Goal: Answer question/provide support

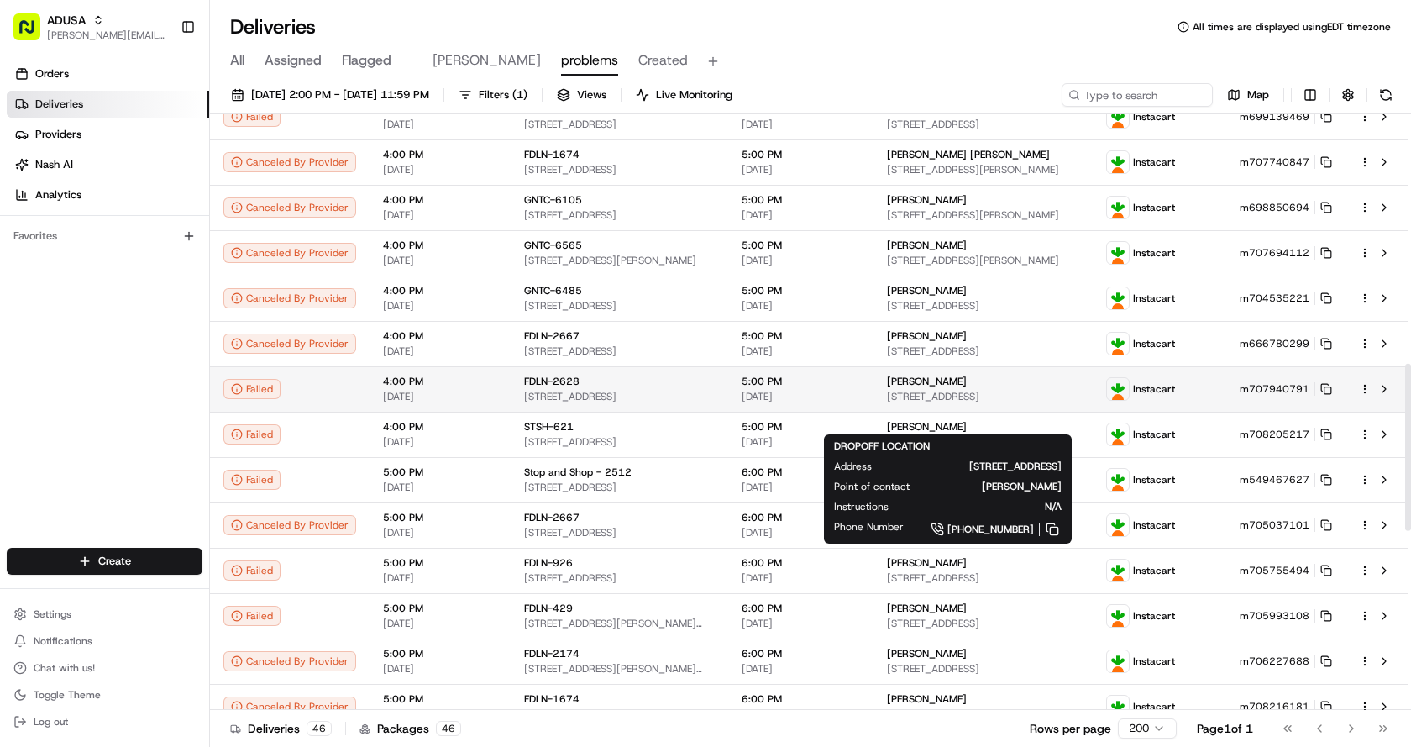
scroll to position [917, 0]
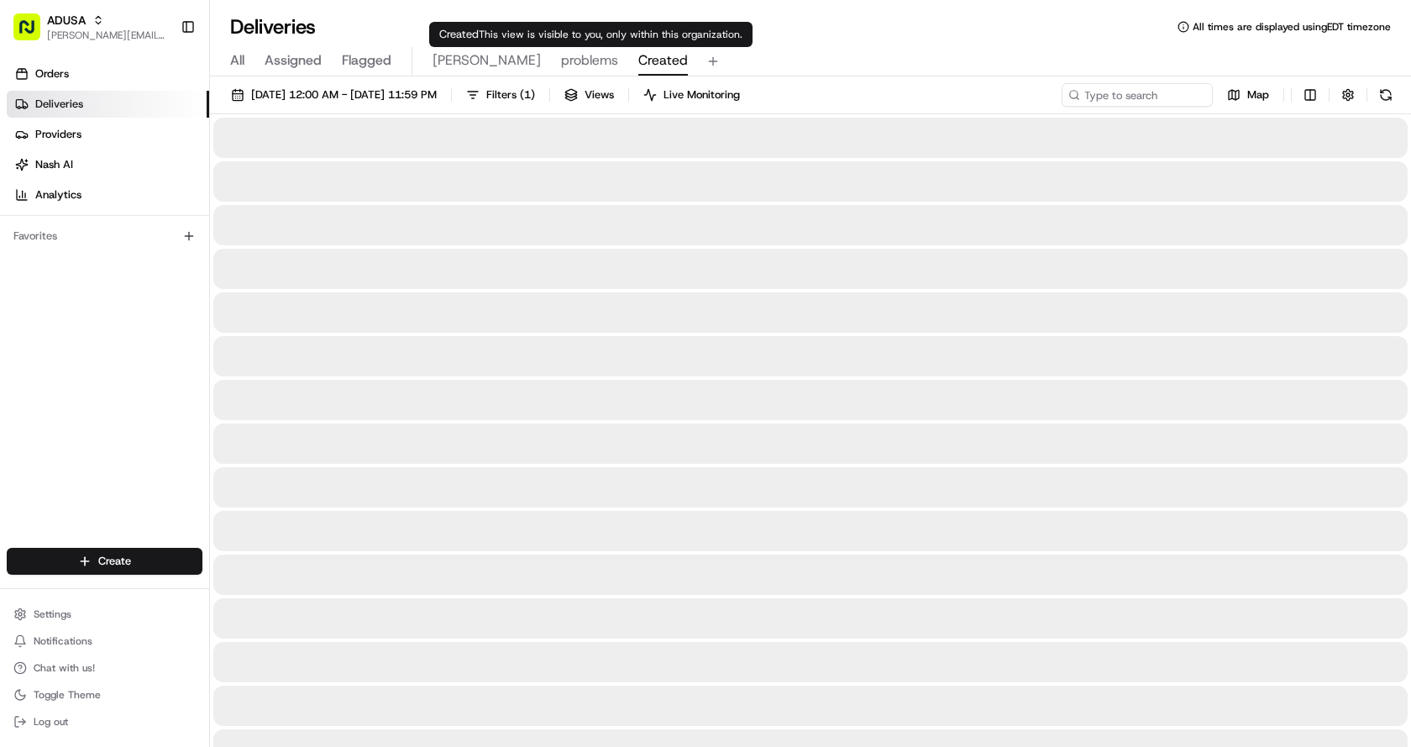
click at [638, 68] on span "Created" at bounding box center [663, 60] width 50 height 20
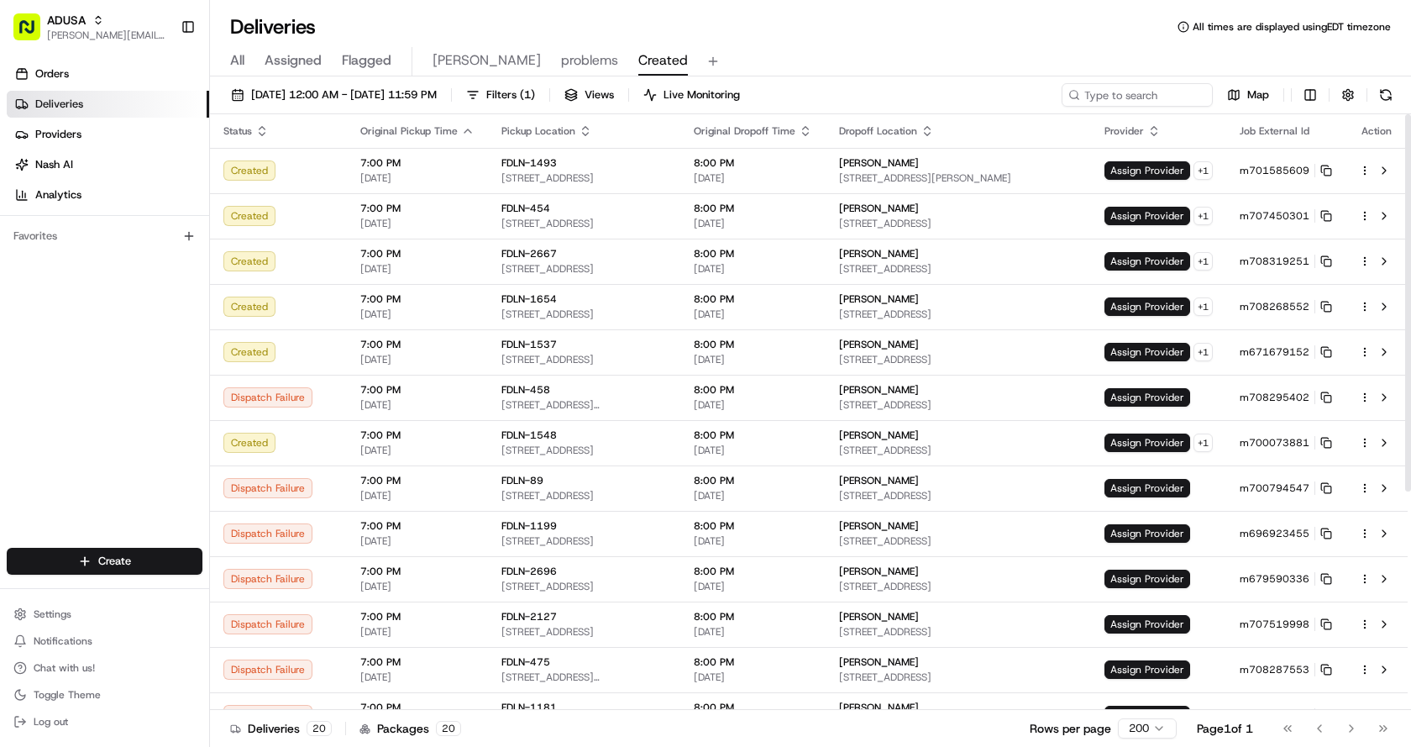
click at [803, 46] on div "All Assigned Flagged Chris problems Created" at bounding box center [810, 58] width 1201 height 36
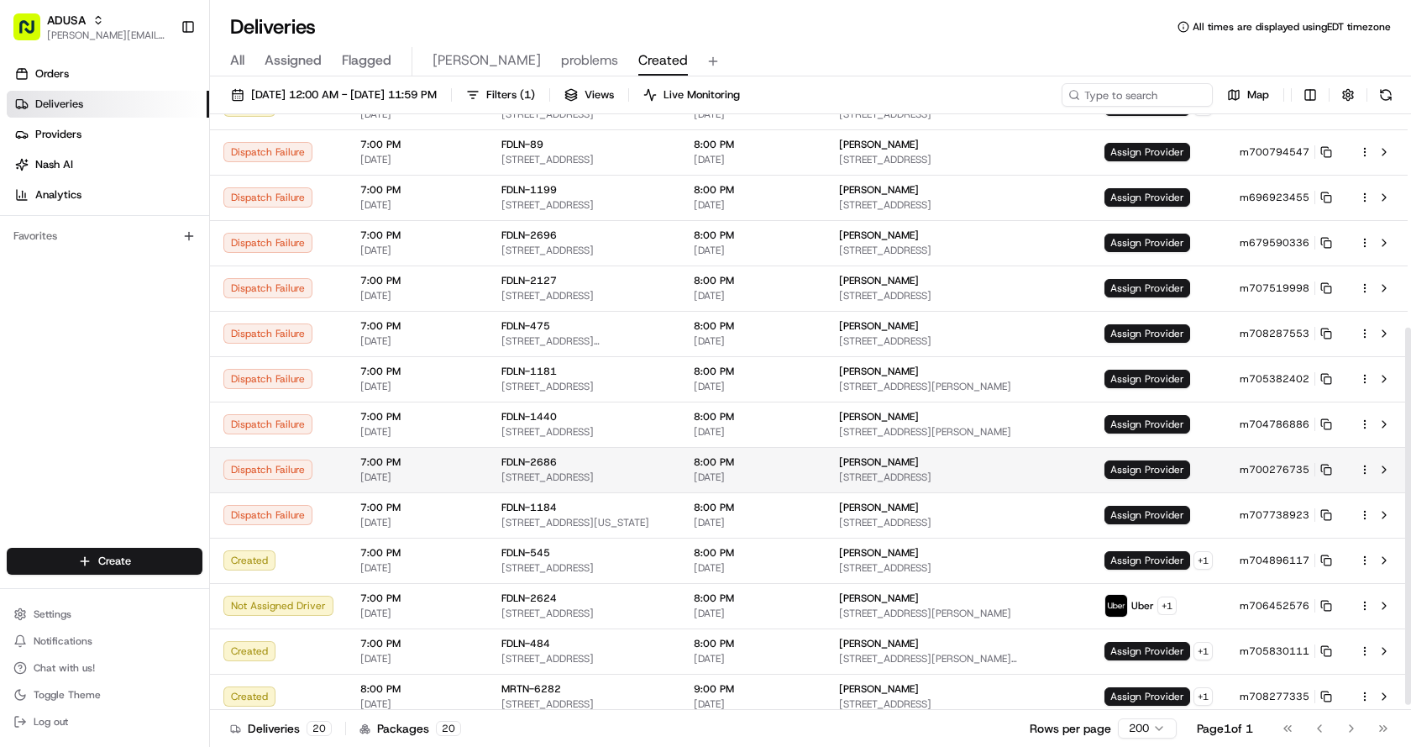
scroll to position [345, 0]
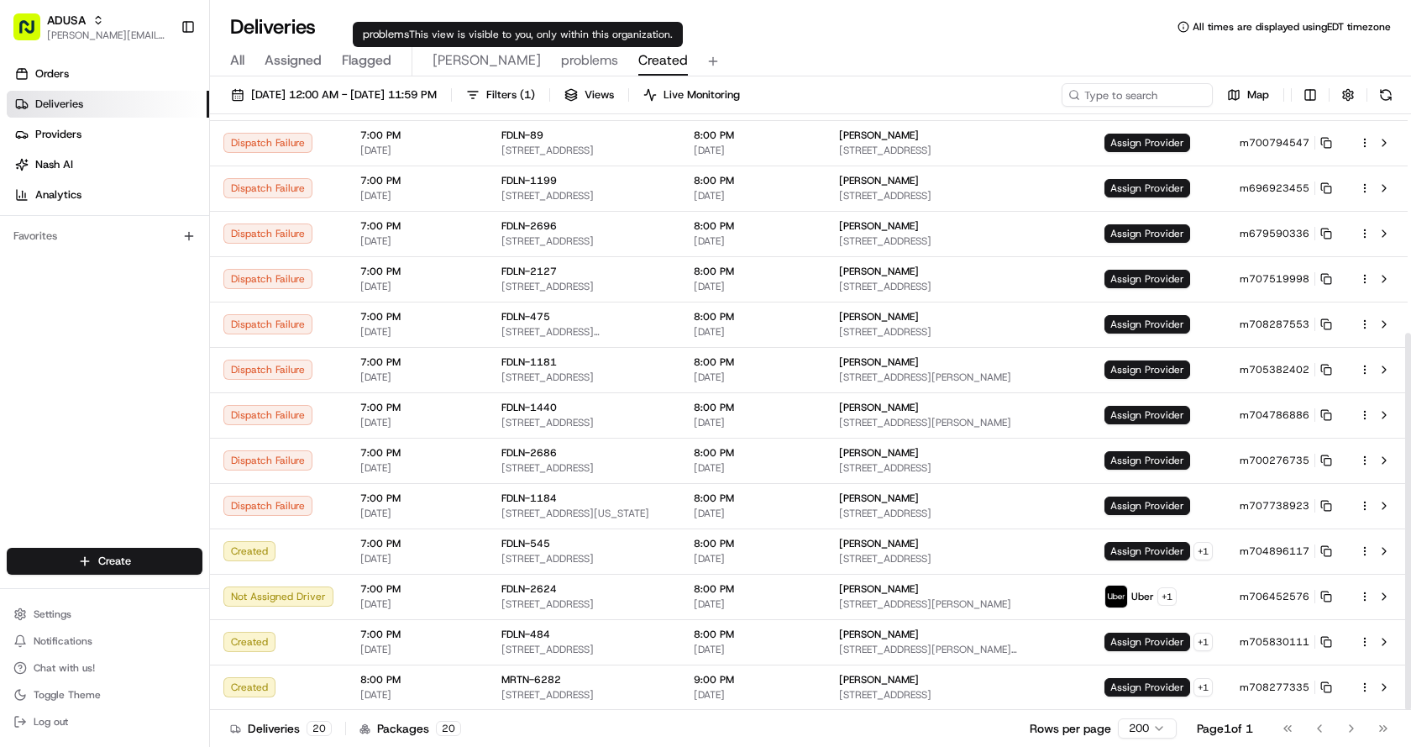
click at [561, 63] on span "problems" at bounding box center [589, 60] width 57 height 20
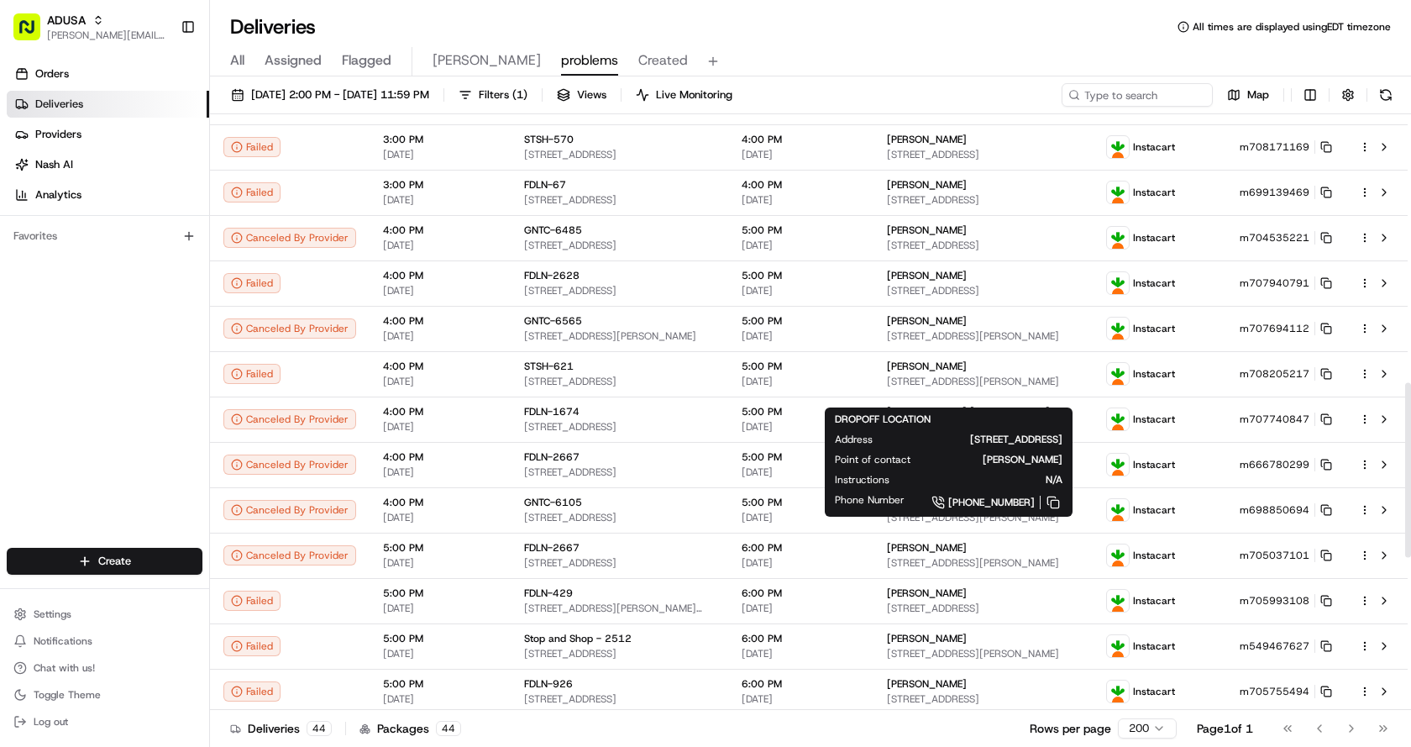
scroll to position [1008, 0]
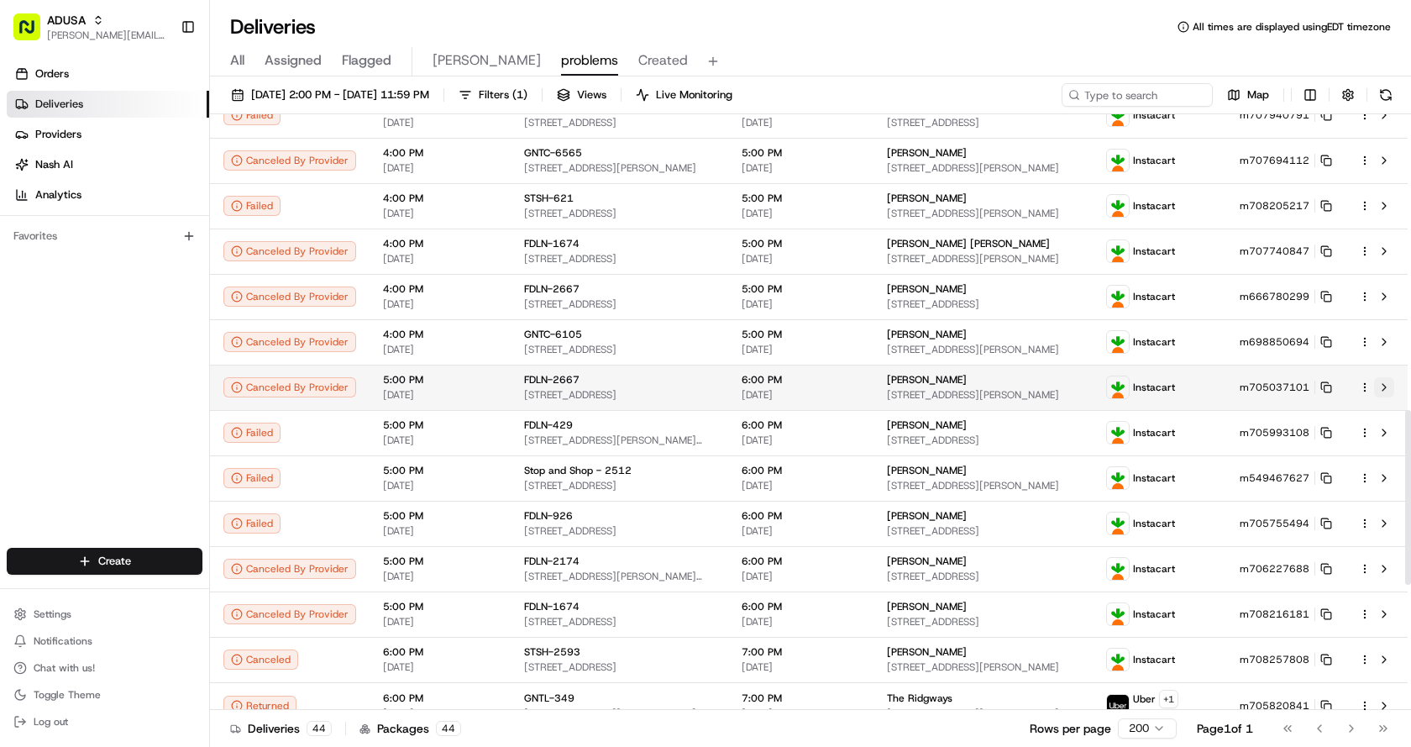
click at [1388, 383] on button at bounding box center [1384, 387] width 20 height 20
click at [1327, 386] on icon at bounding box center [1327, 387] width 12 height 12
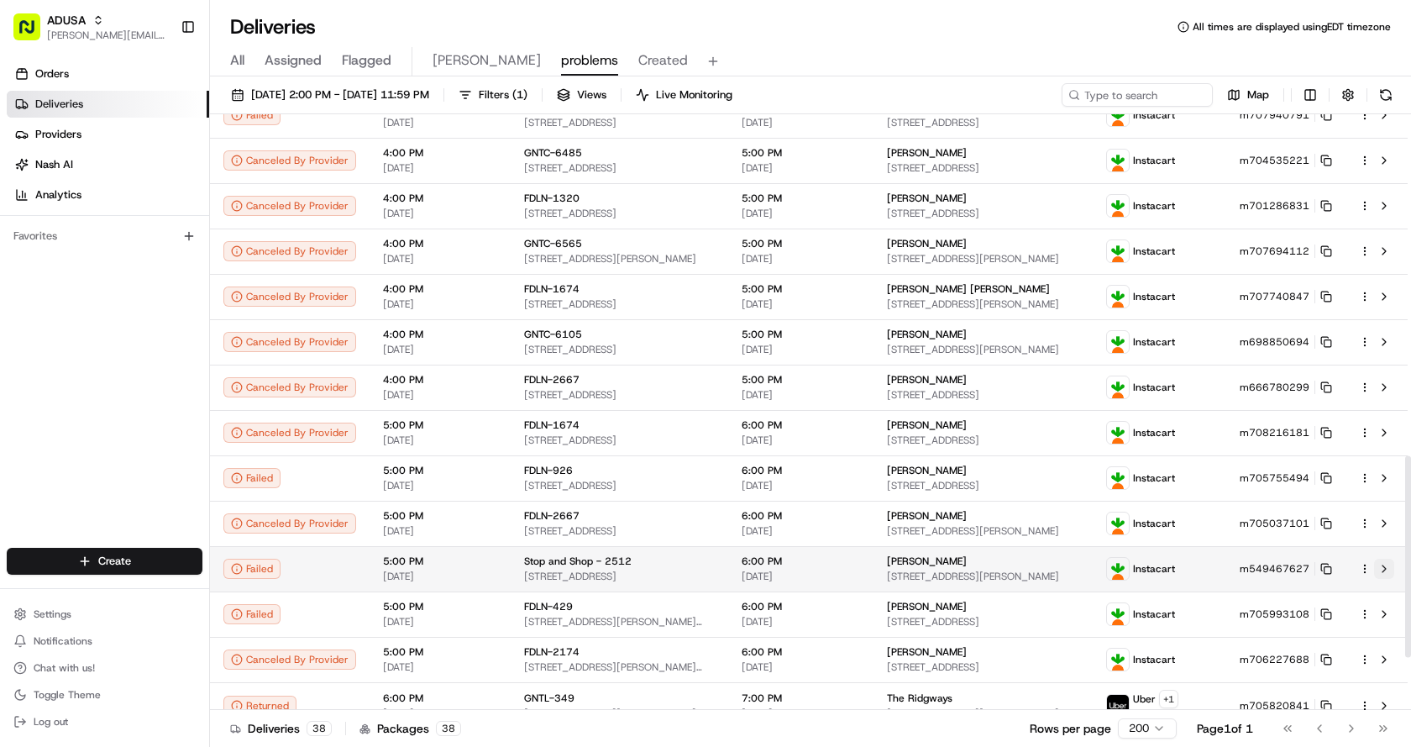
click at [1387, 570] on button at bounding box center [1384, 569] width 20 height 20
click at [1331, 571] on icon at bounding box center [1327, 569] width 12 height 12
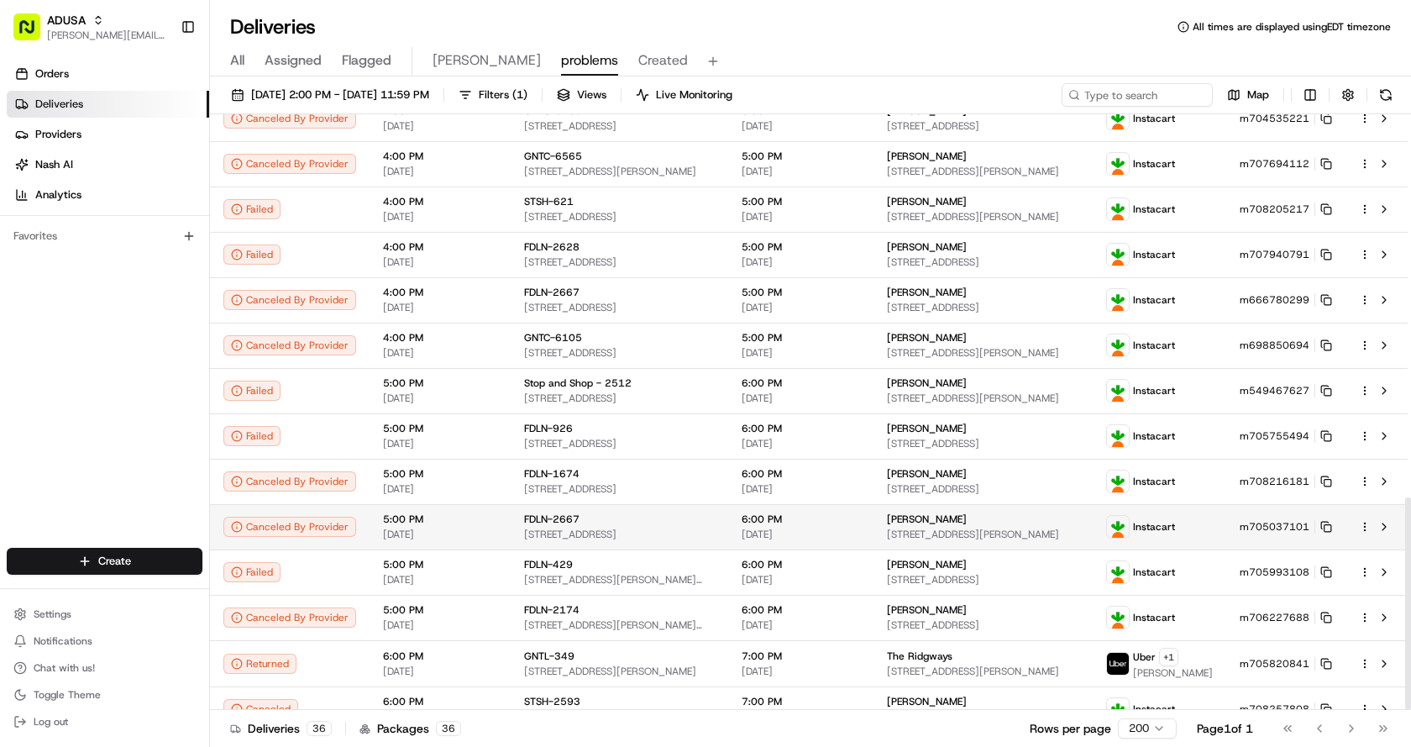
scroll to position [1072, 0]
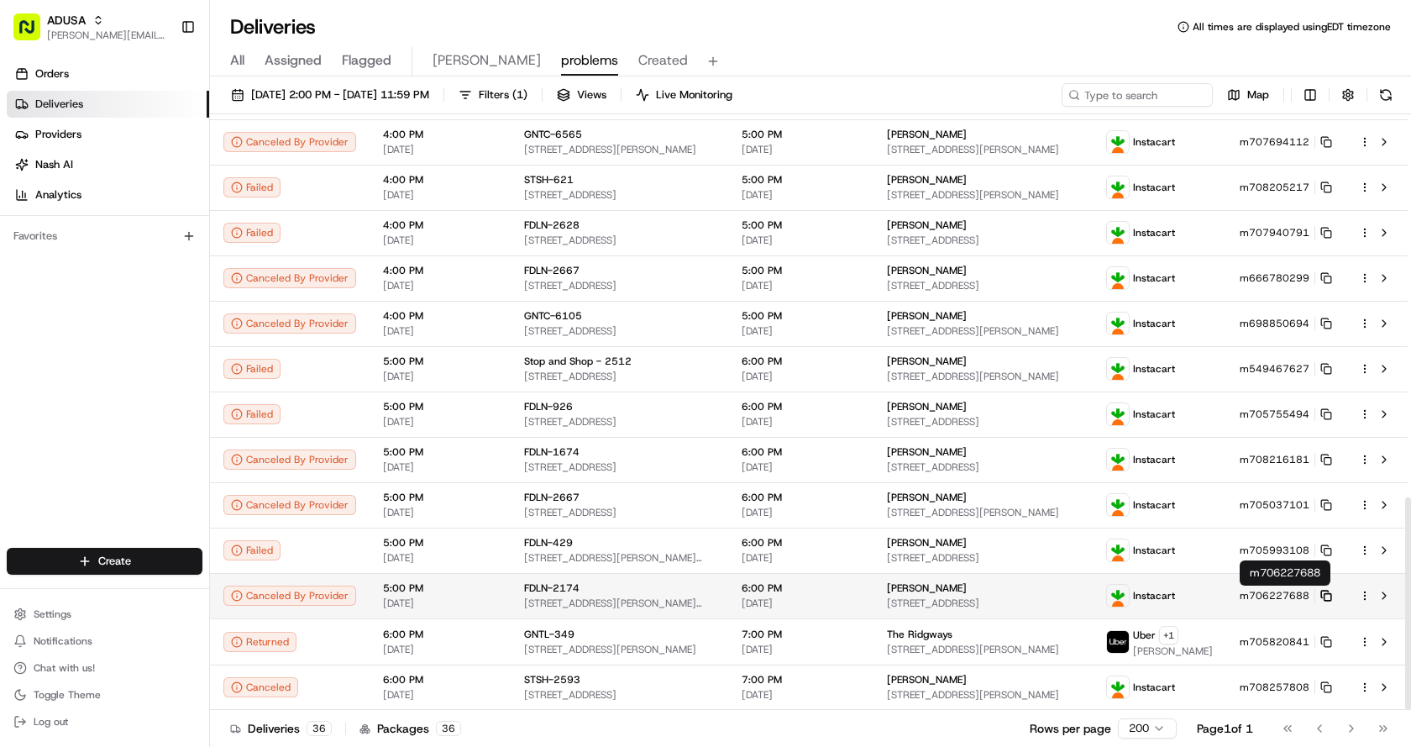
click at [1327, 594] on rect at bounding box center [1328, 597] width 7 height 7
click at [1388, 596] on button at bounding box center [1384, 596] width 20 height 20
click at [1325, 597] on rect at bounding box center [1328, 597] width 7 height 7
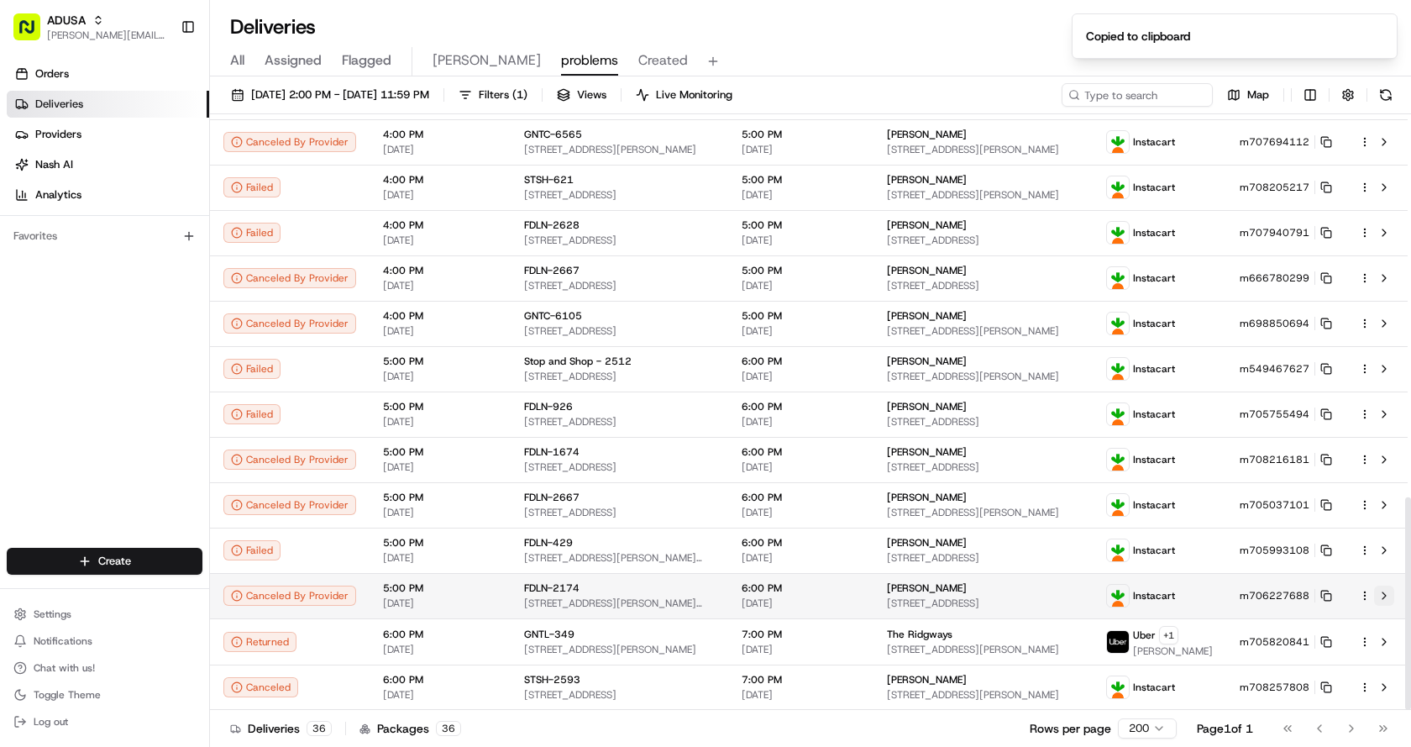
click at [1389, 596] on button at bounding box center [1384, 596] width 20 height 20
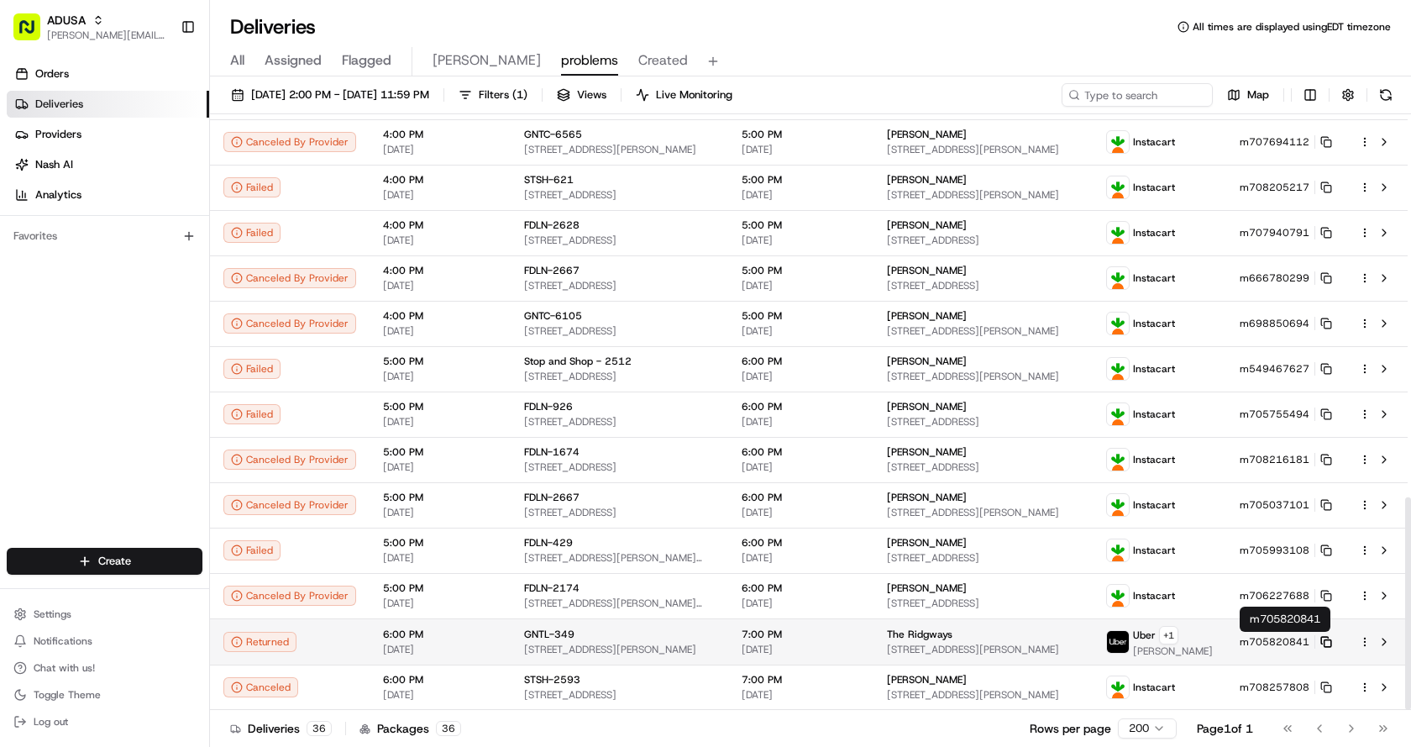
click at [1327, 640] on icon at bounding box center [1327, 642] width 12 height 12
click at [1382, 638] on button at bounding box center [1384, 642] width 20 height 20
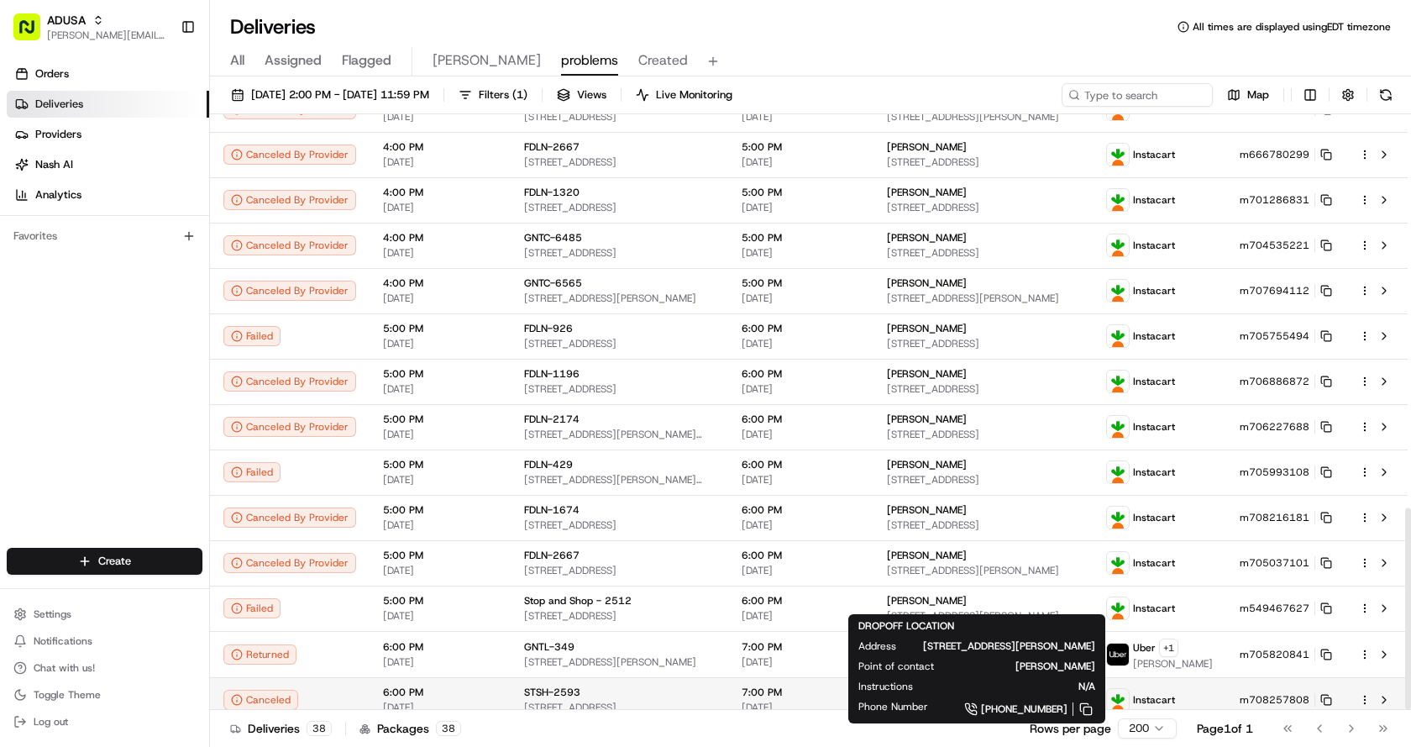
scroll to position [1163, 0]
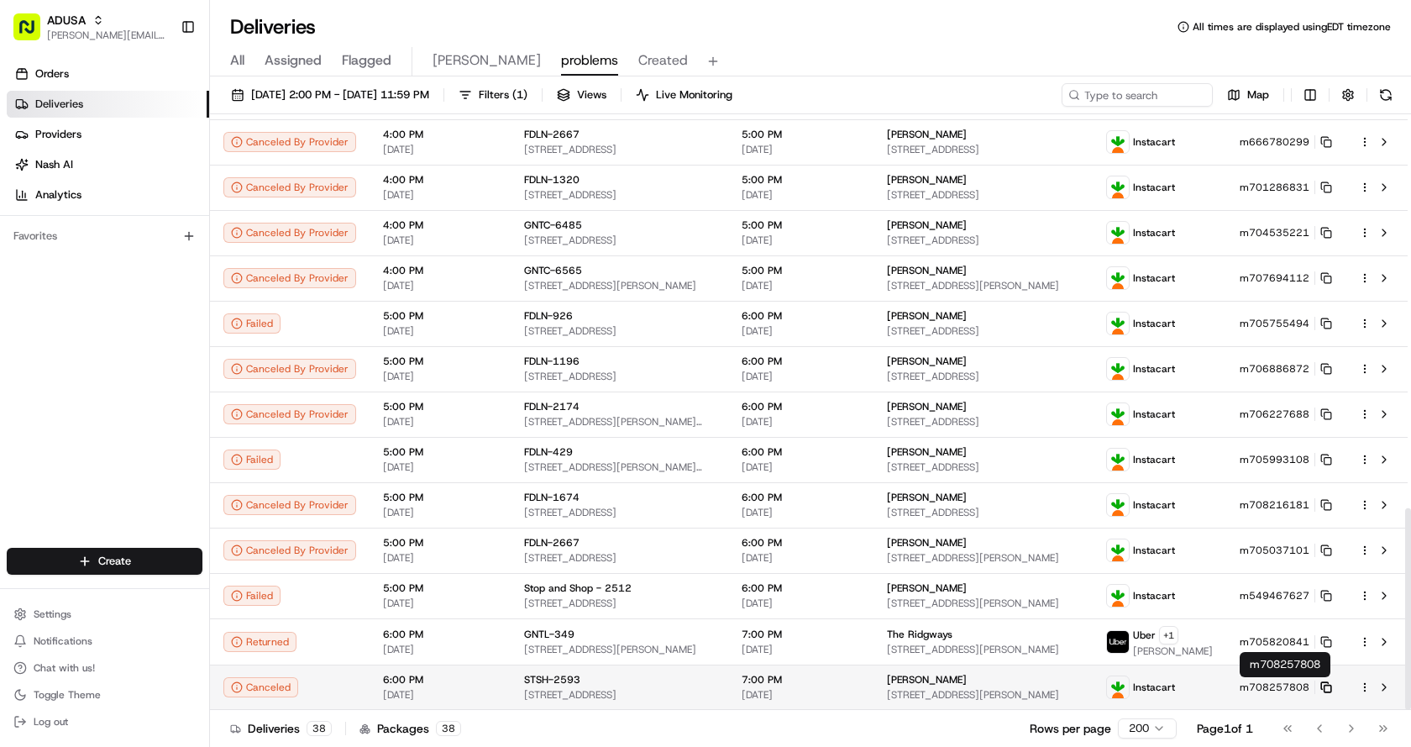
click at [1326, 685] on icon at bounding box center [1327, 687] width 12 height 12
click at [1382, 685] on button at bounding box center [1384, 687] width 20 height 20
click at [1381, 685] on button at bounding box center [1384, 687] width 20 height 20
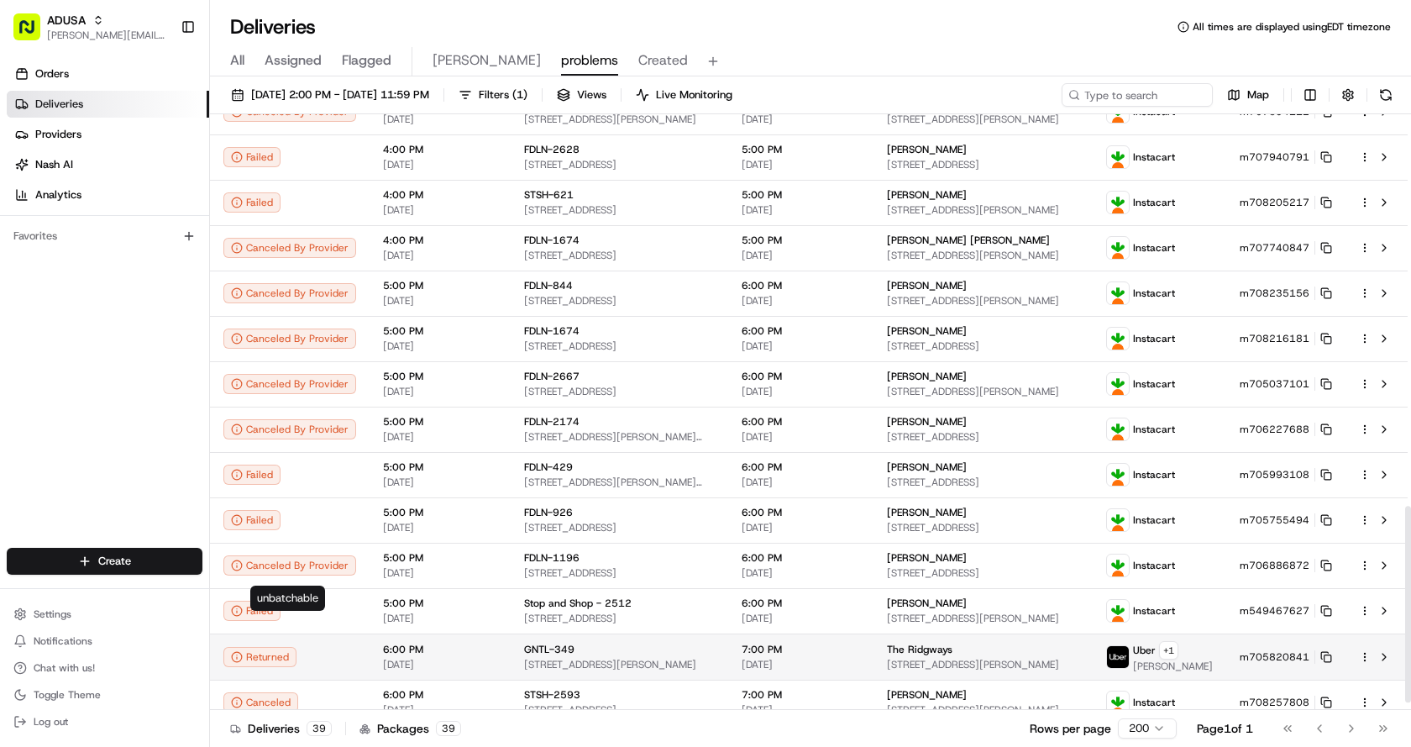
scroll to position [1208, 0]
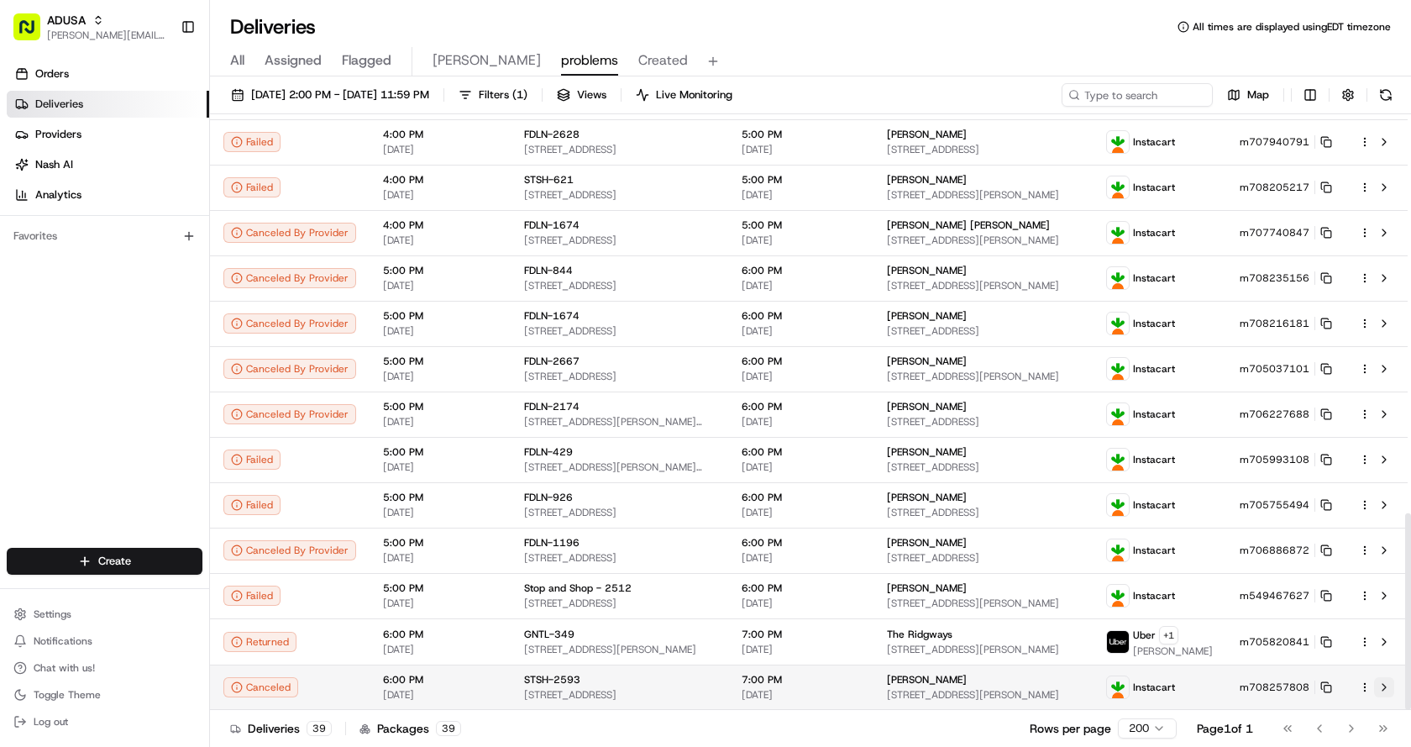
click at [1383, 692] on button at bounding box center [1384, 687] width 20 height 20
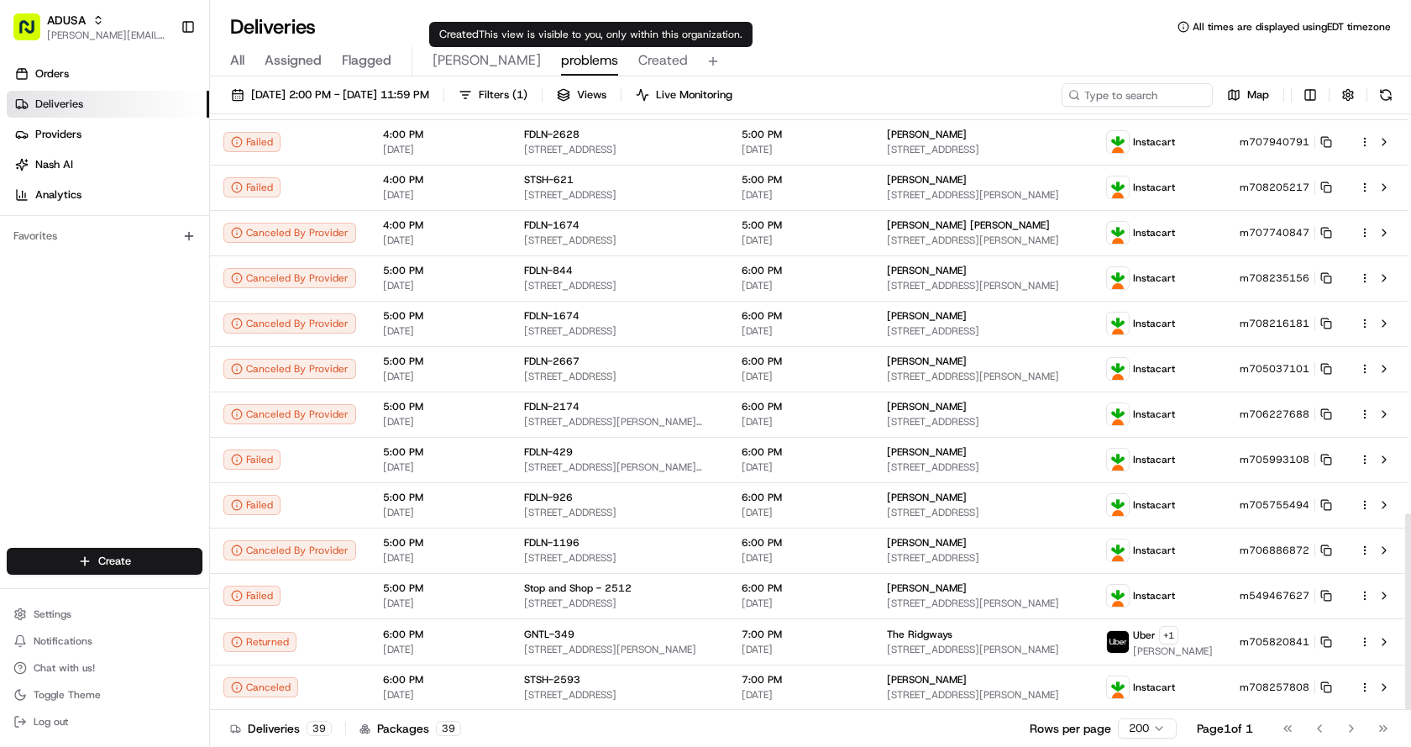
click at [638, 61] on span "Created" at bounding box center [663, 60] width 50 height 20
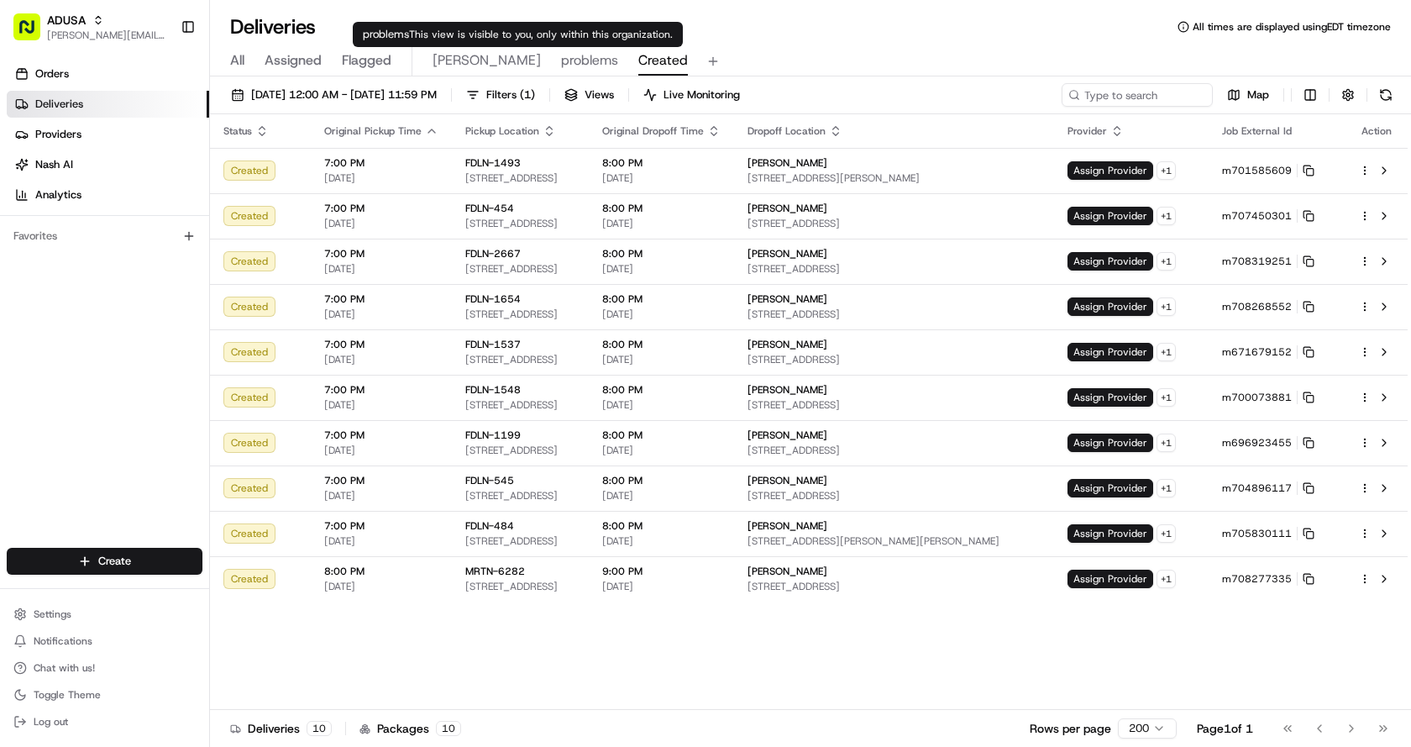
click at [561, 70] on span "problems" at bounding box center [589, 60] width 57 height 20
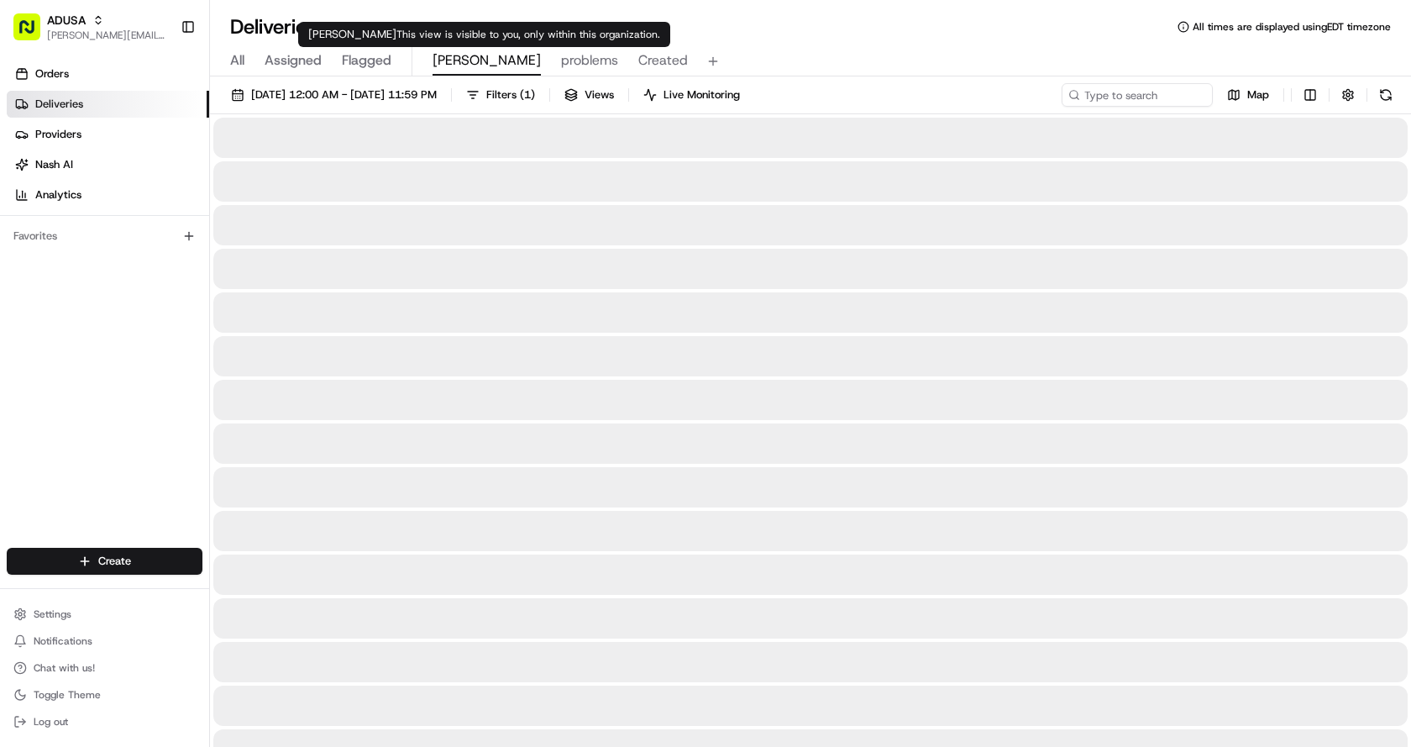
click at [439, 61] on span "Chris" at bounding box center [487, 60] width 108 height 20
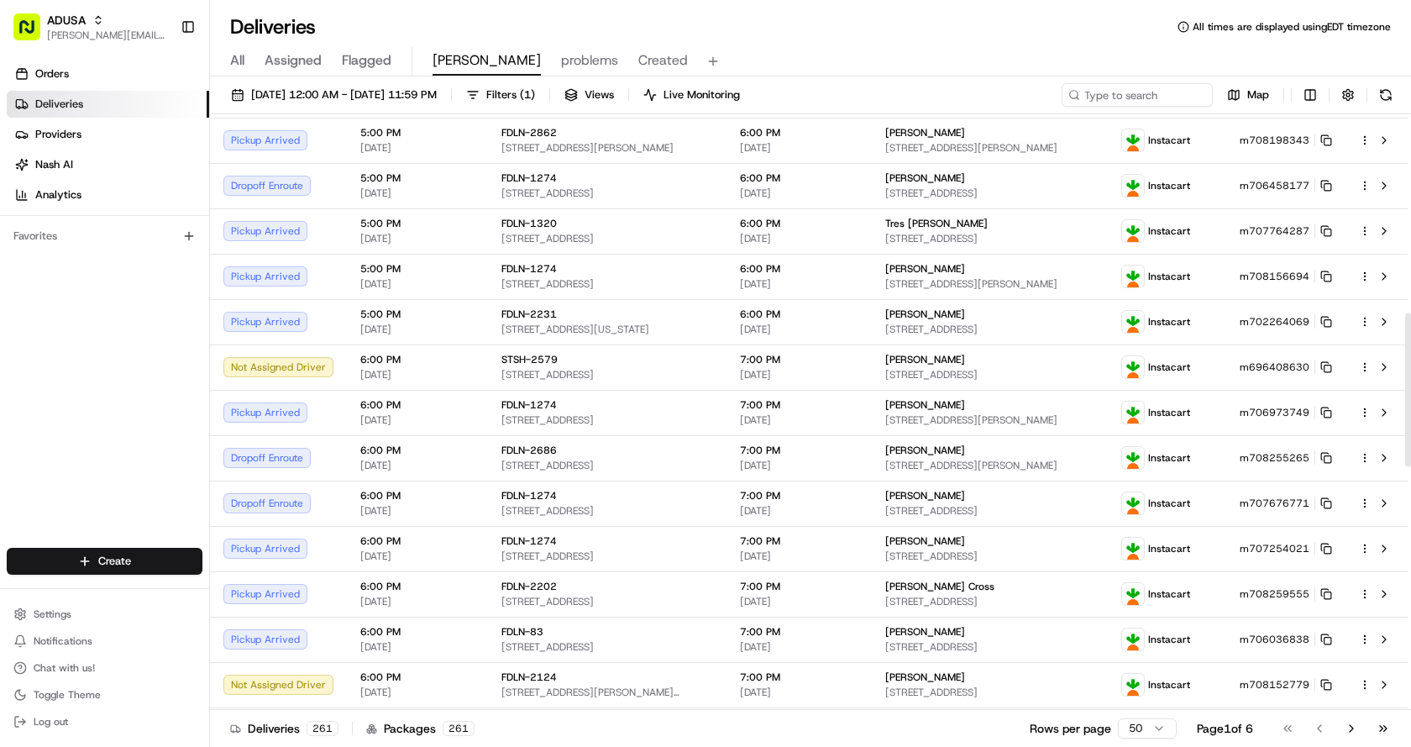
scroll to position [840, 0]
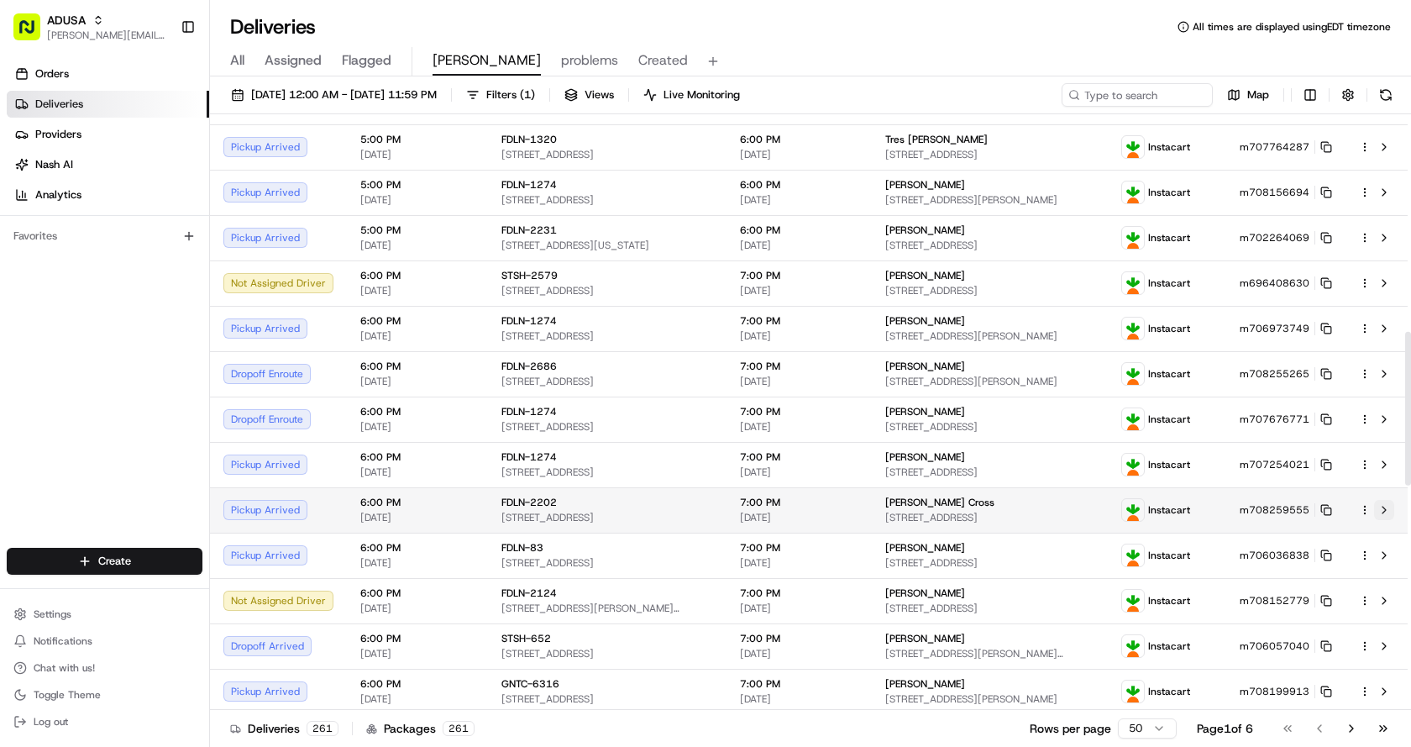
click at [1384, 516] on button at bounding box center [1384, 510] width 20 height 20
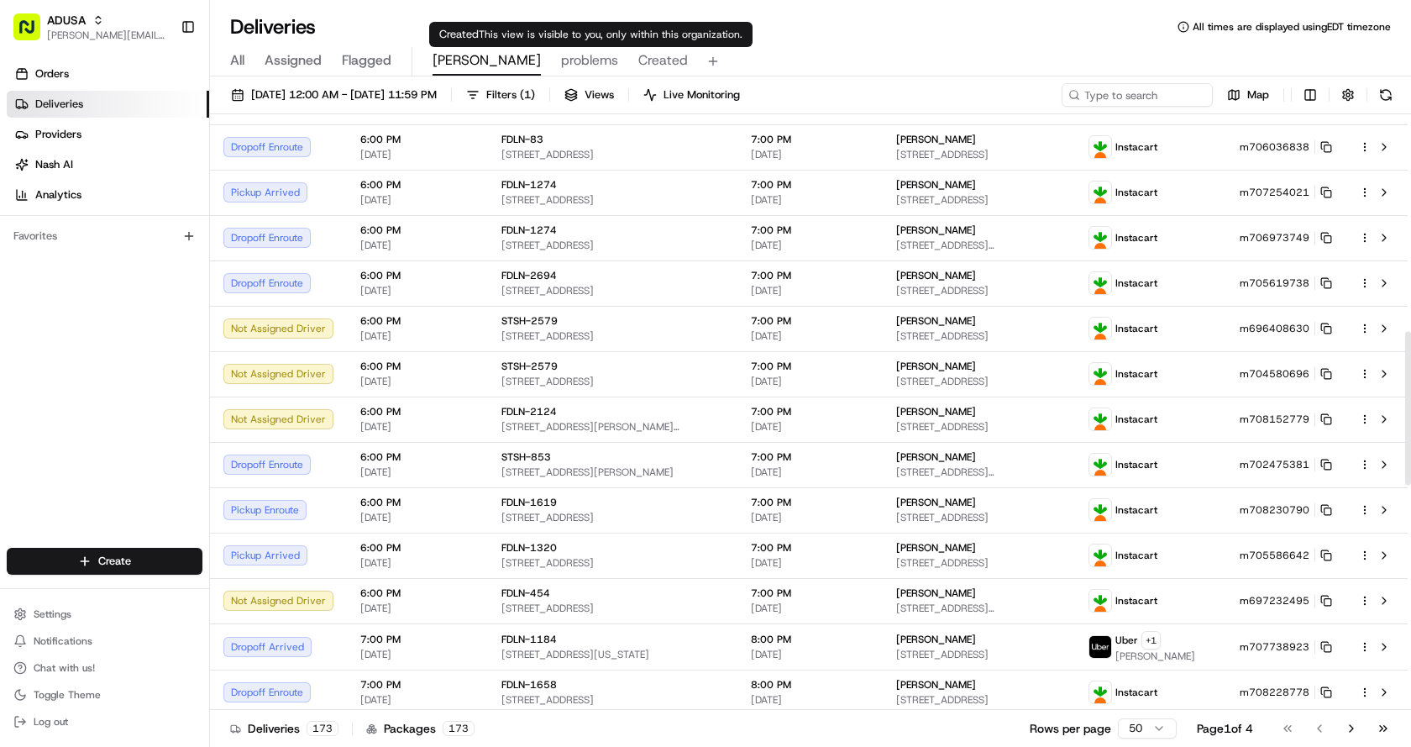
click at [638, 60] on span "Created" at bounding box center [663, 60] width 50 height 20
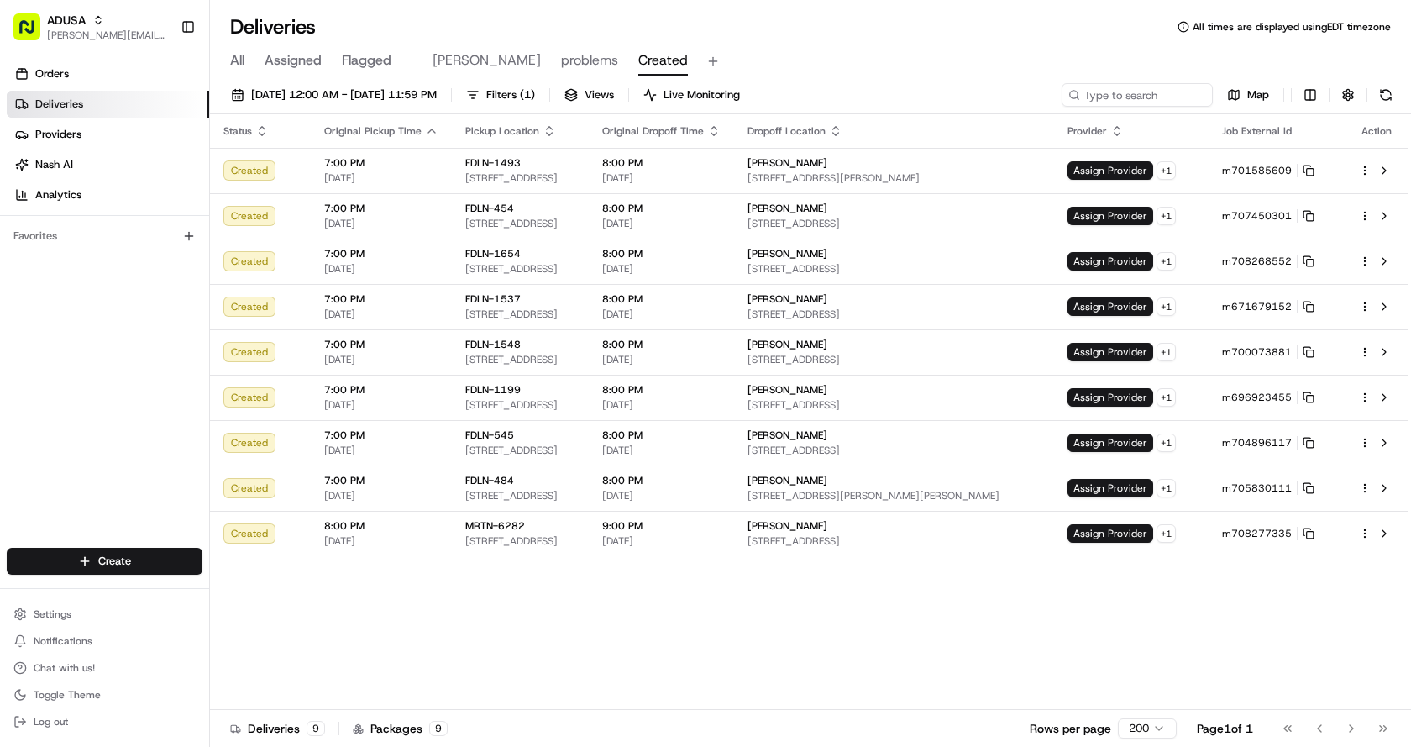
click at [561, 62] on span "problems" at bounding box center [589, 60] width 57 height 20
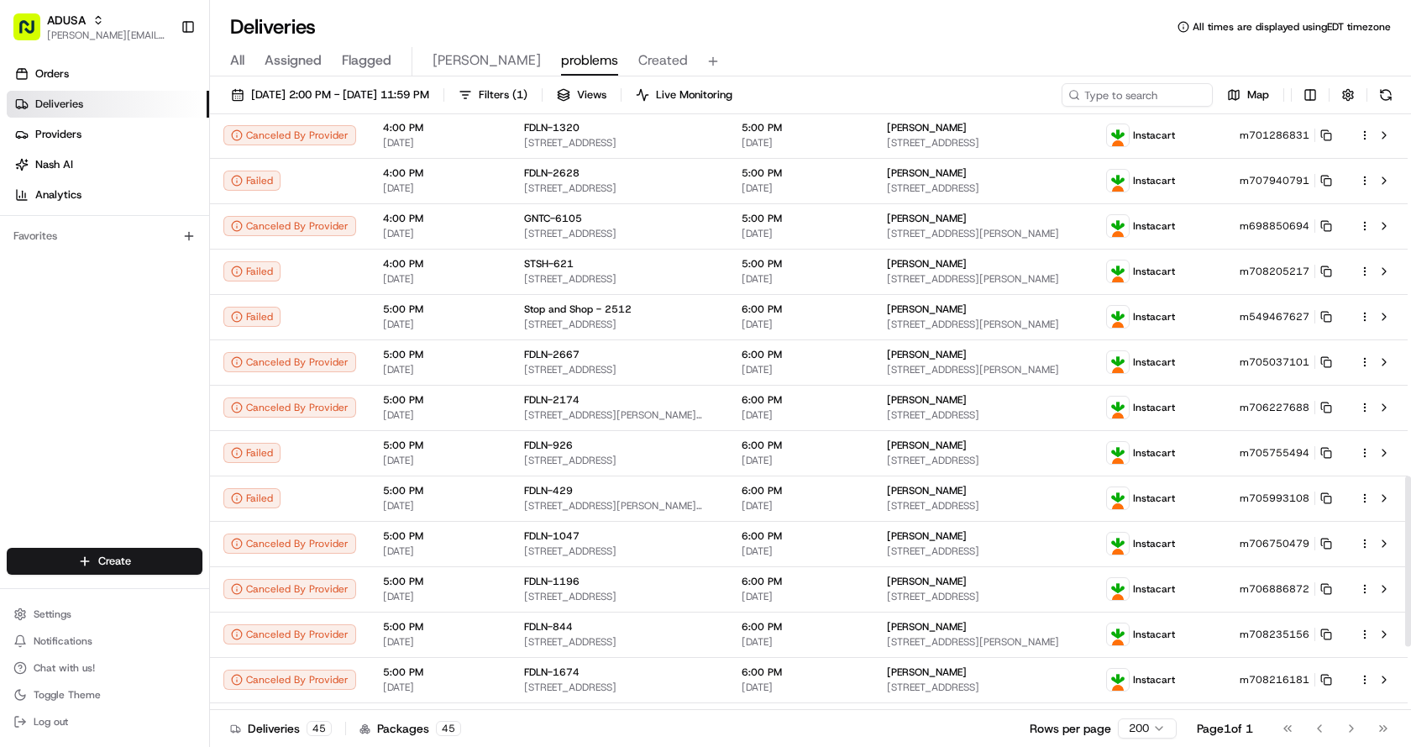
scroll to position [1480, 0]
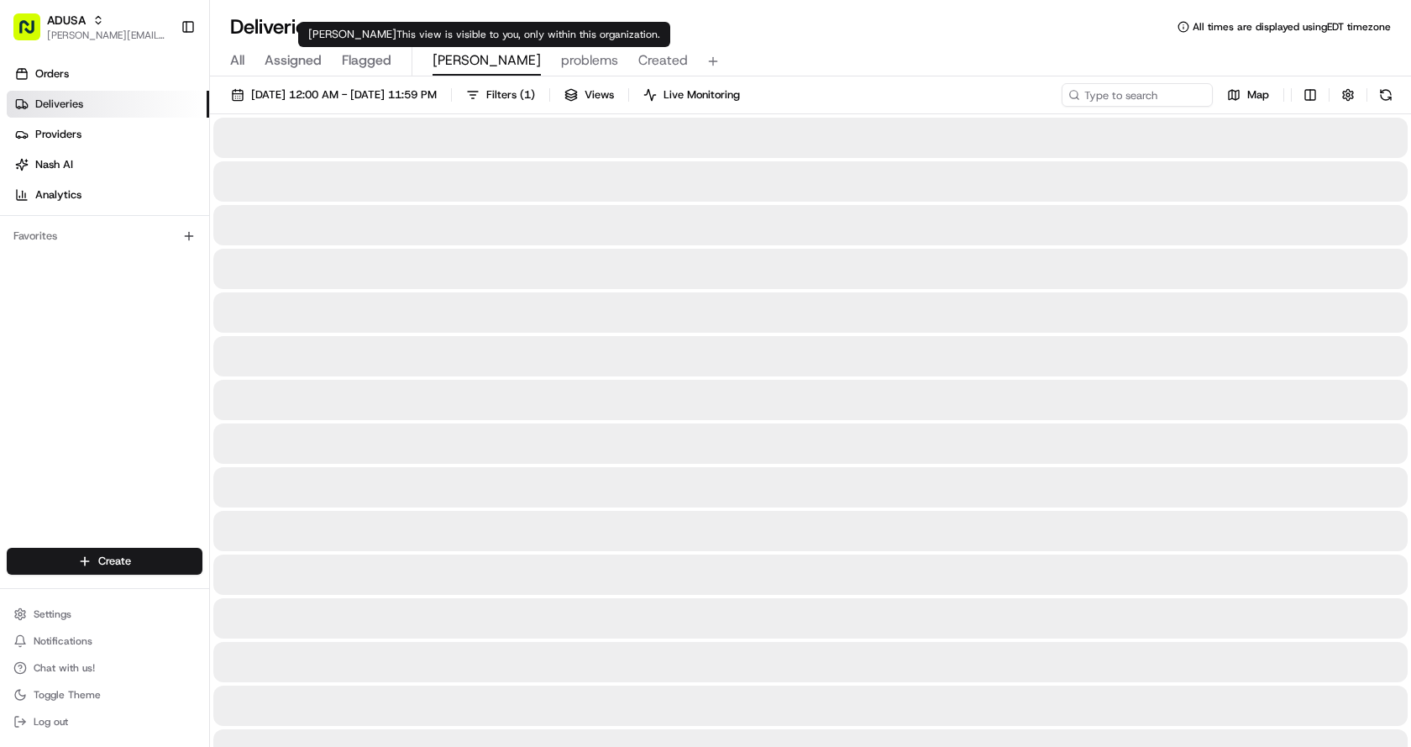
click at [457, 61] on span "Chris" at bounding box center [487, 60] width 108 height 20
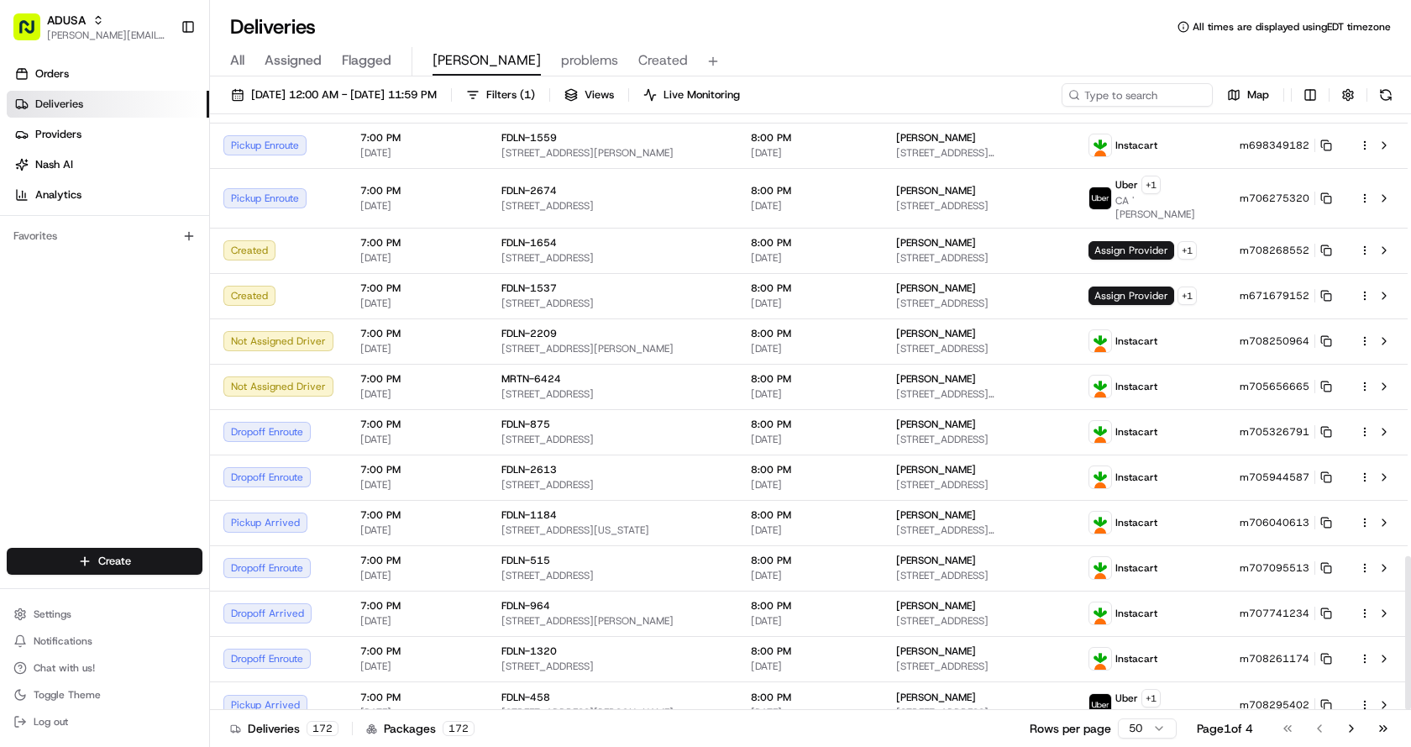
scroll to position [1710, 0]
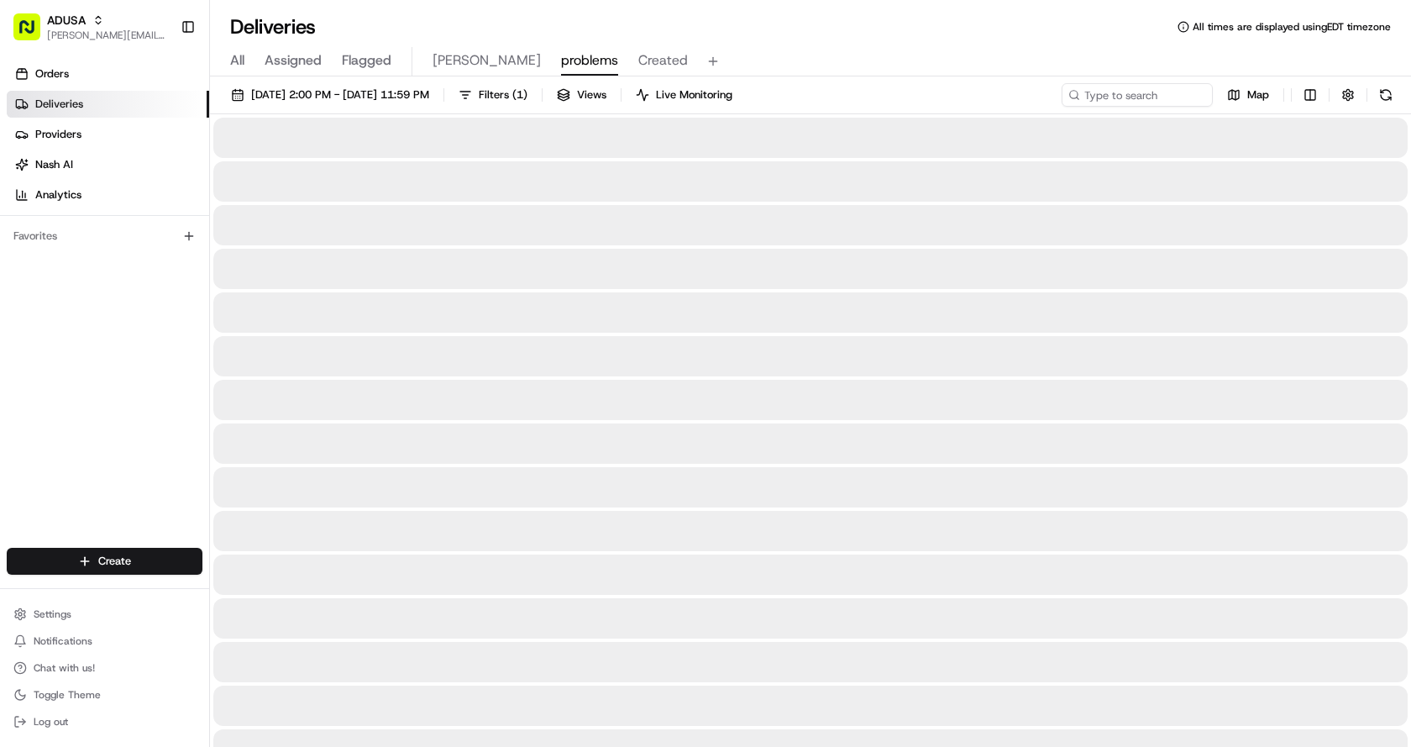
click at [561, 55] on span "problems" at bounding box center [589, 60] width 57 height 20
click at [638, 55] on span "Created" at bounding box center [663, 60] width 50 height 20
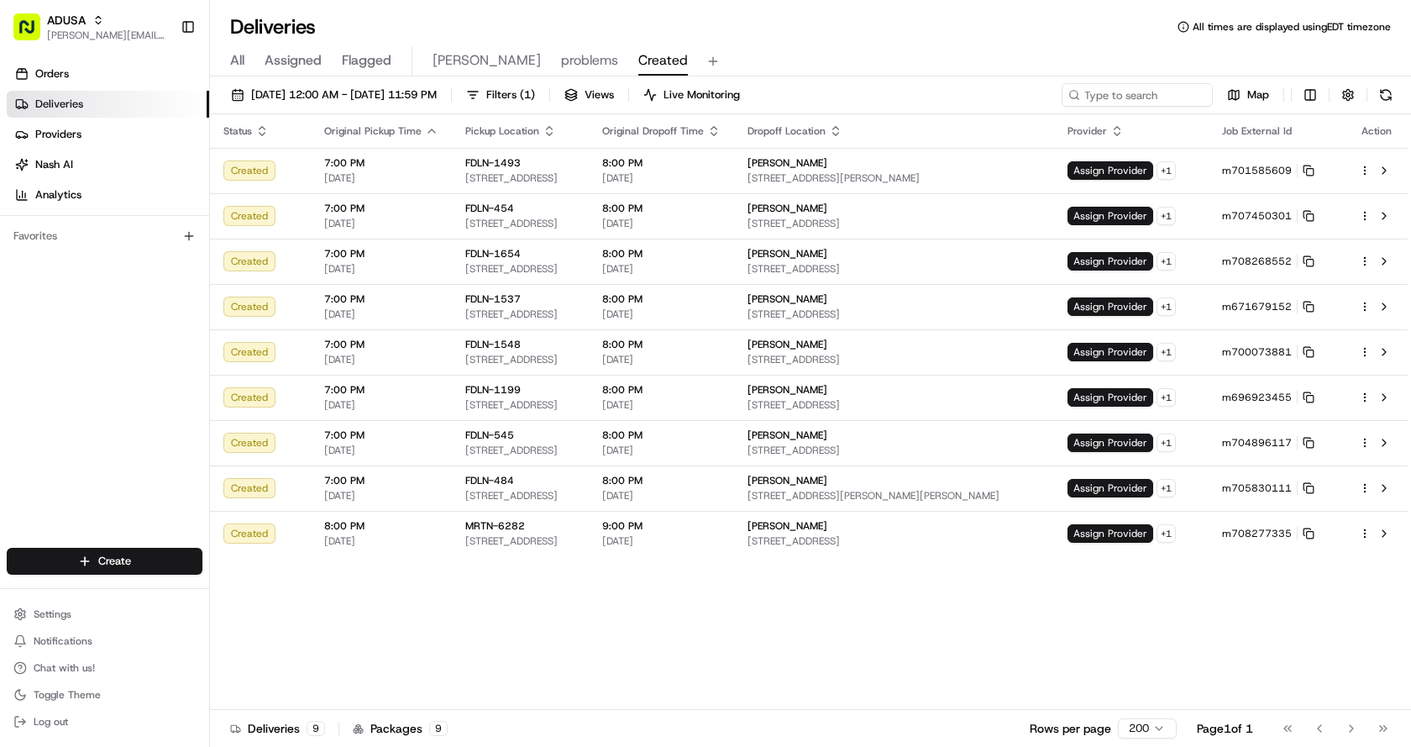
click at [561, 58] on span "problems" at bounding box center [589, 60] width 57 height 20
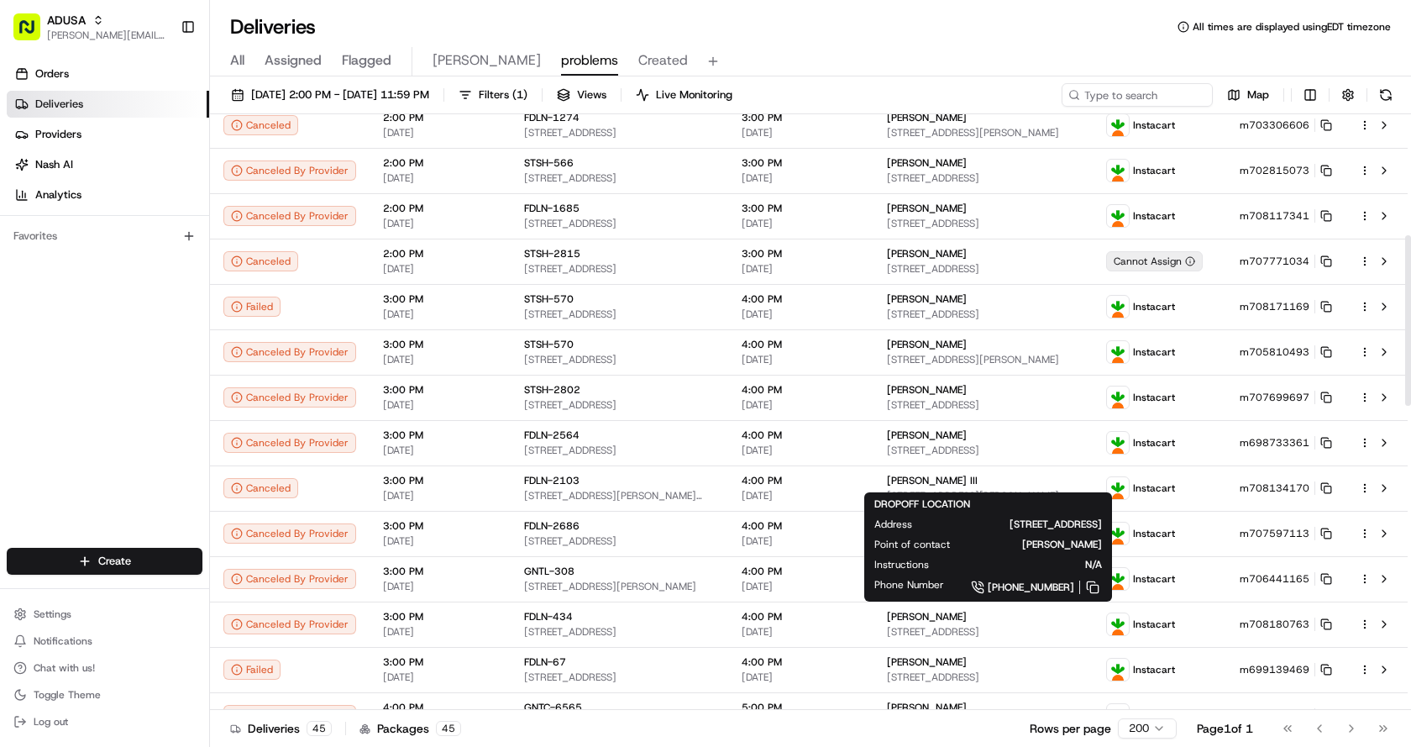
scroll to position [588, 0]
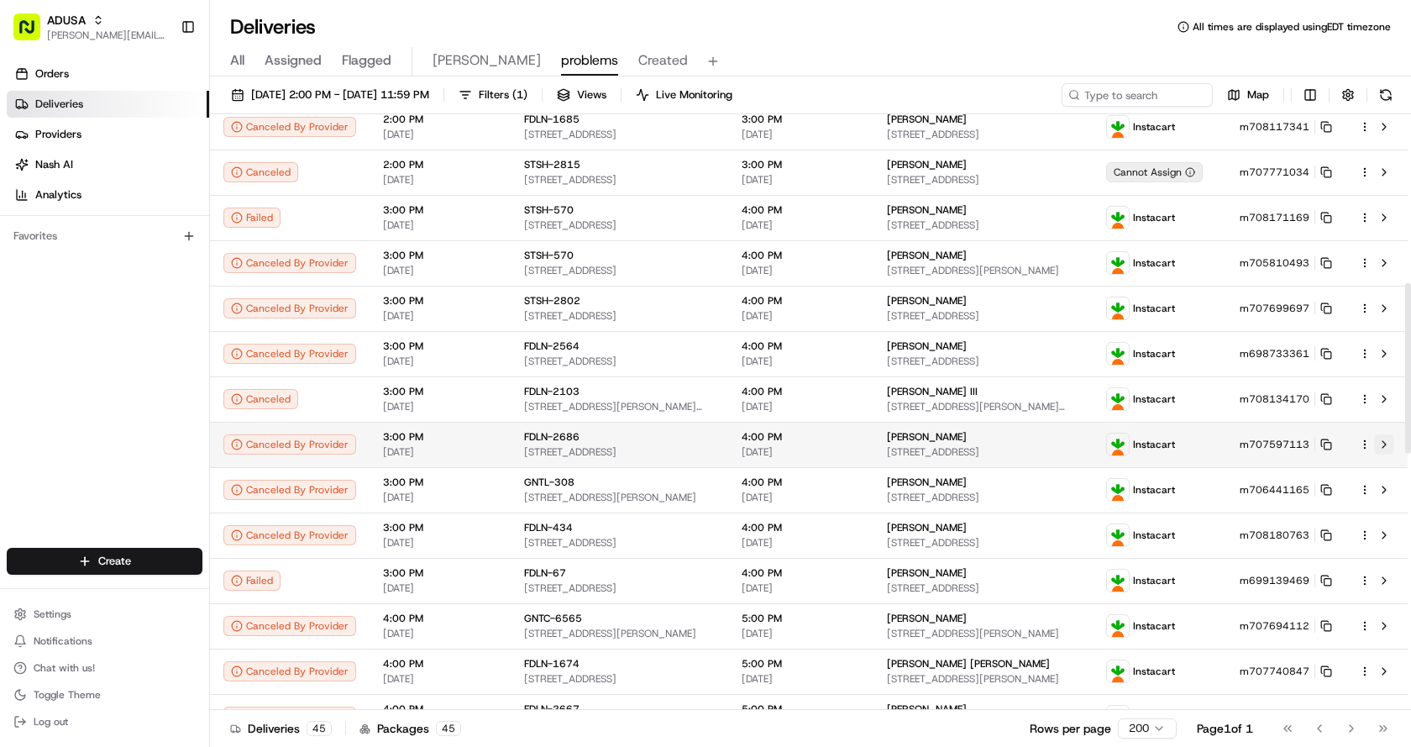
click at [1384, 441] on button at bounding box center [1384, 444] width 20 height 20
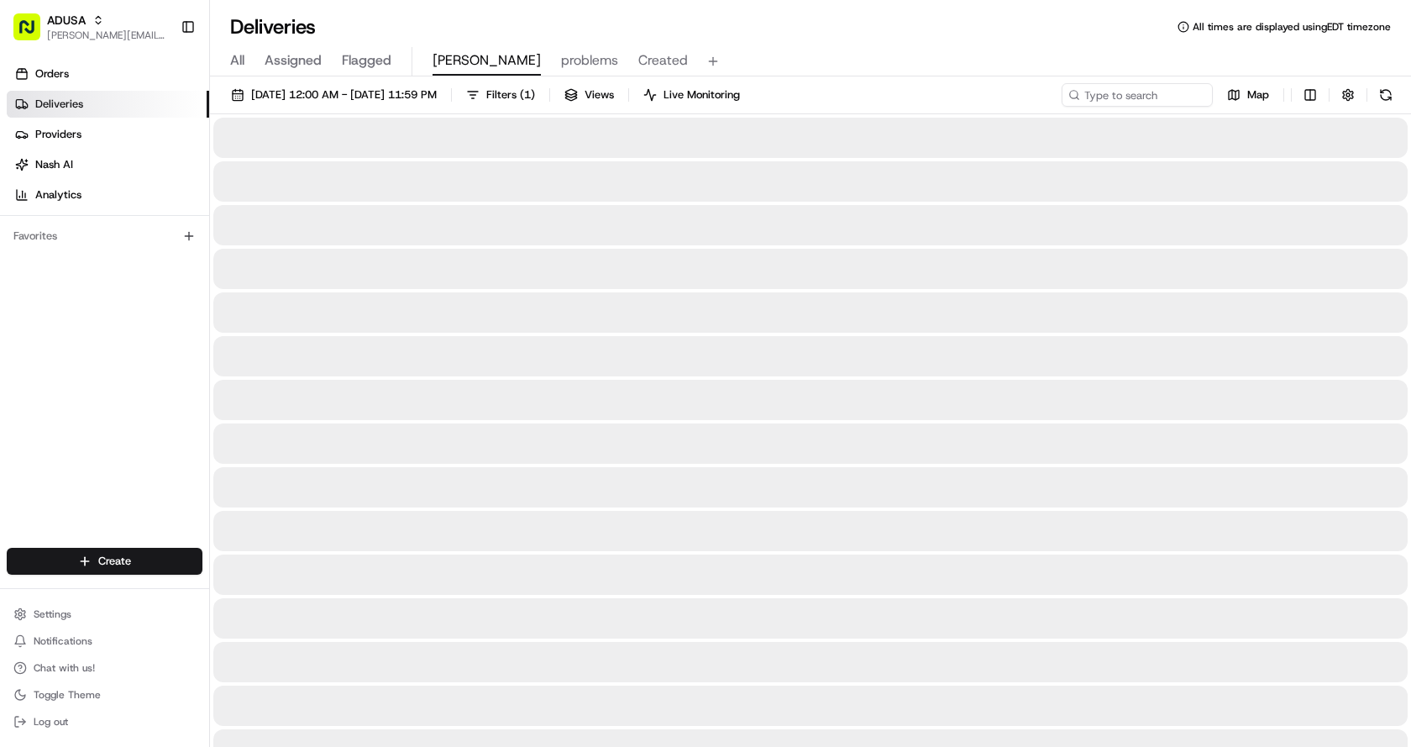
click at [449, 58] on span "Chris" at bounding box center [487, 60] width 108 height 20
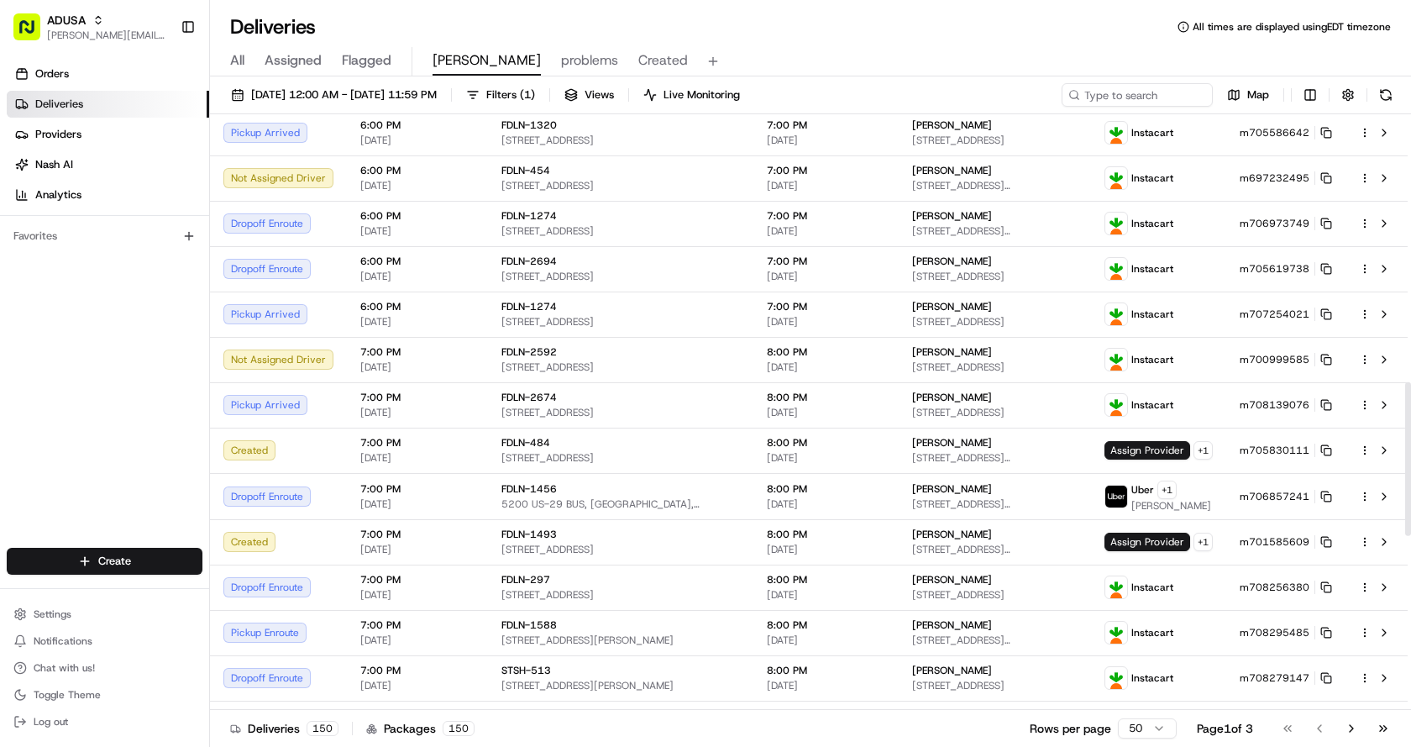
scroll to position [616, 0]
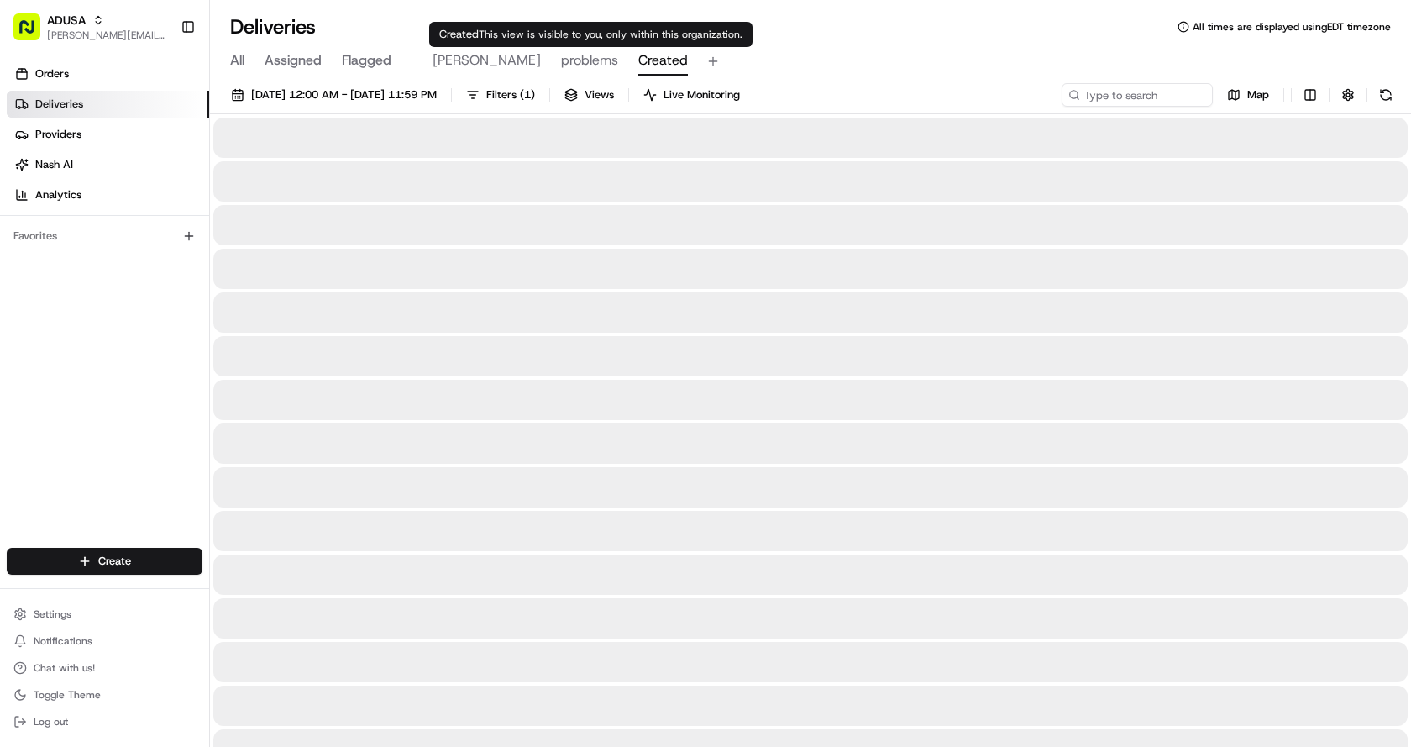
click at [638, 61] on span "Created" at bounding box center [663, 60] width 50 height 20
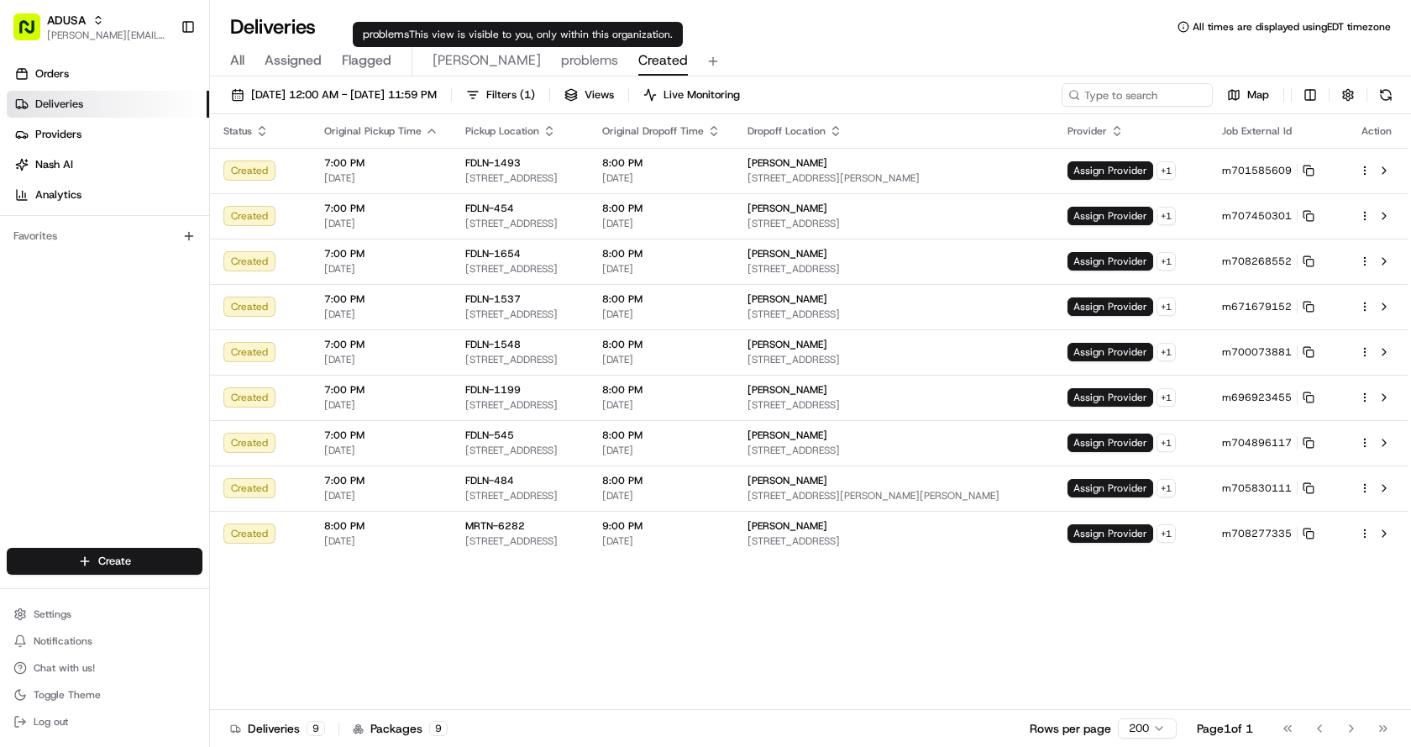
click at [561, 55] on span "problems" at bounding box center [589, 60] width 57 height 20
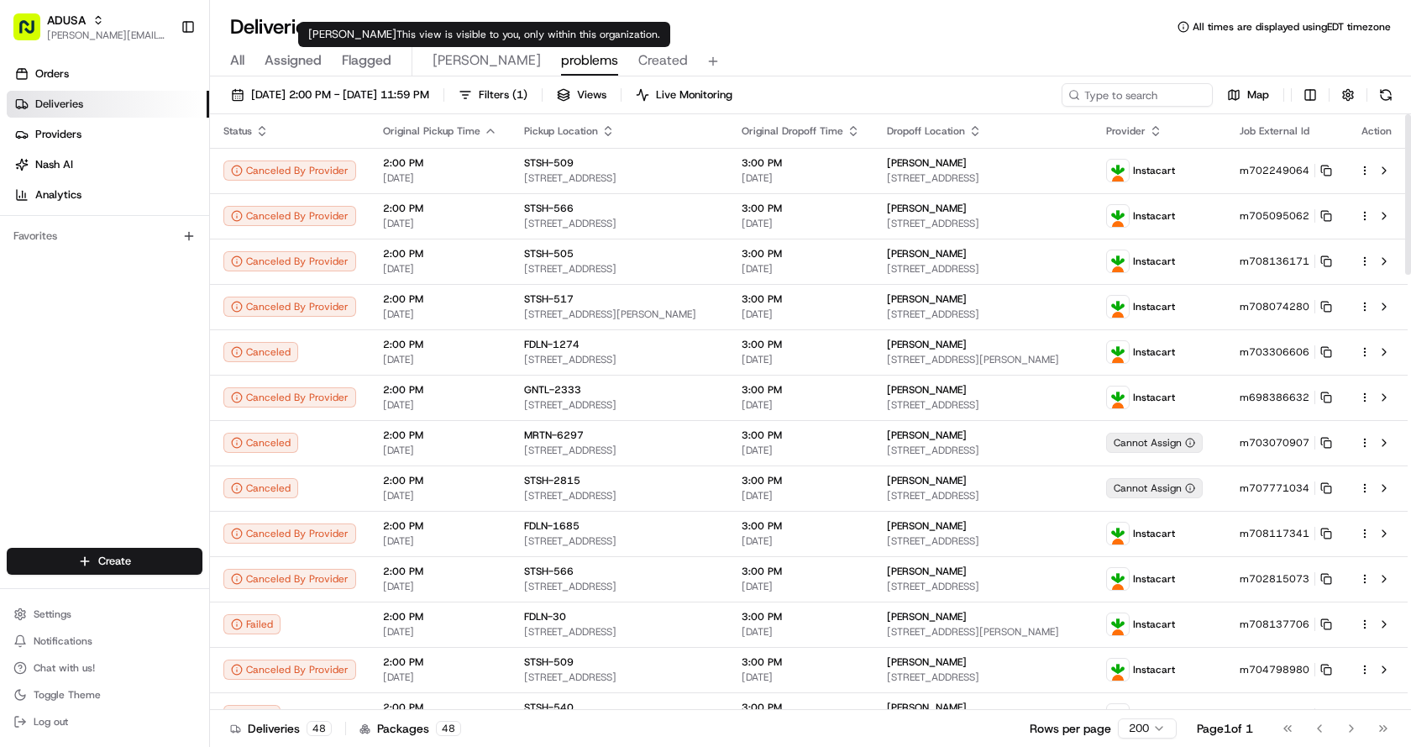
click at [443, 58] on span "Chris" at bounding box center [487, 60] width 108 height 20
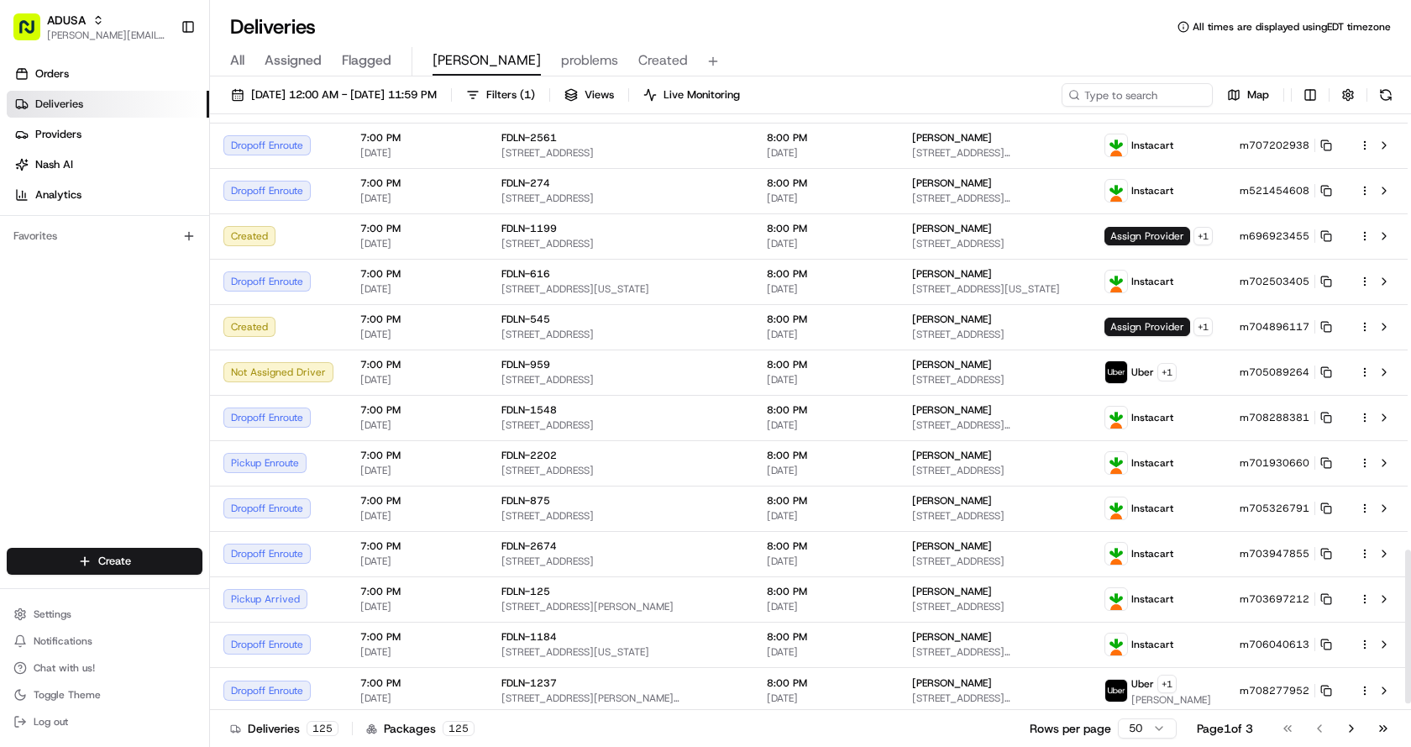
scroll to position [1709, 0]
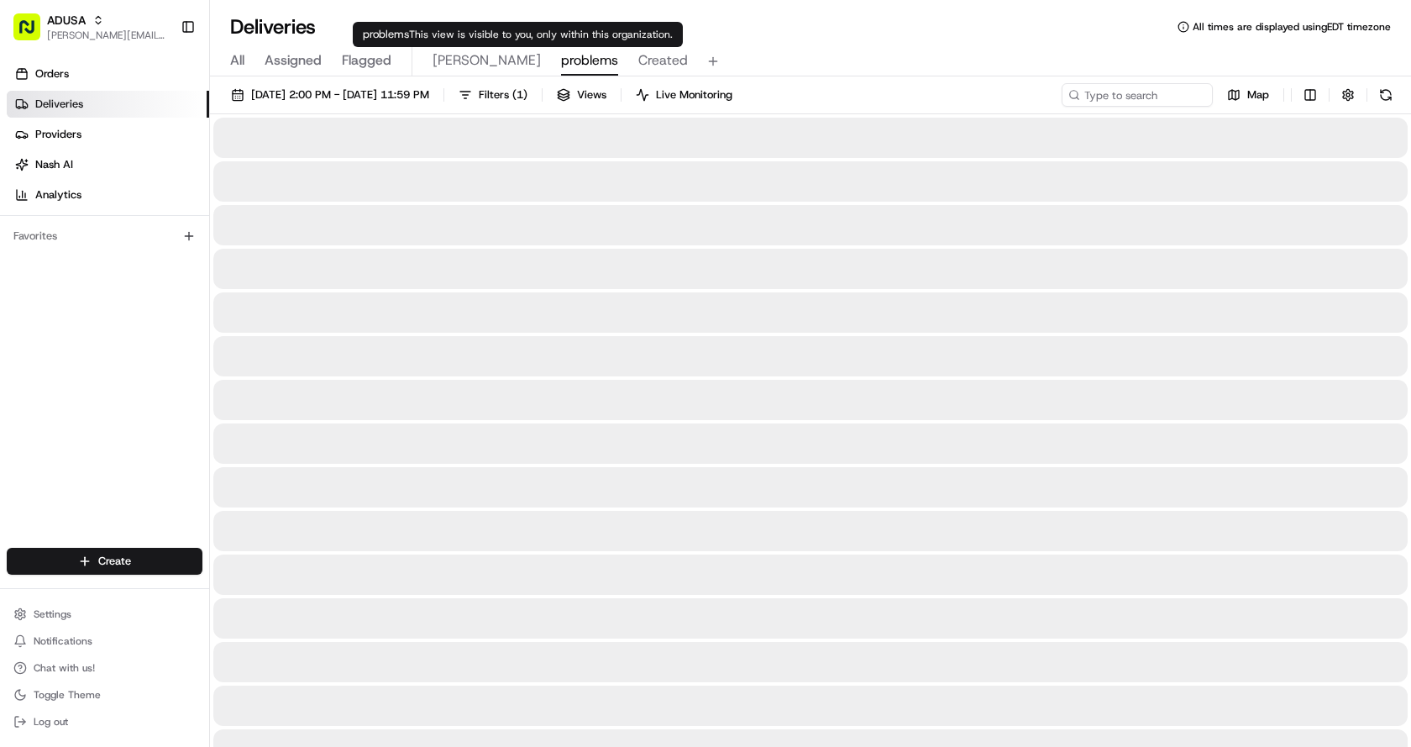
click at [561, 56] on span "problems" at bounding box center [589, 60] width 57 height 20
click at [638, 66] on span "Created" at bounding box center [663, 60] width 50 height 20
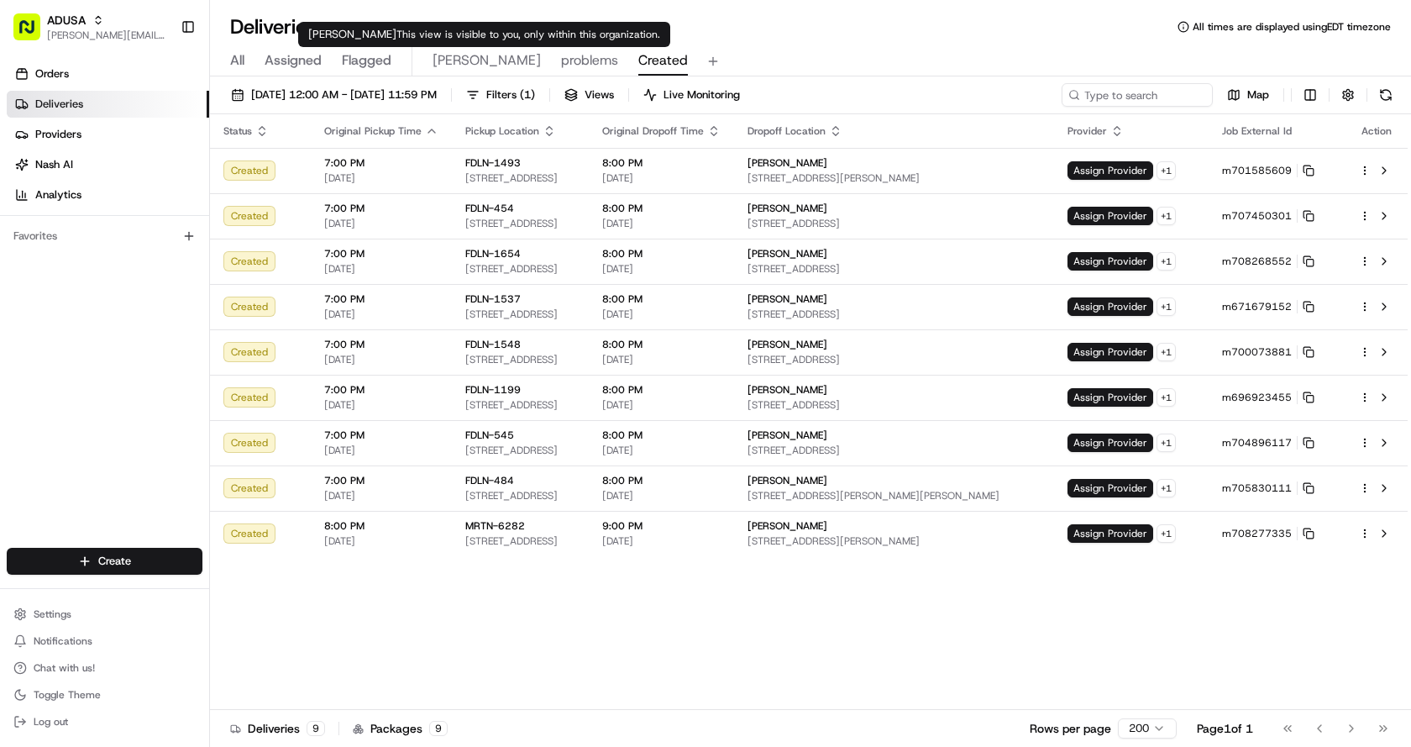
click at [437, 60] on span "Chris" at bounding box center [487, 60] width 108 height 20
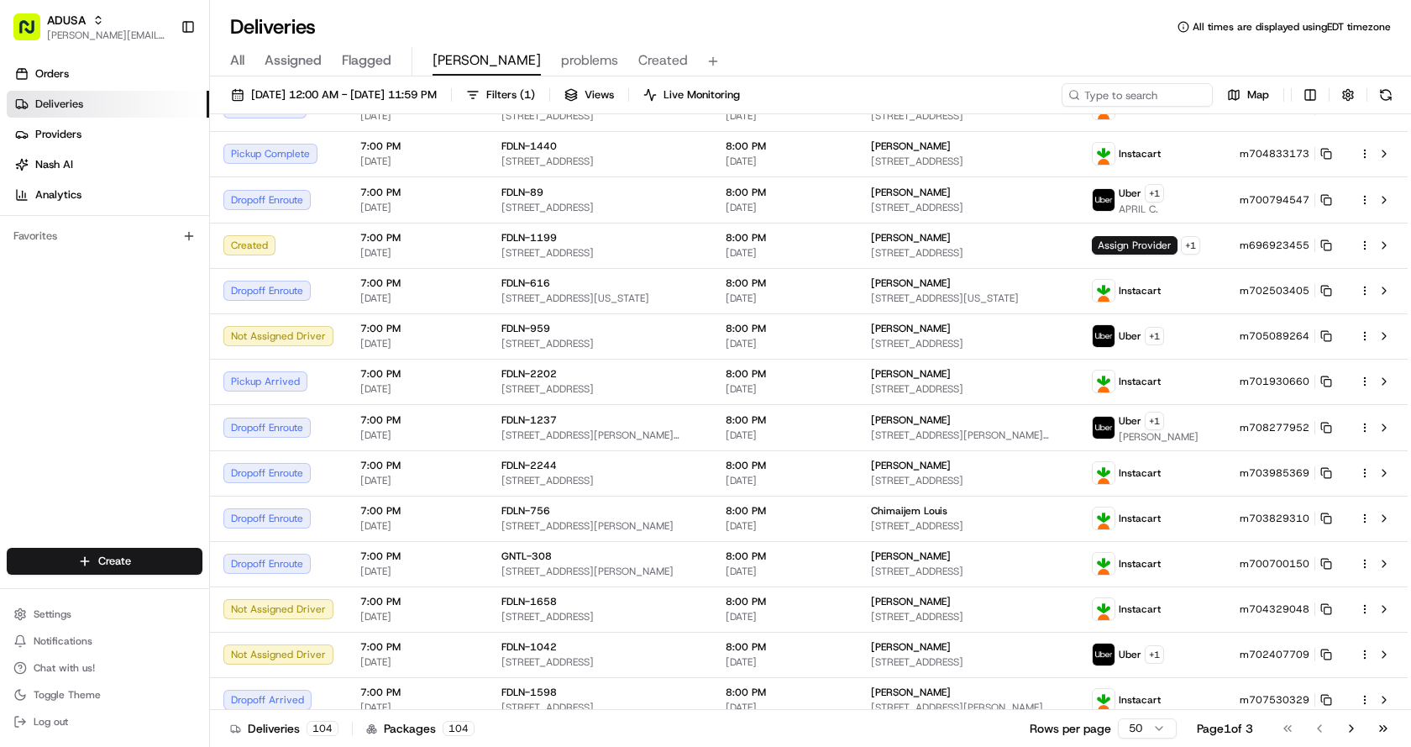
scroll to position [1708, 0]
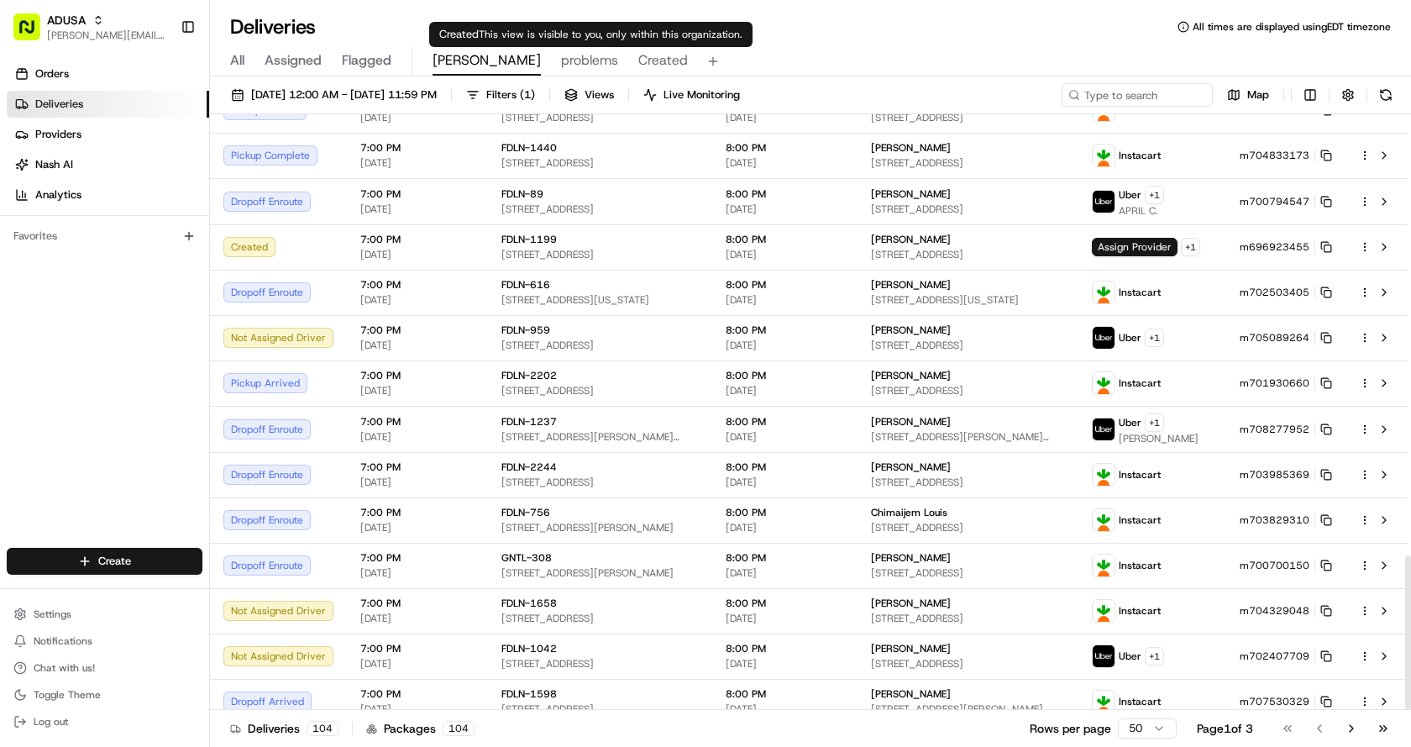
click at [638, 62] on span "Created" at bounding box center [663, 60] width 50 height 20
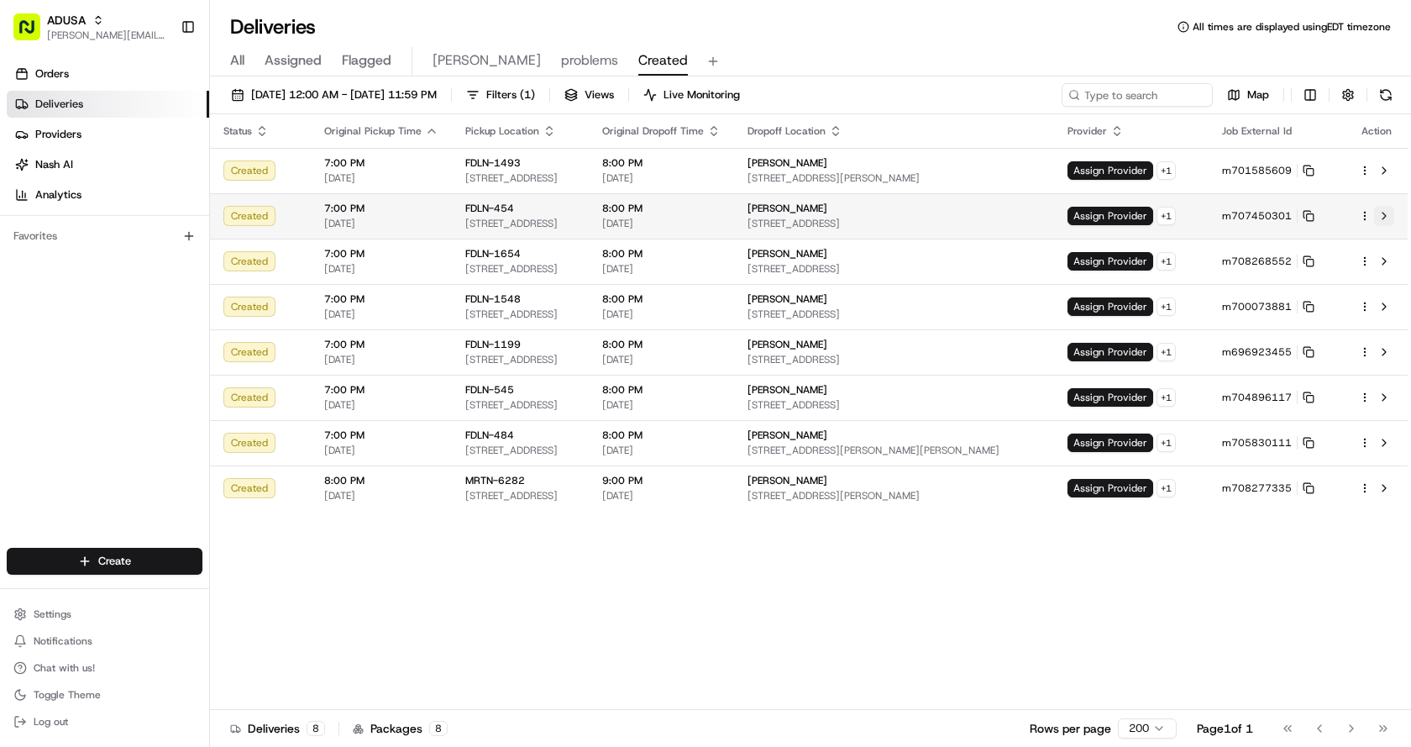
click at [1384, 213] on button at bounding box center [1384, 216] width 20 height 20
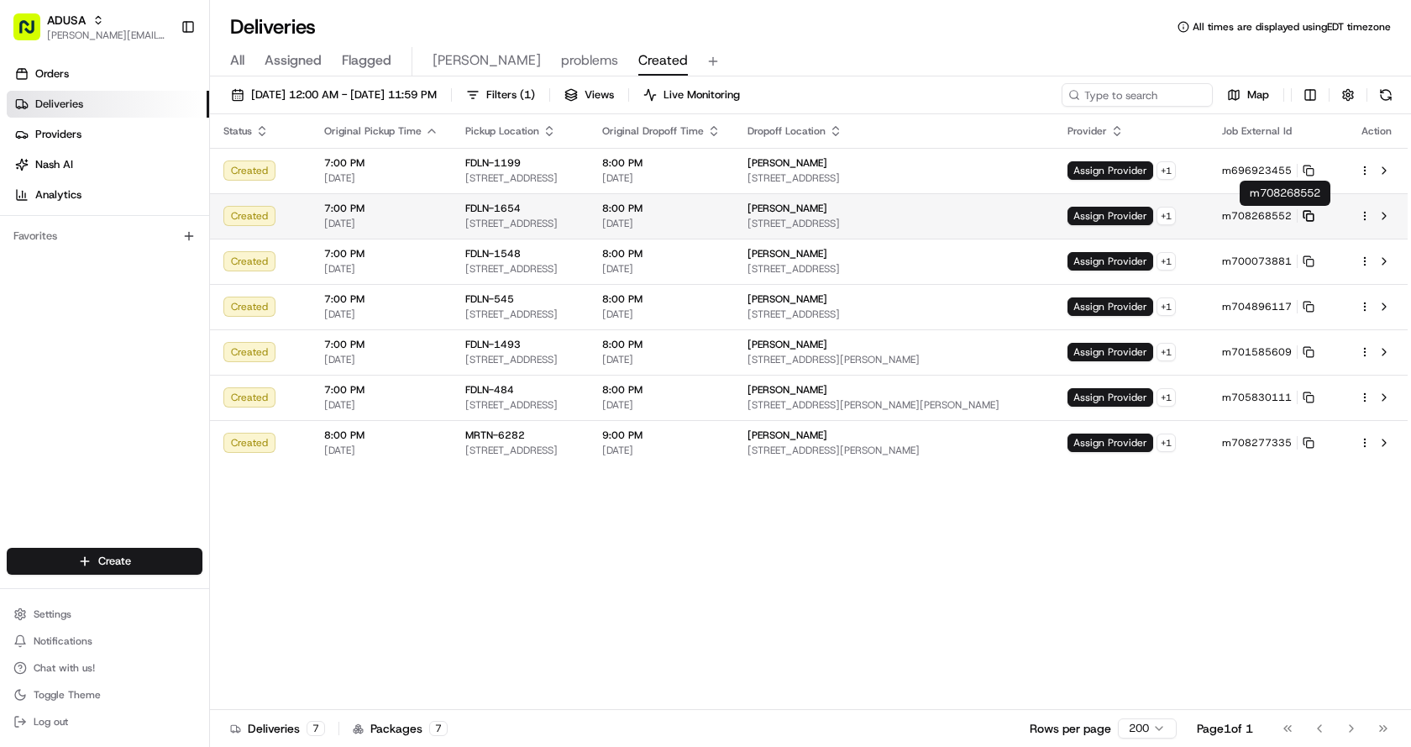
click at [1315, 216] on icon at bounding box center [1309, 216] width 12 height 12
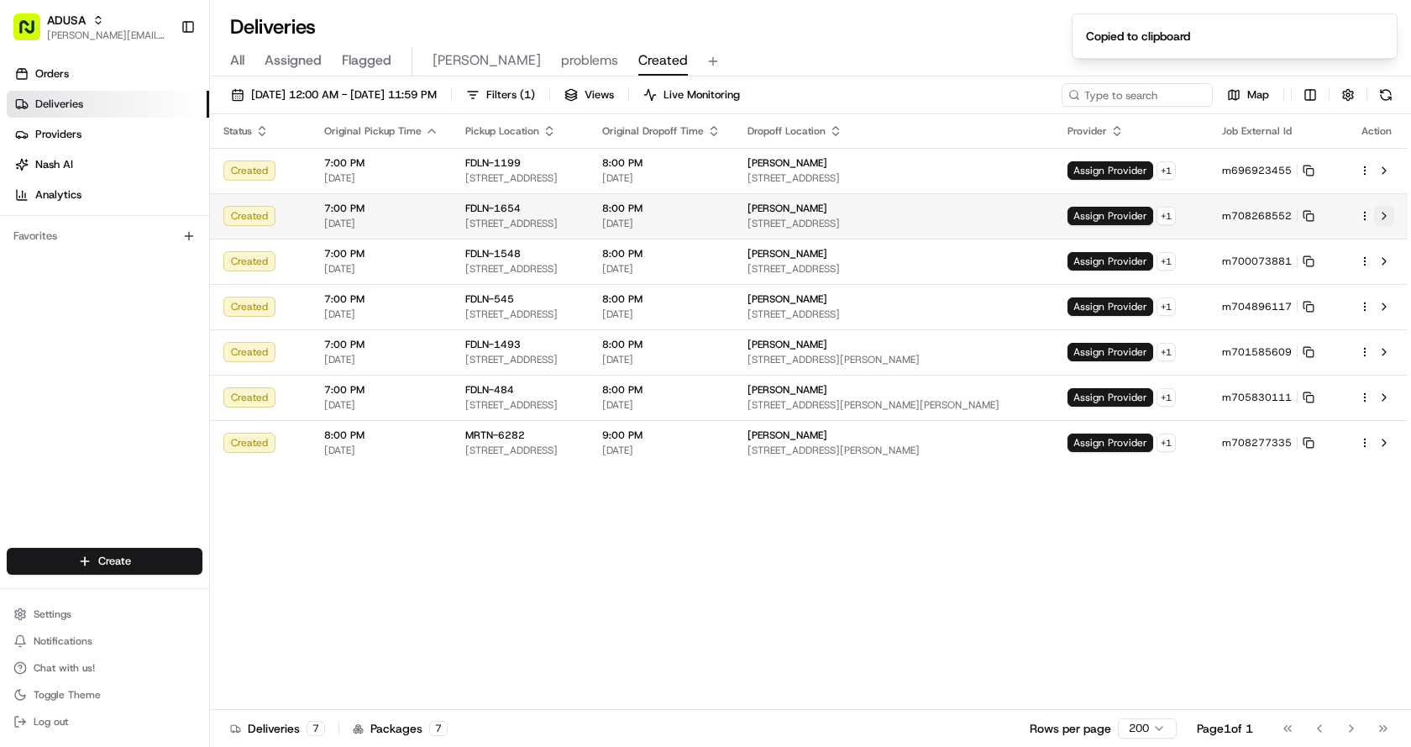
click at [1385, 212] on button at bounding box center [1384, 216] width 20 height 20
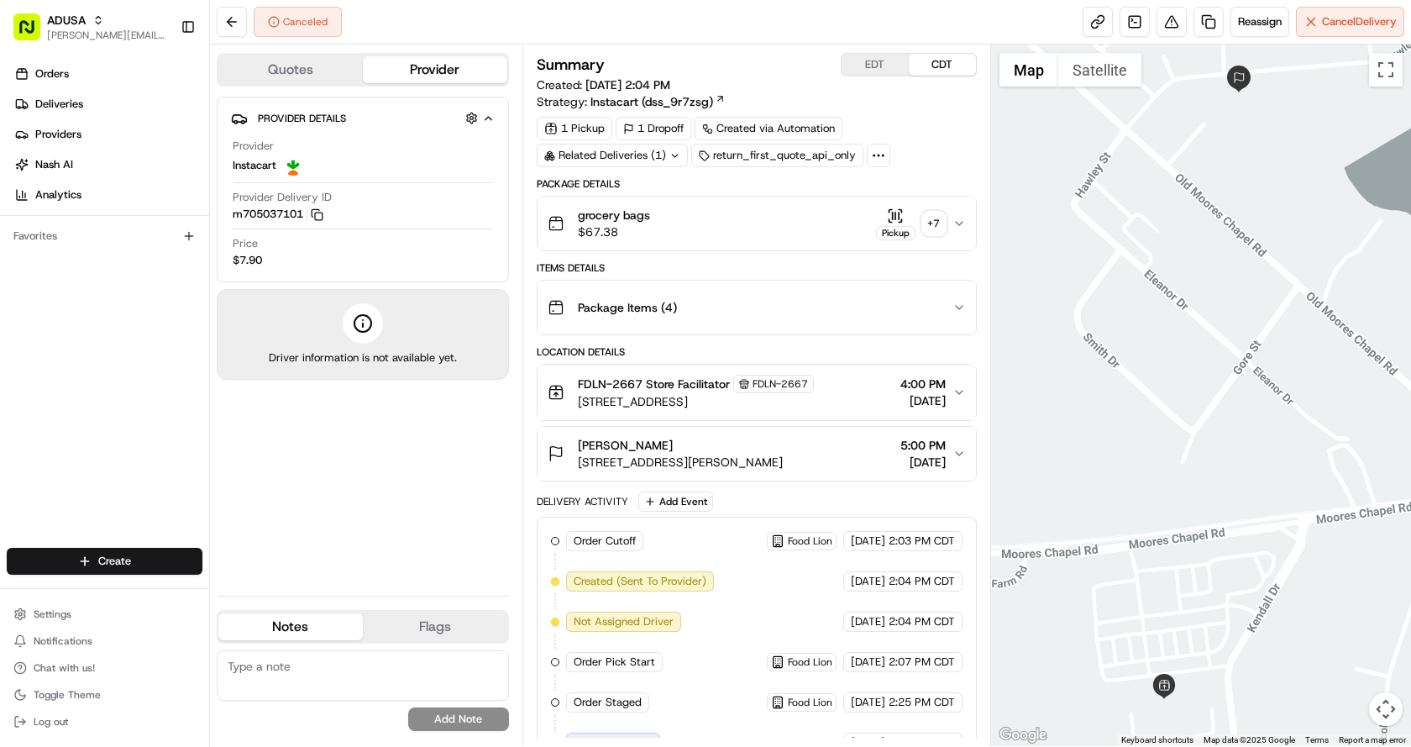
click at [288, 671] on textarea at bounding box center [363, 675] width 292 height 50
click at [949, 459] on div "Kendall Lawrence 649 Hawley St, Charlotte, NC 28214, US 5:00 PM 08/17/2025" at bounding box center [750, 454] width 405 height 34
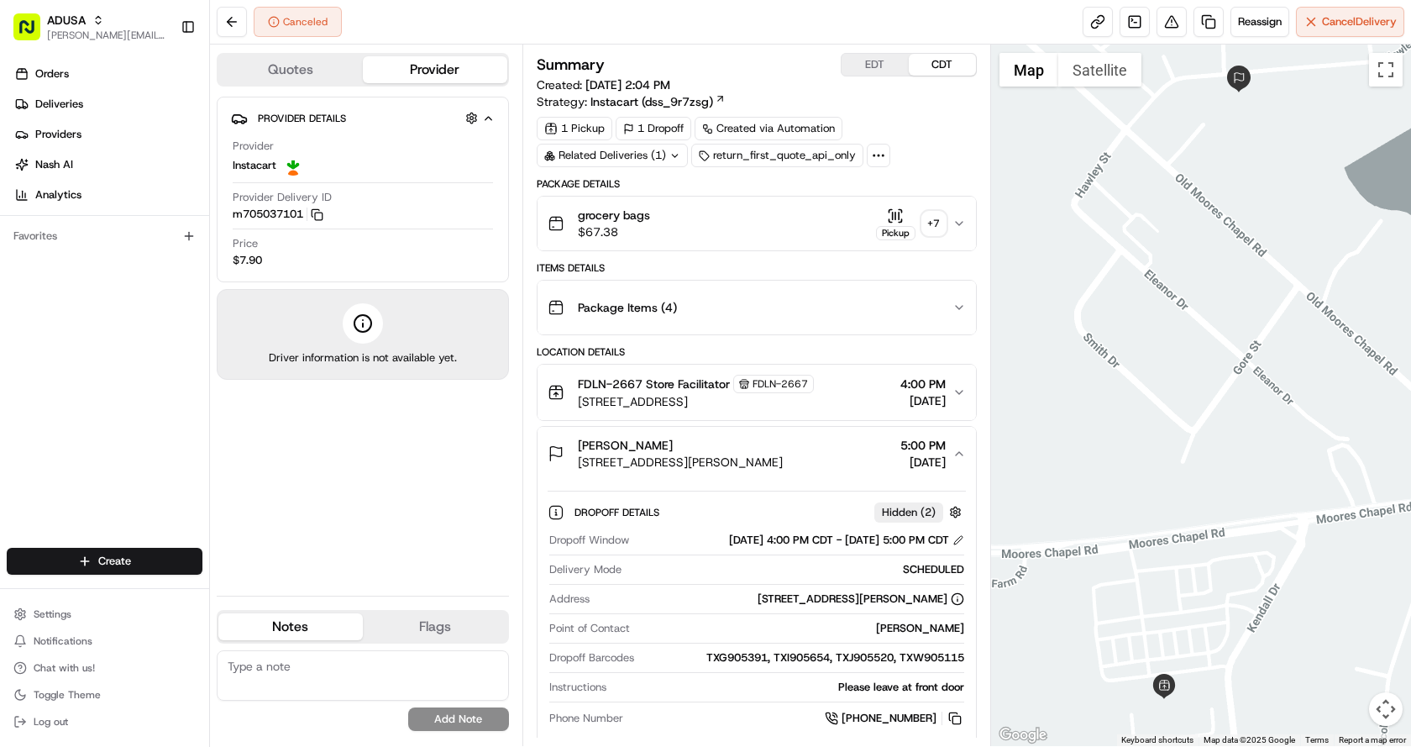
click at [966, 228] on button "grocery bags $67.38 Pickup + 7" at bounding box center [757, 224] width 439 height 54
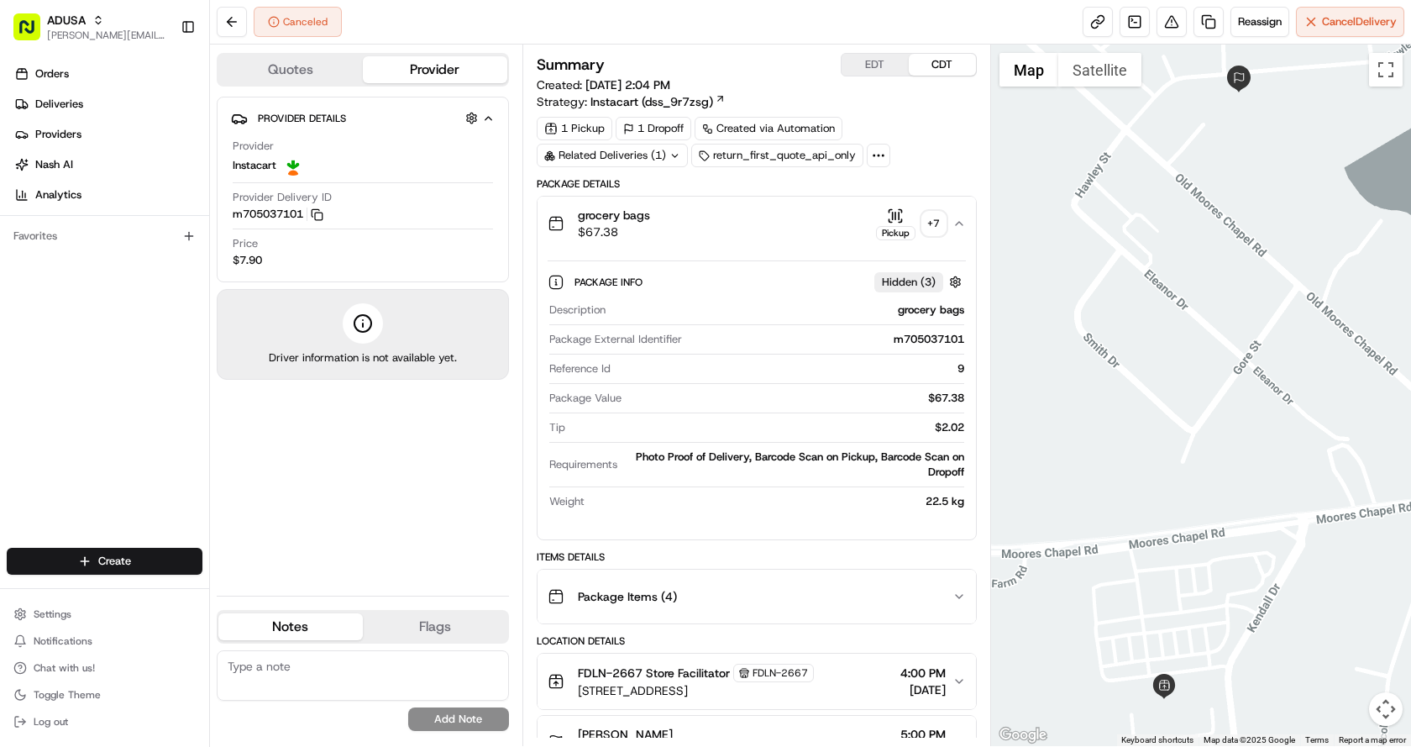
click at [362, 682] on textarea at bounding box center [363, 675] width 292 height 50
type textarea "unknown no response from IC or food lion store"
click at [473, 717] on button "Add Note" at bounding box center [458, 719] width 101 height 24
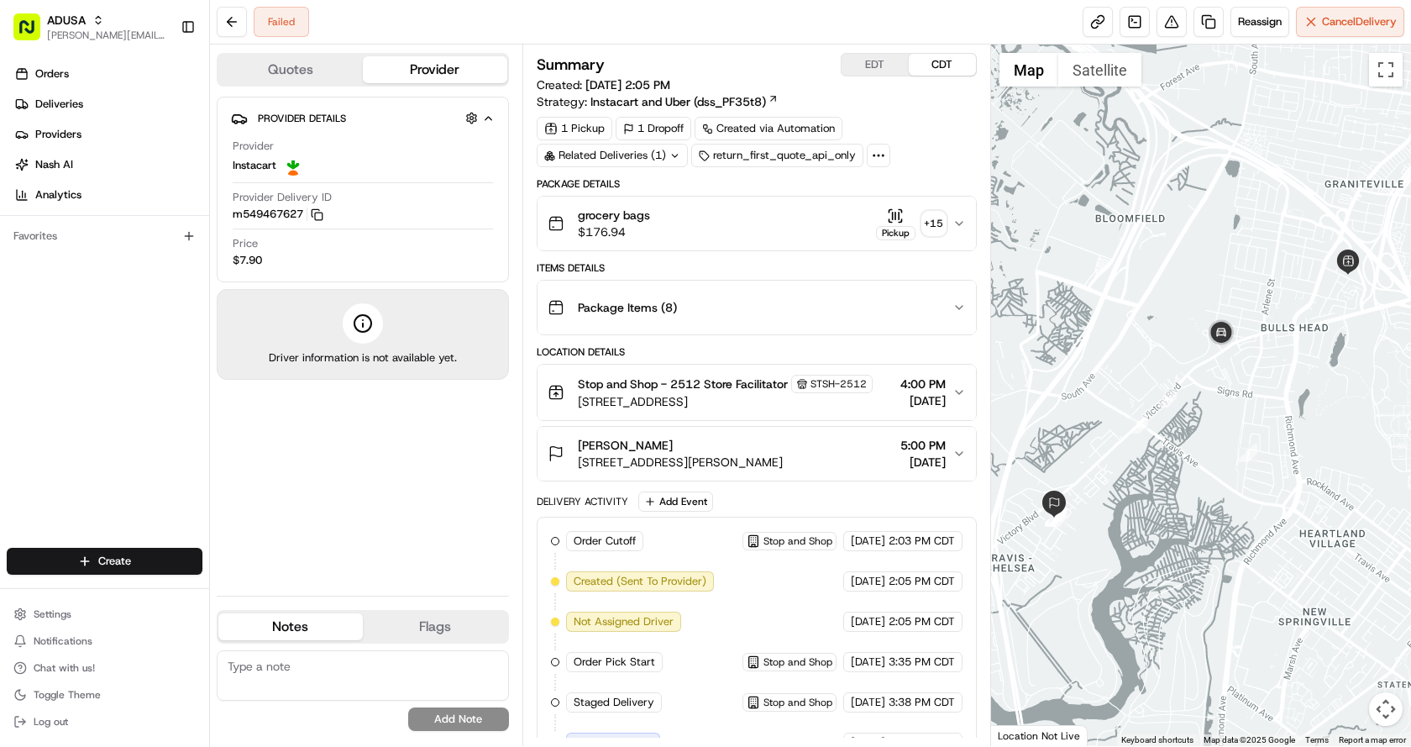
click at [255, 676] on textarea at bounding box center [363, 675] width 292 height 50
type textarea "Customer requested cancel"
click at [466, 723] on button "Add Note" at bounding box center [458, 719] width 101 height 24
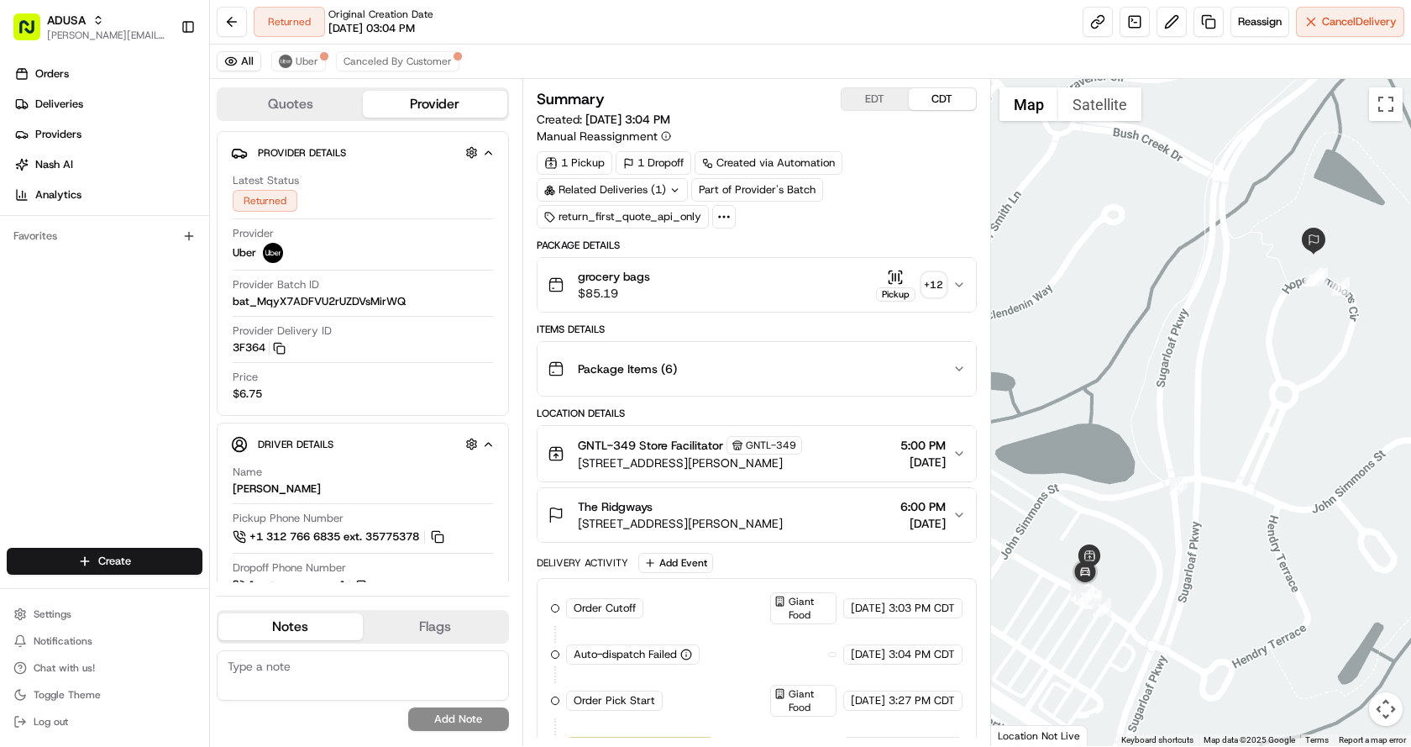
click at [348, 675] on textarea at bounding box center [363, 675] width 292 height 50
type textarea "returned no show"
click at [487, 716] on button "Add Note" at bounding box center [458, 719] width 101 height 24
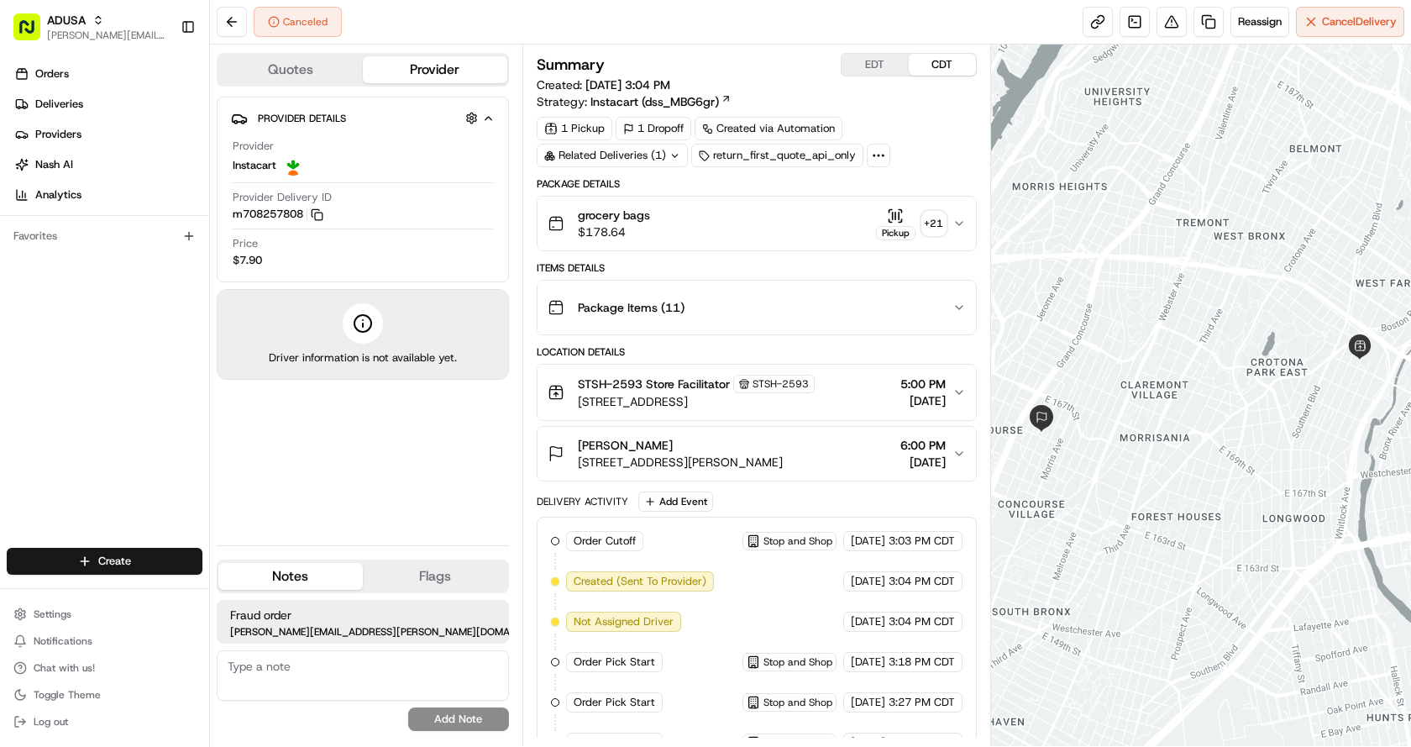
click at [336, 682] on textarea at bounding box center [363, 675] width 292 height 50
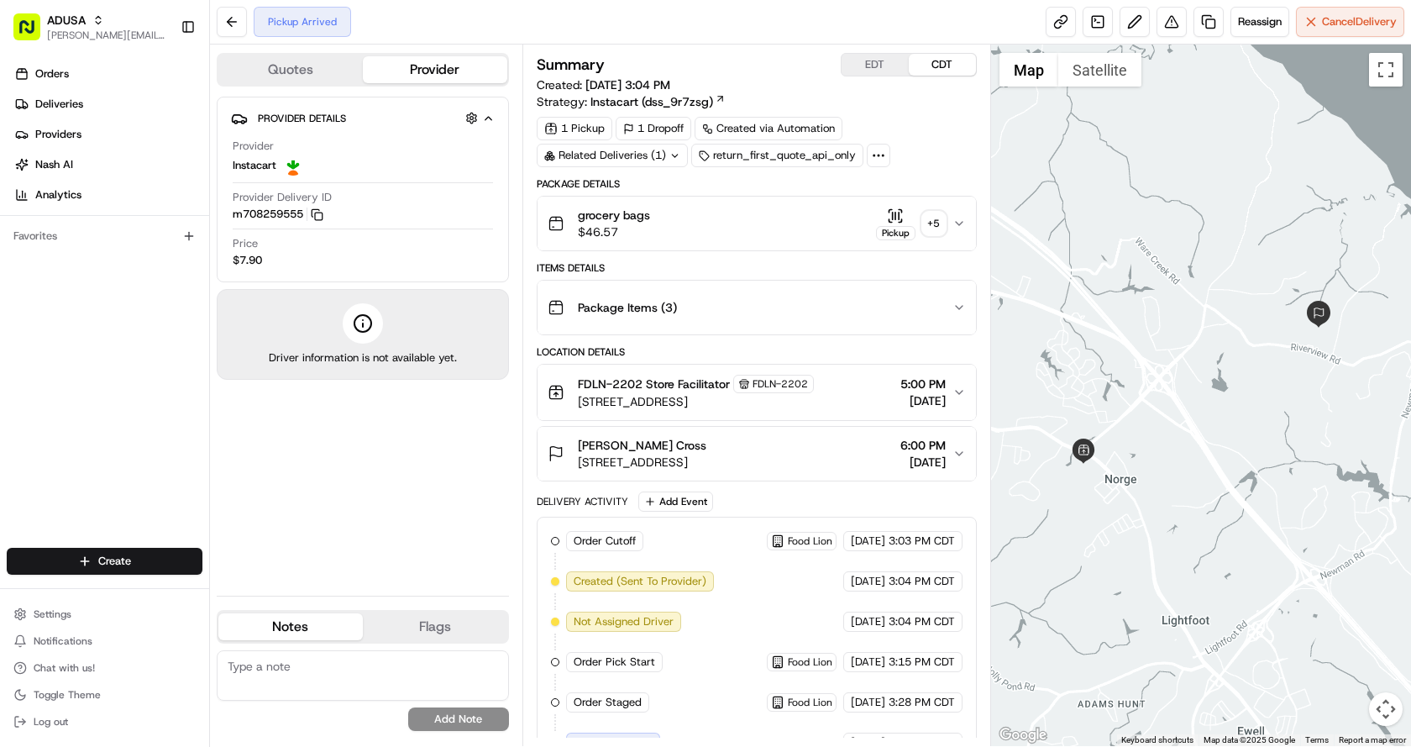
click at [494, 119] on icon "button" at bounding box center [488, 118] width 13 height 13
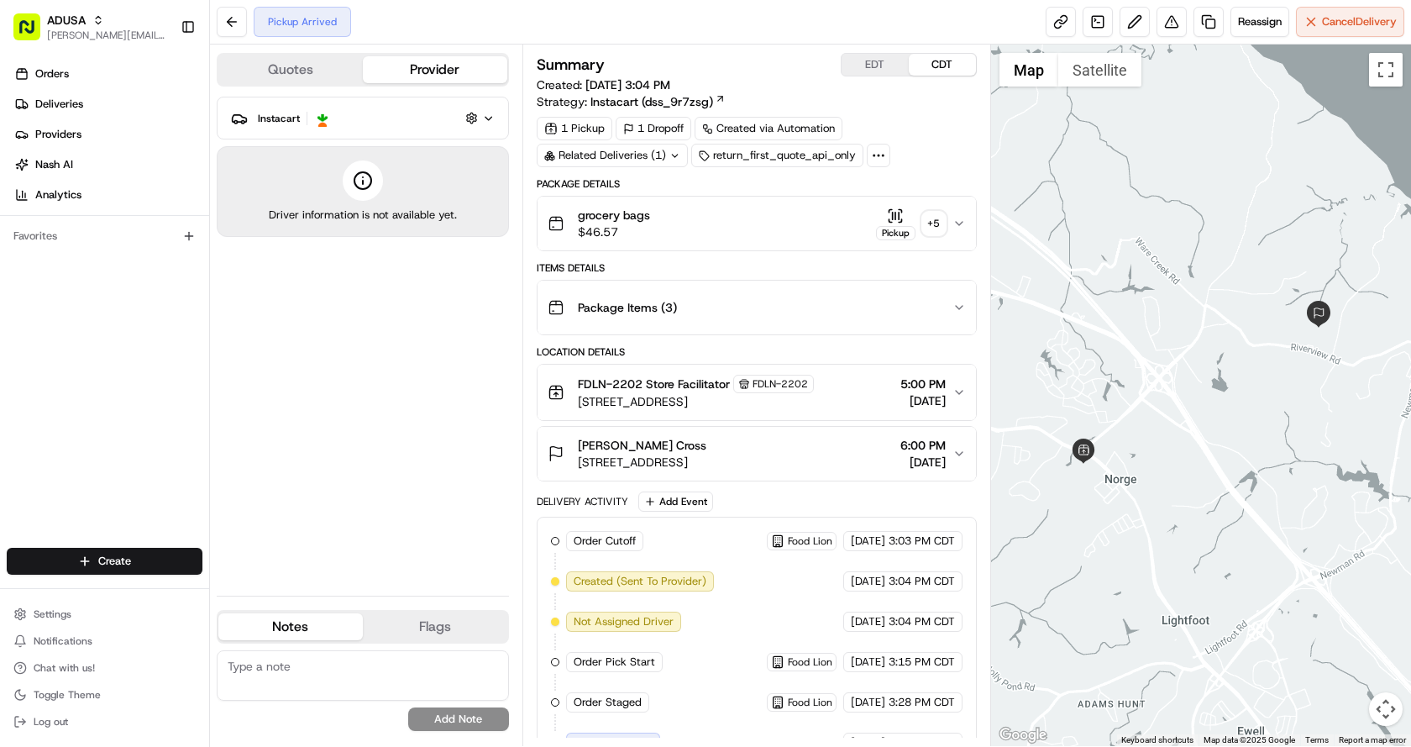
click at [494, 119] on icon "button" at bounding box center [488, 118] width 13 height 13
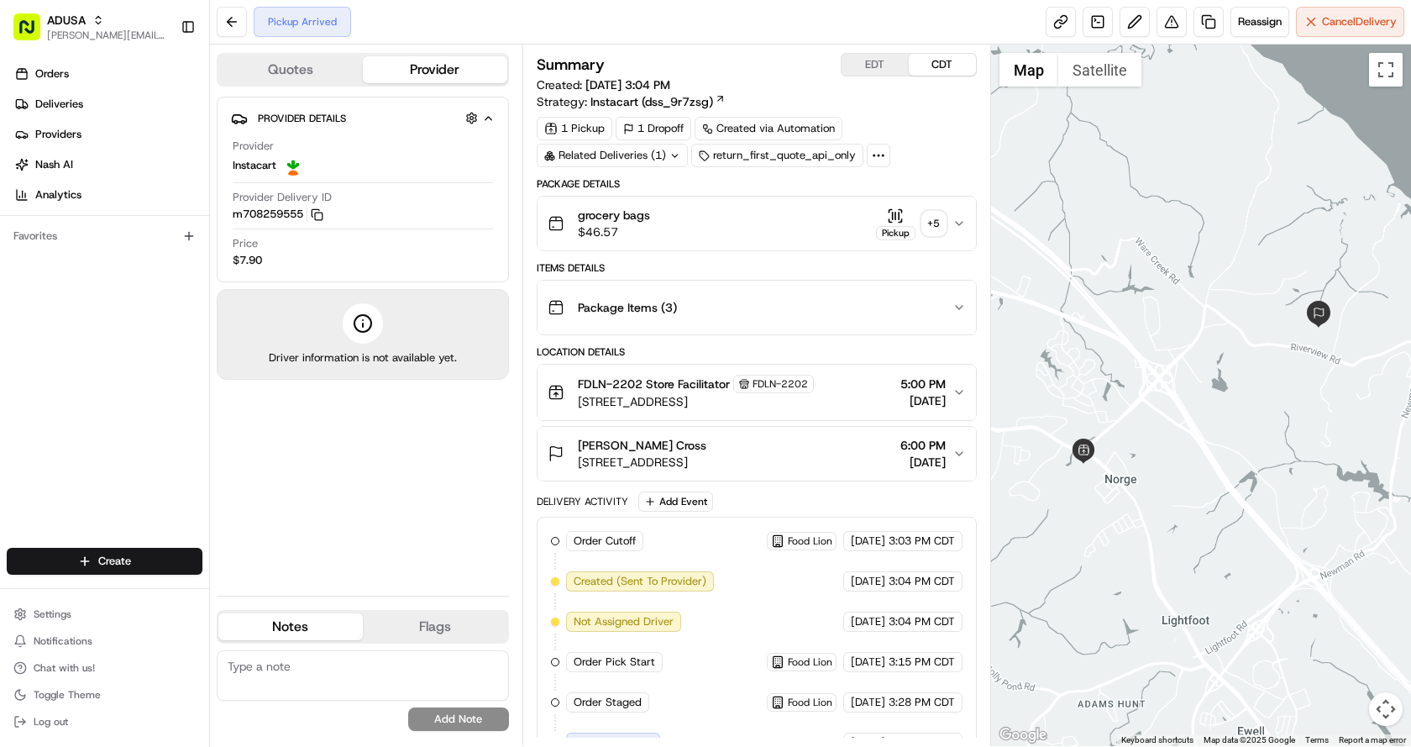
click at [297, 114] on span "Provider Details" at bounding box center [302, 118] width 88 height 13
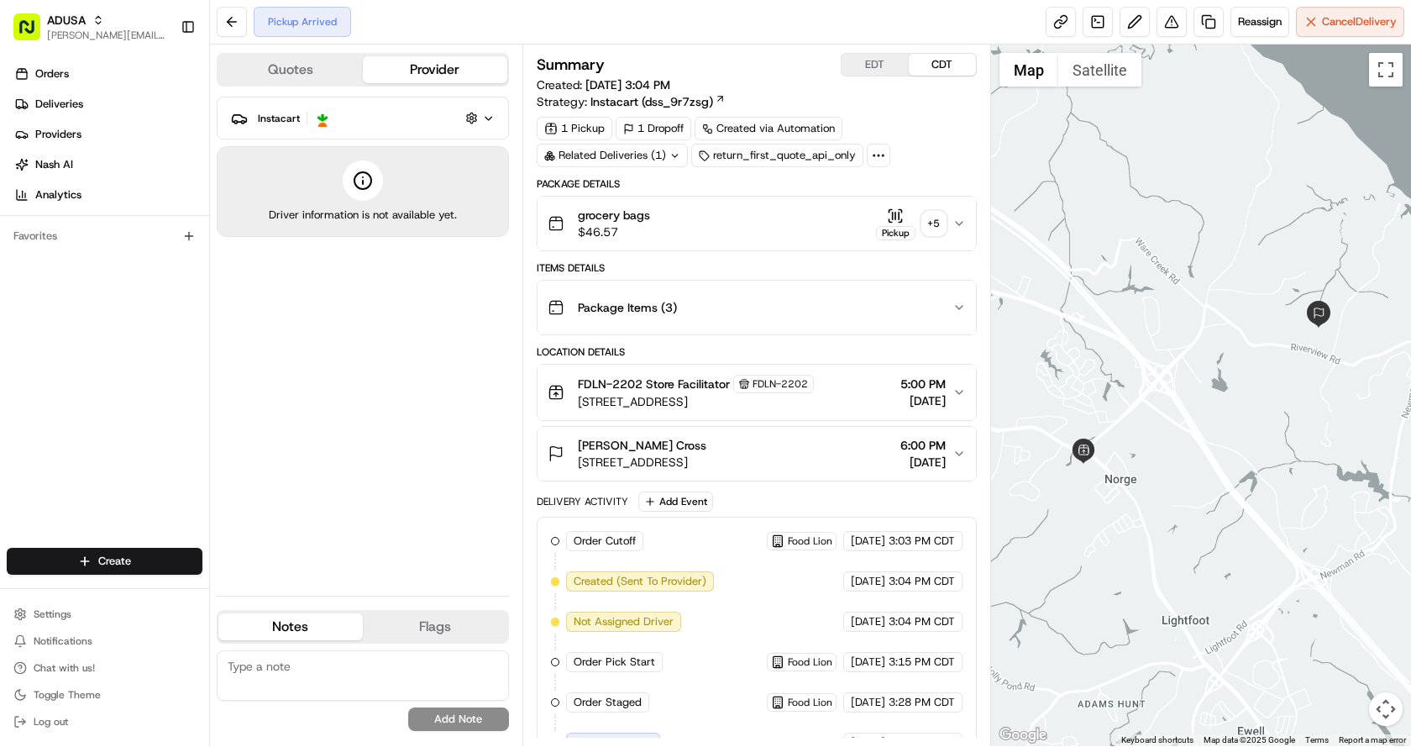
click at [297, 114] on span "Instacart" at bounding box center [279, 118] width 42 height 13
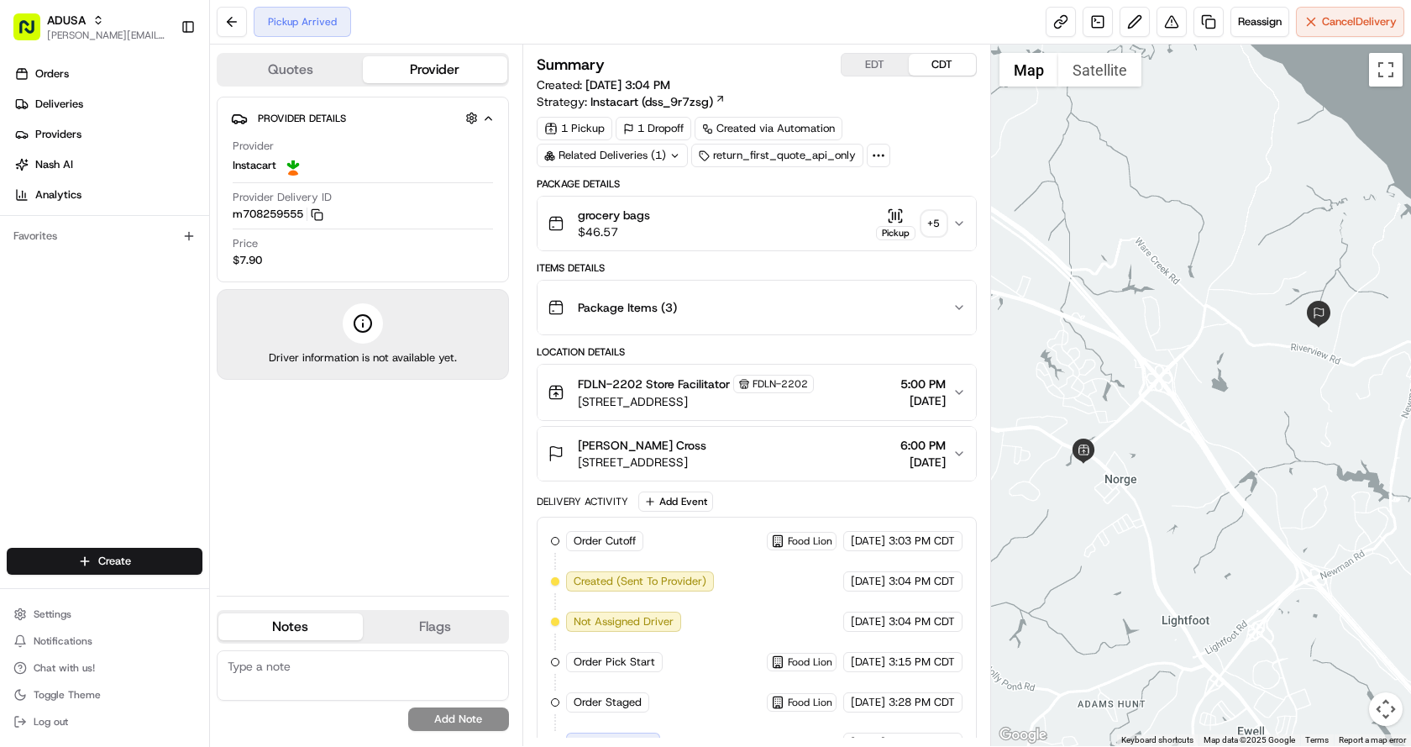
click at [957, 228] on icon "button" at bounding box center [959, 223] width 13 height 13
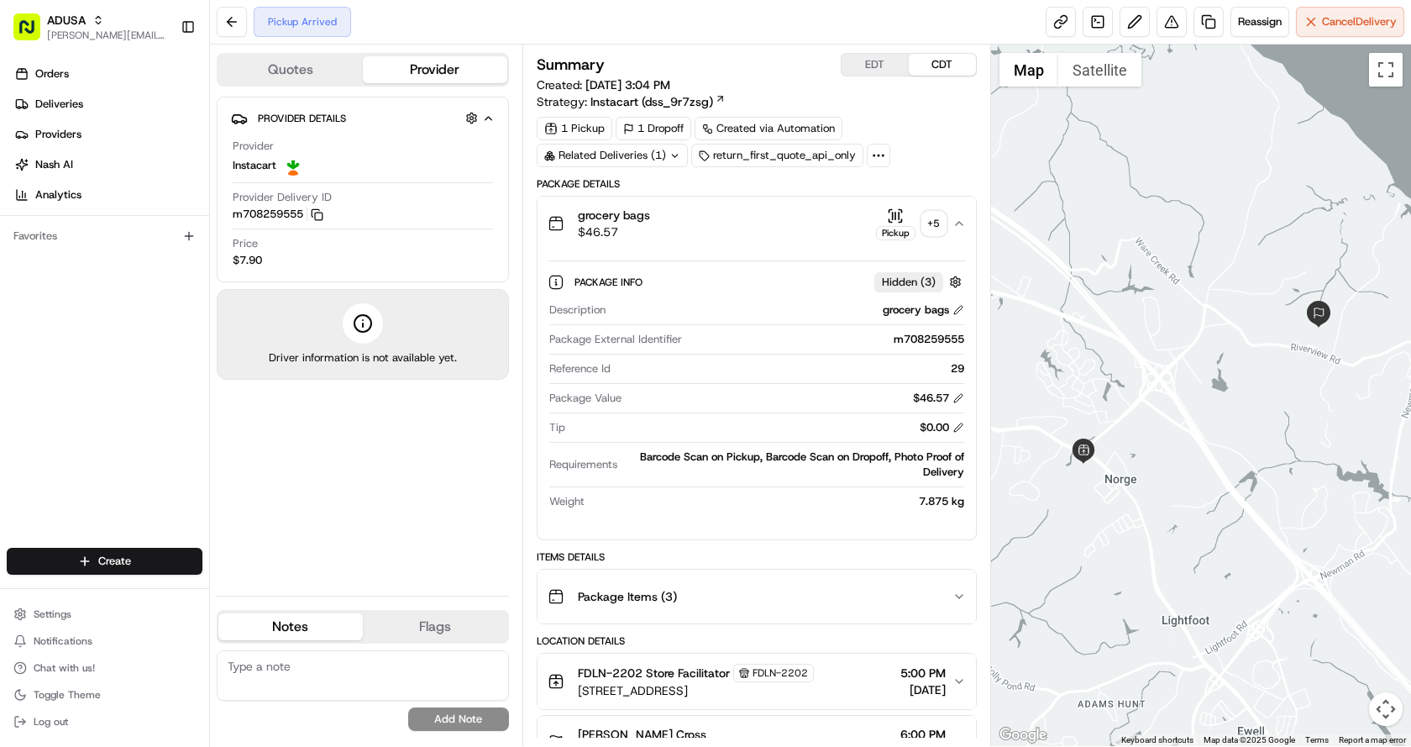
click at [960, 223] on icon "button" at bounding box center [959, 223] width 13 height 13
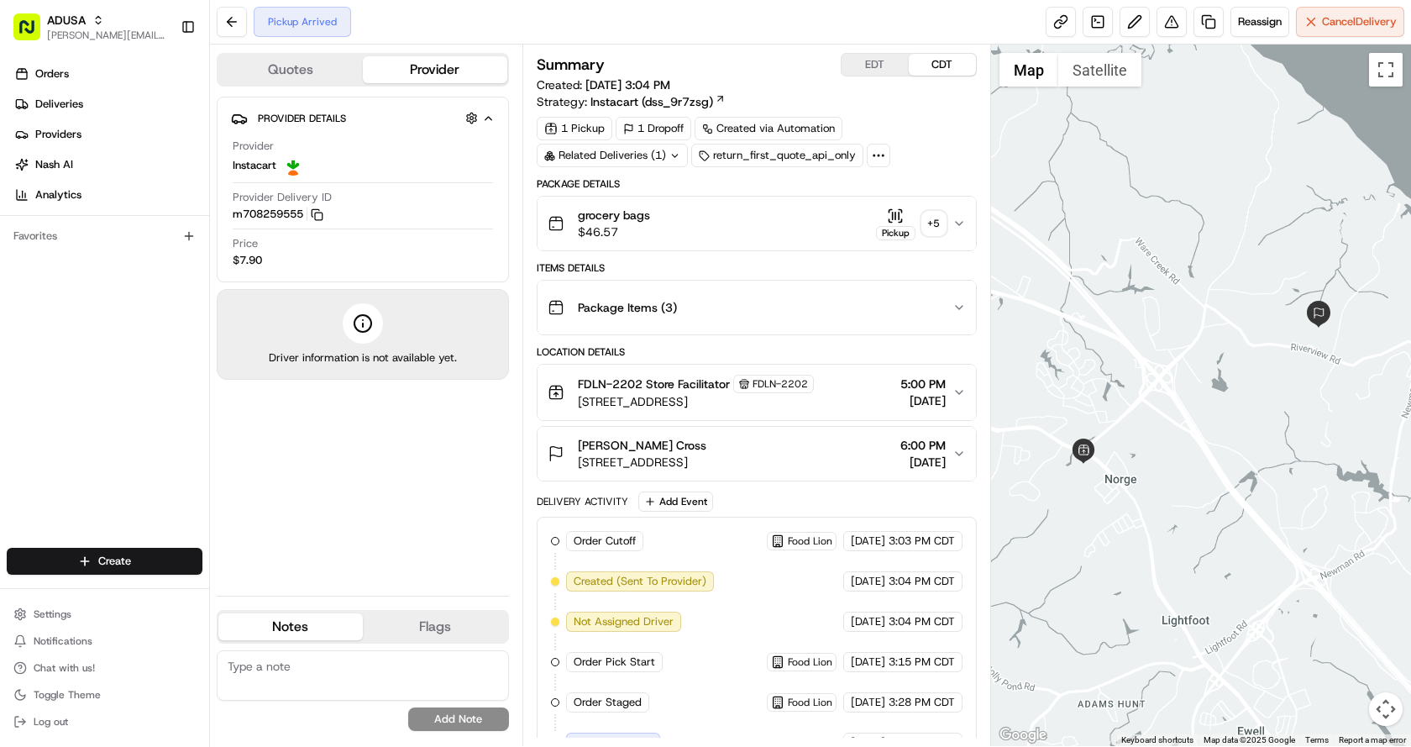
click at [960, 223] on icon "button" at bounding box center [959, 223] width 7 height 3
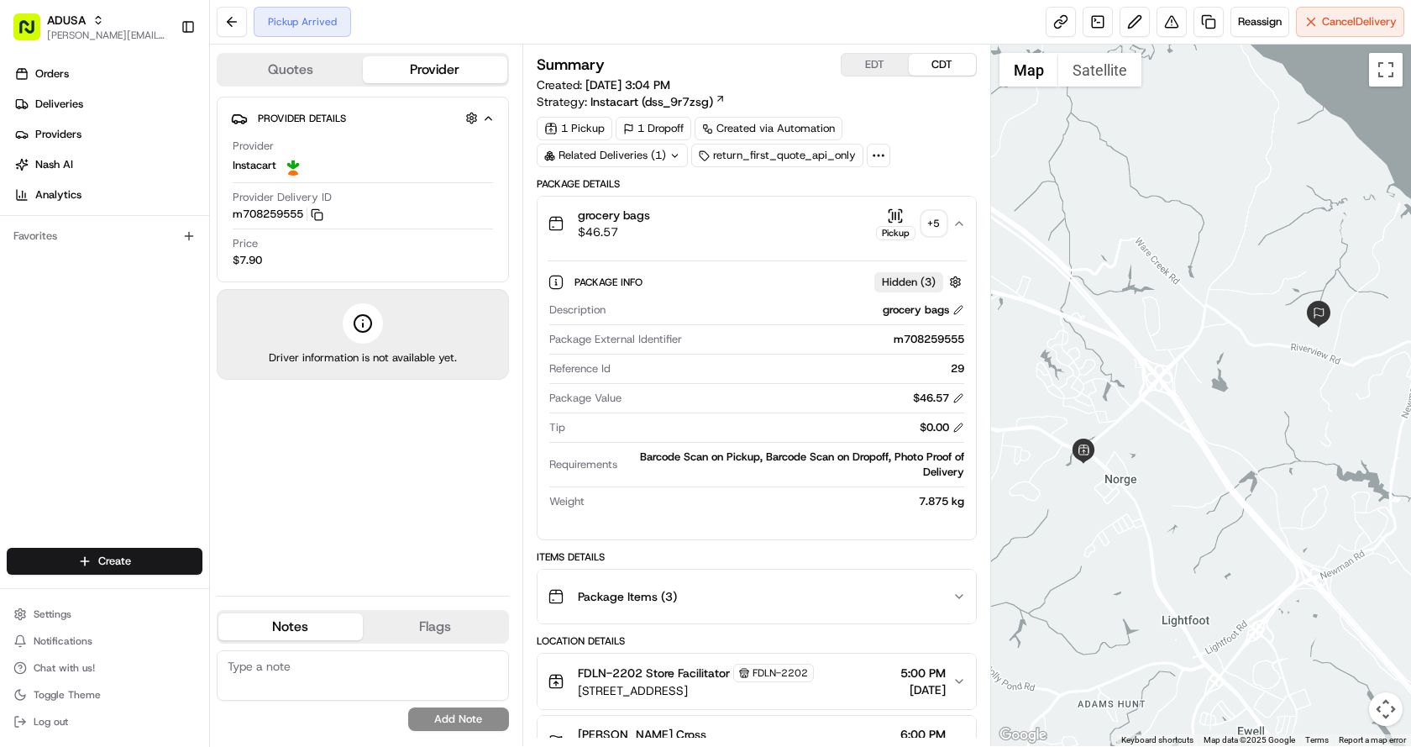
click at [890, 219] on icon "button" at bounding box center [891, 220] width 3 height 3
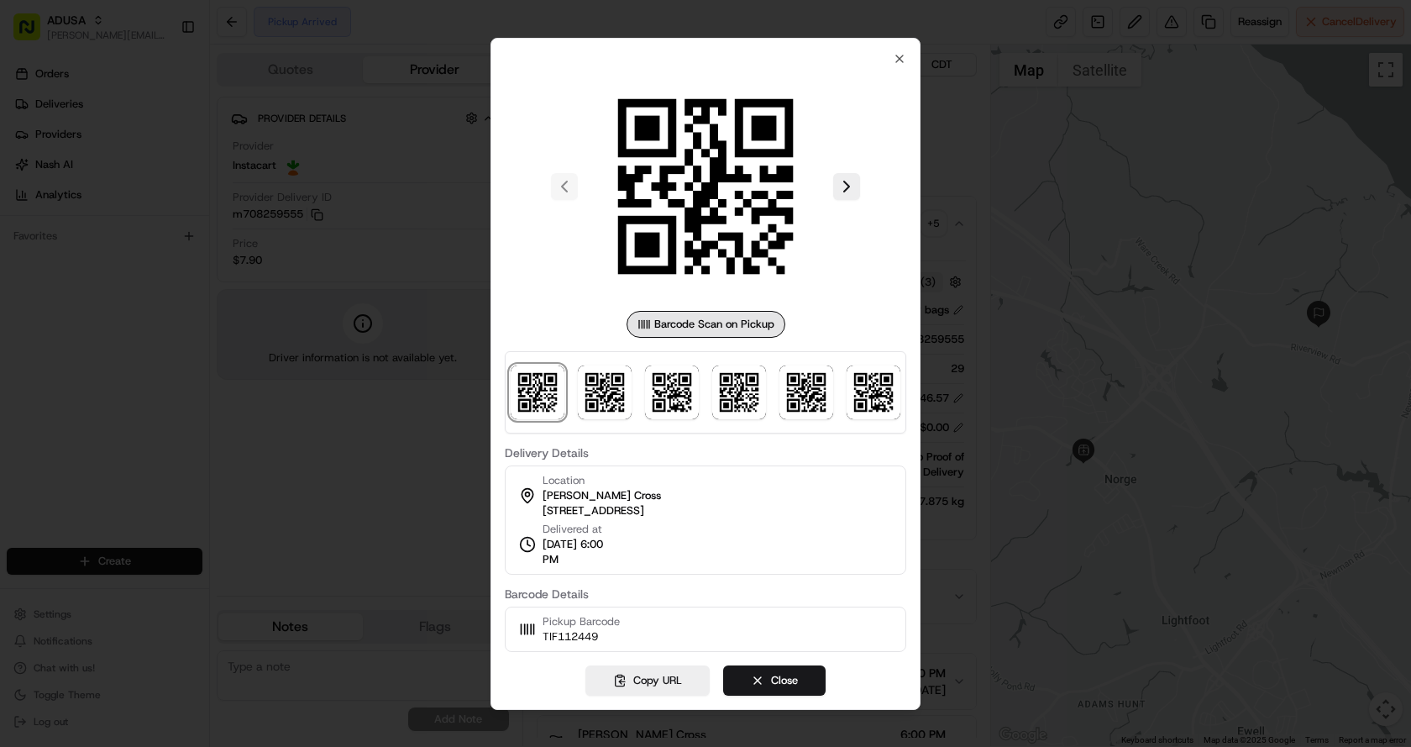
click at [527, 627] on icon at bounding box center [527, 629] width 17 height 17
click at [840, 183] on button at bounding box center [846, 186] width 27 height 27
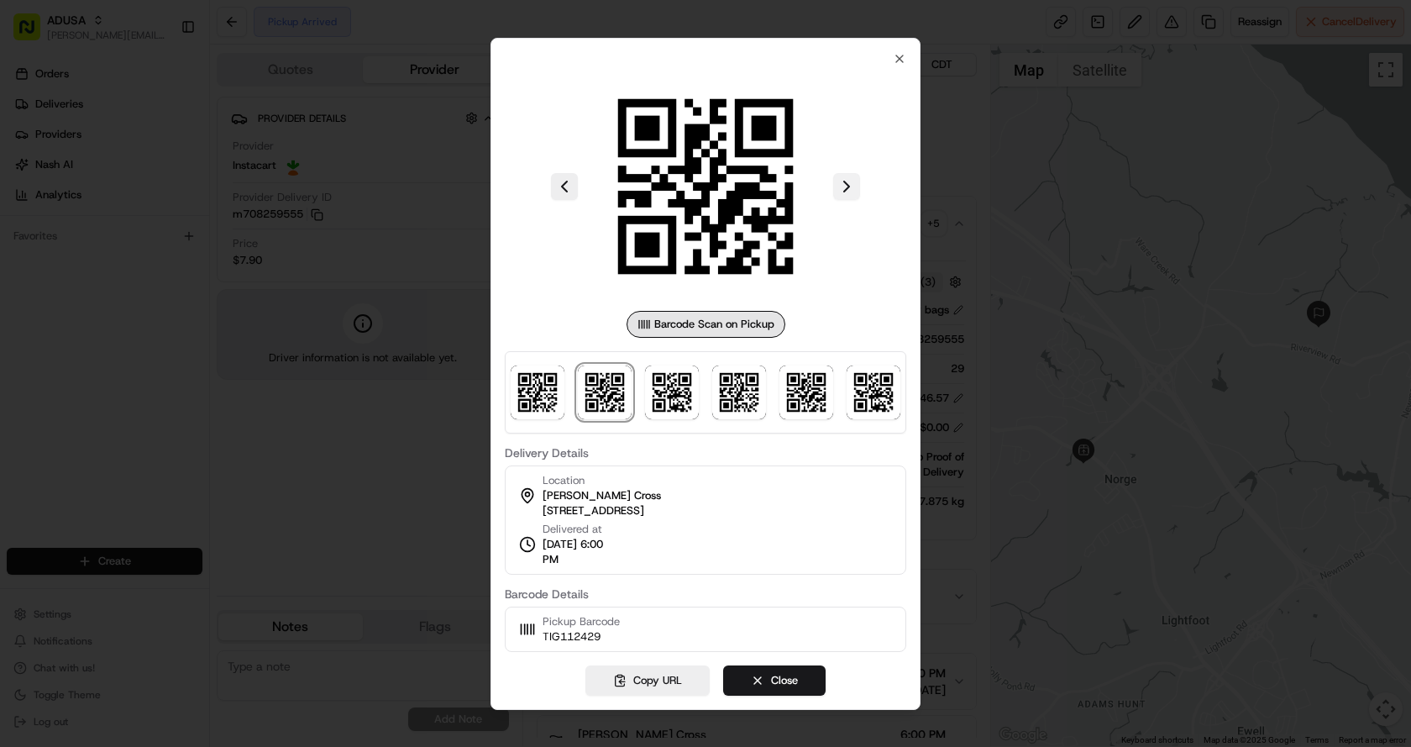
click at [839, 184] on button at bounding box center [846, 186] width 27 height 27
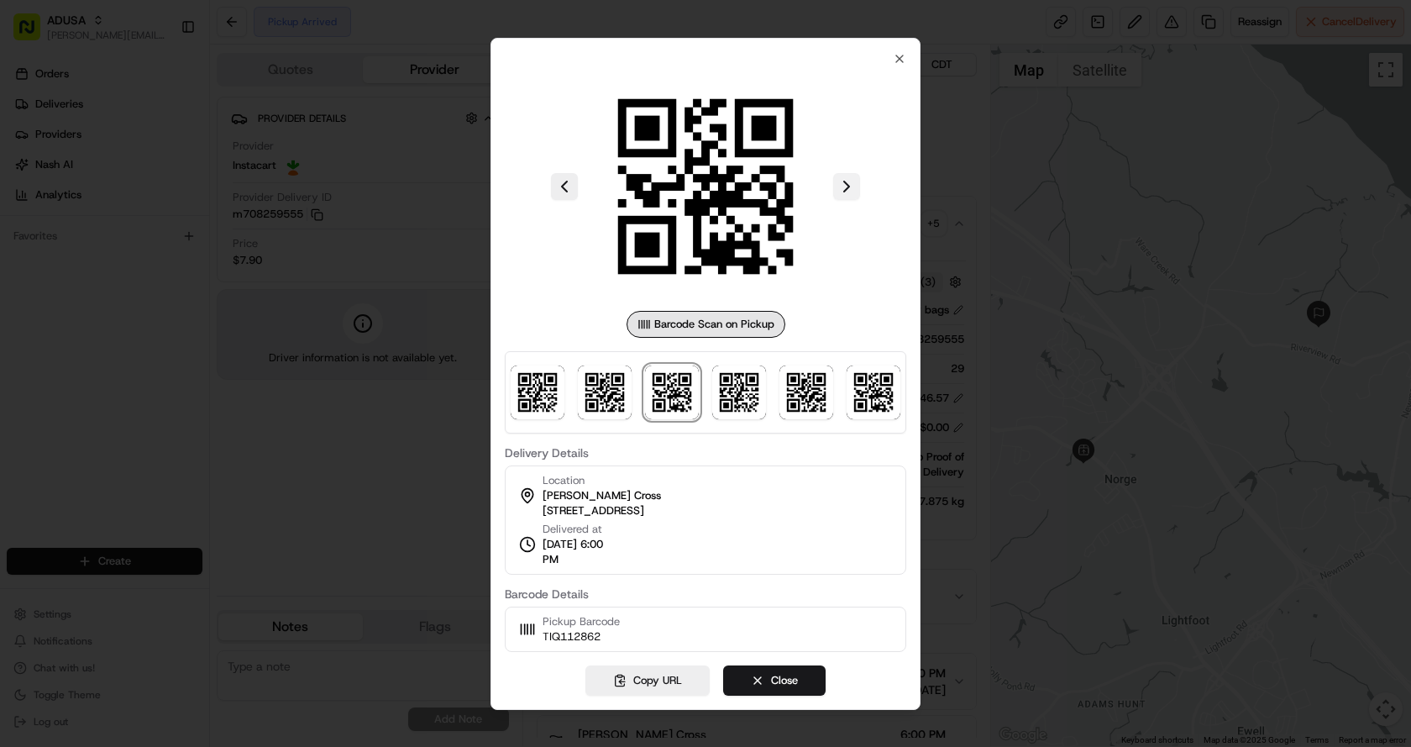
click at [839, 184] on button at bounding box center [846, 186] width 27 height 27
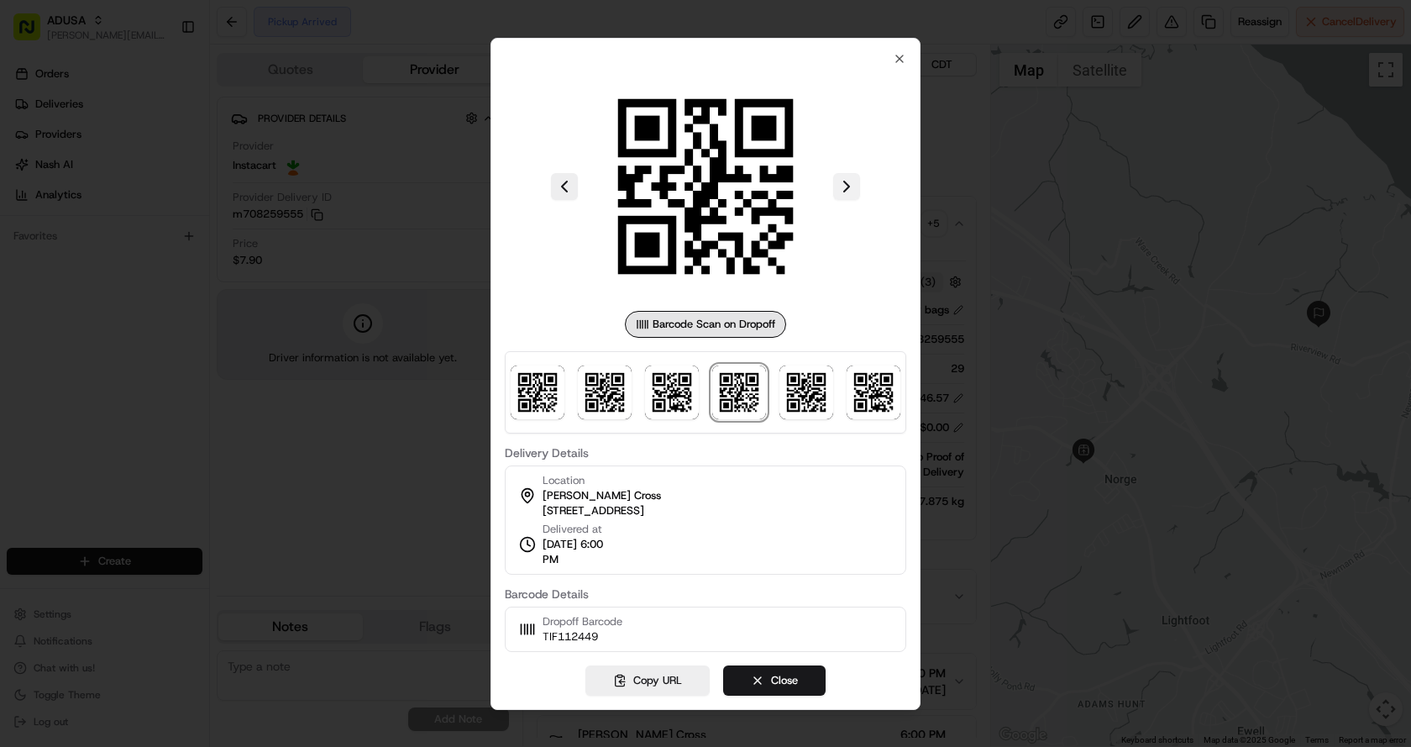
click at [839, 184] on button at bounding box center [846, 186] width 27 height 27
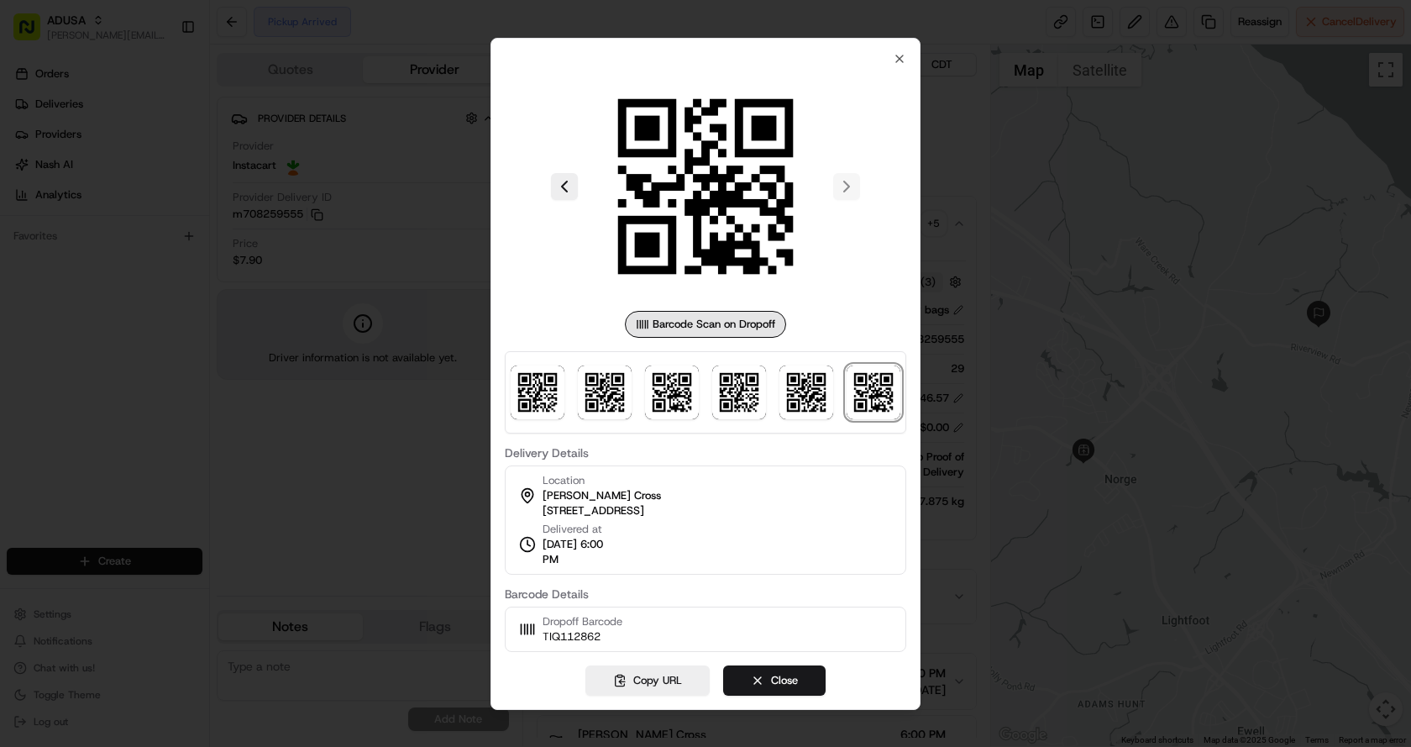
click at [843, 186] on div at bounding box center [706, 187] width 402 height 242
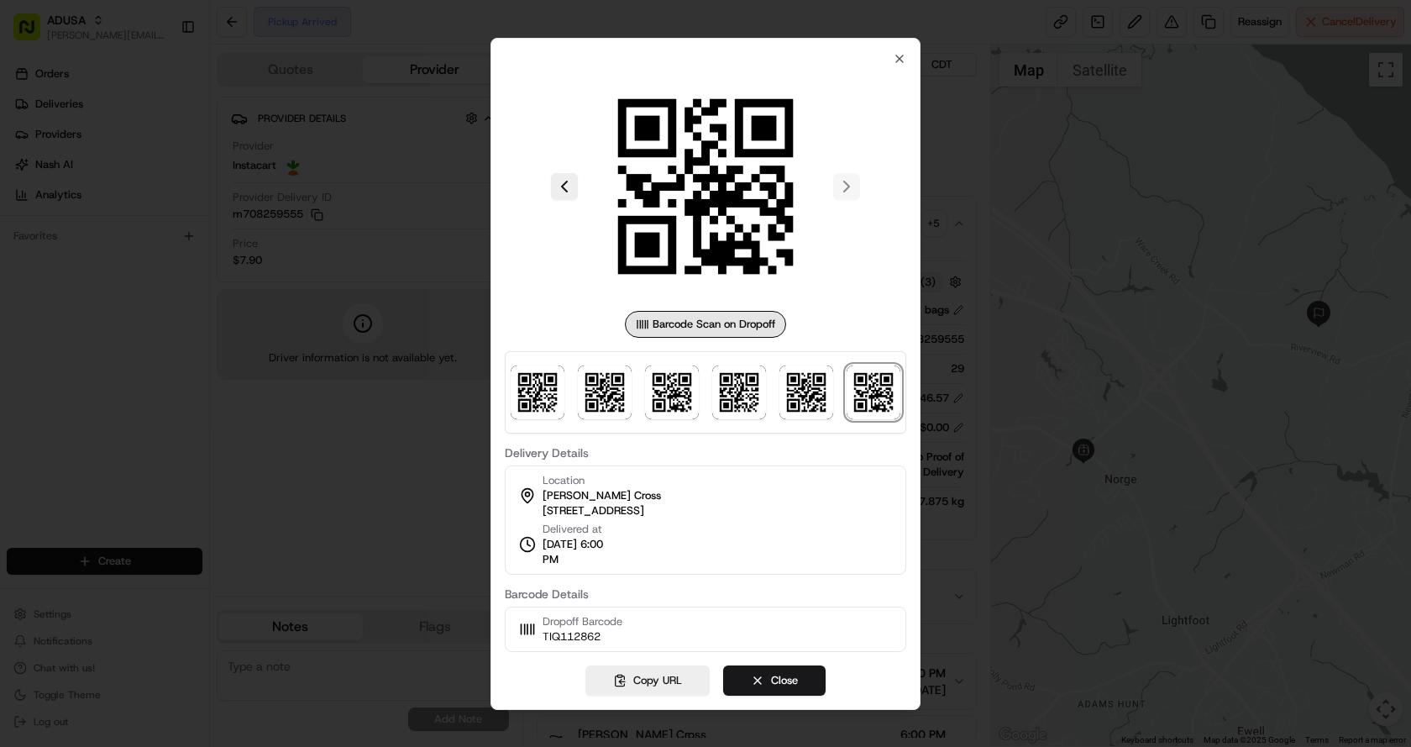
click at [633, 320] on div "Barcode Scan on Dropoff" at bounding box center [705, 324] width 161 height 27
click at [701, 328] on div "Barcode Scan on Dropoff" at bounding box center [705, 324] width 161 height 27
click at [848, 185] on div at bounding box center [706, 187] width 402 height 242
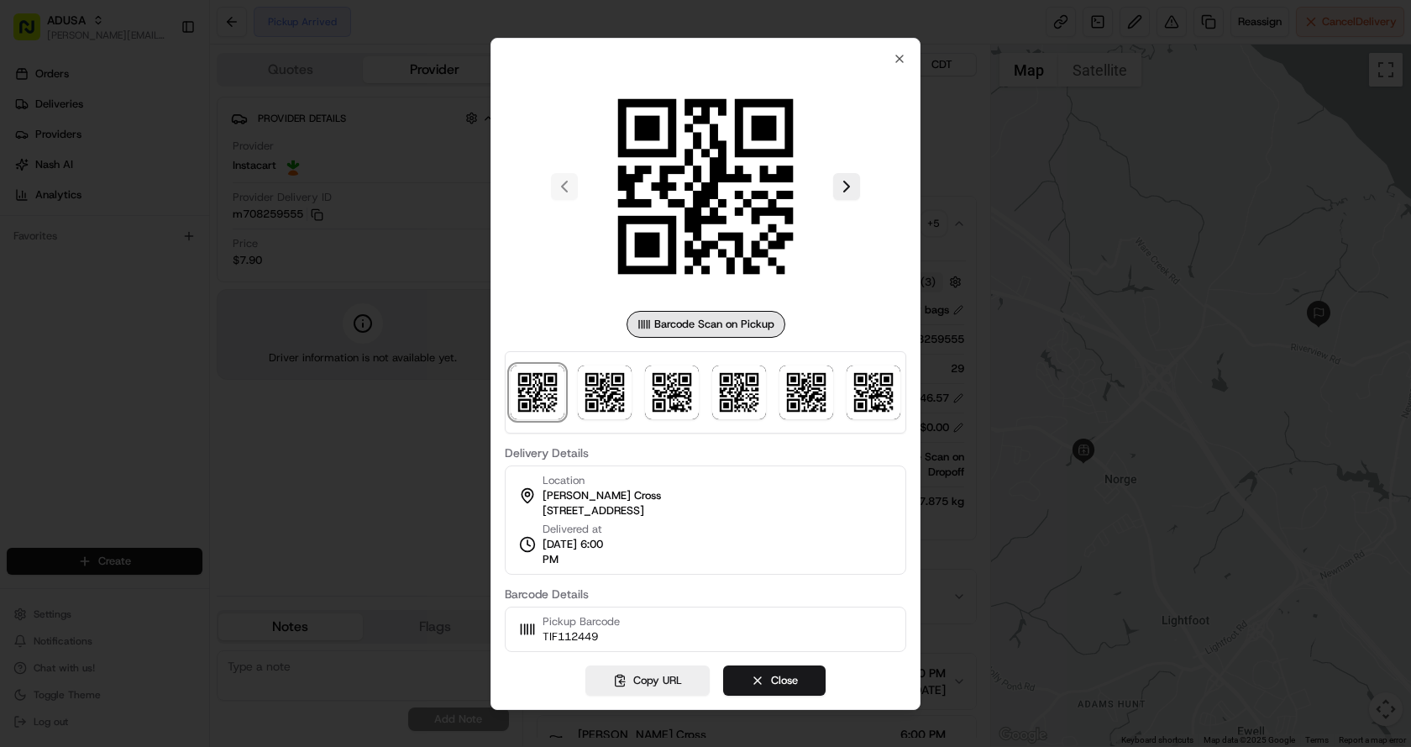
click at [371, 439] on div at bounding box center [705, 373] width 1411 height 747
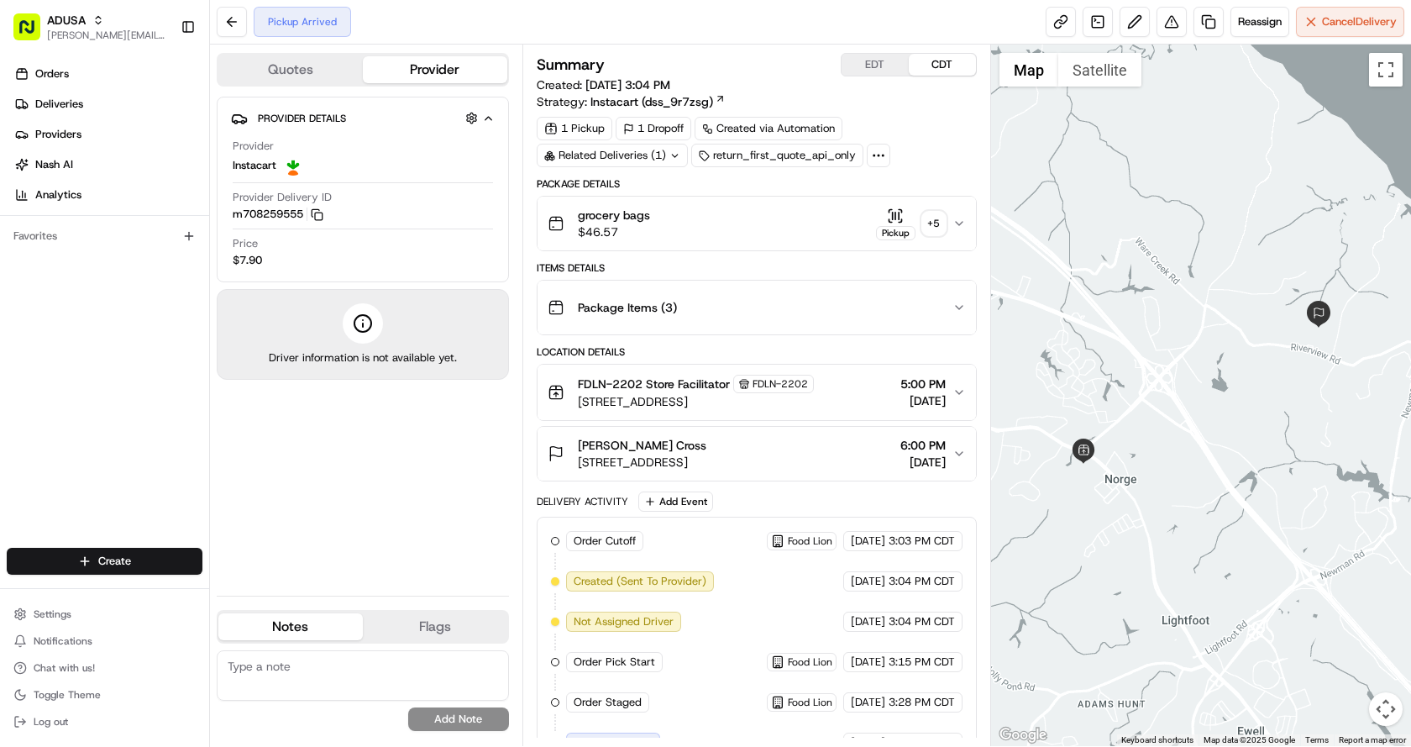
click at [765, 322] on div "Package Items ( 3 )" at bounding box center [750, 308] width 405 height 34
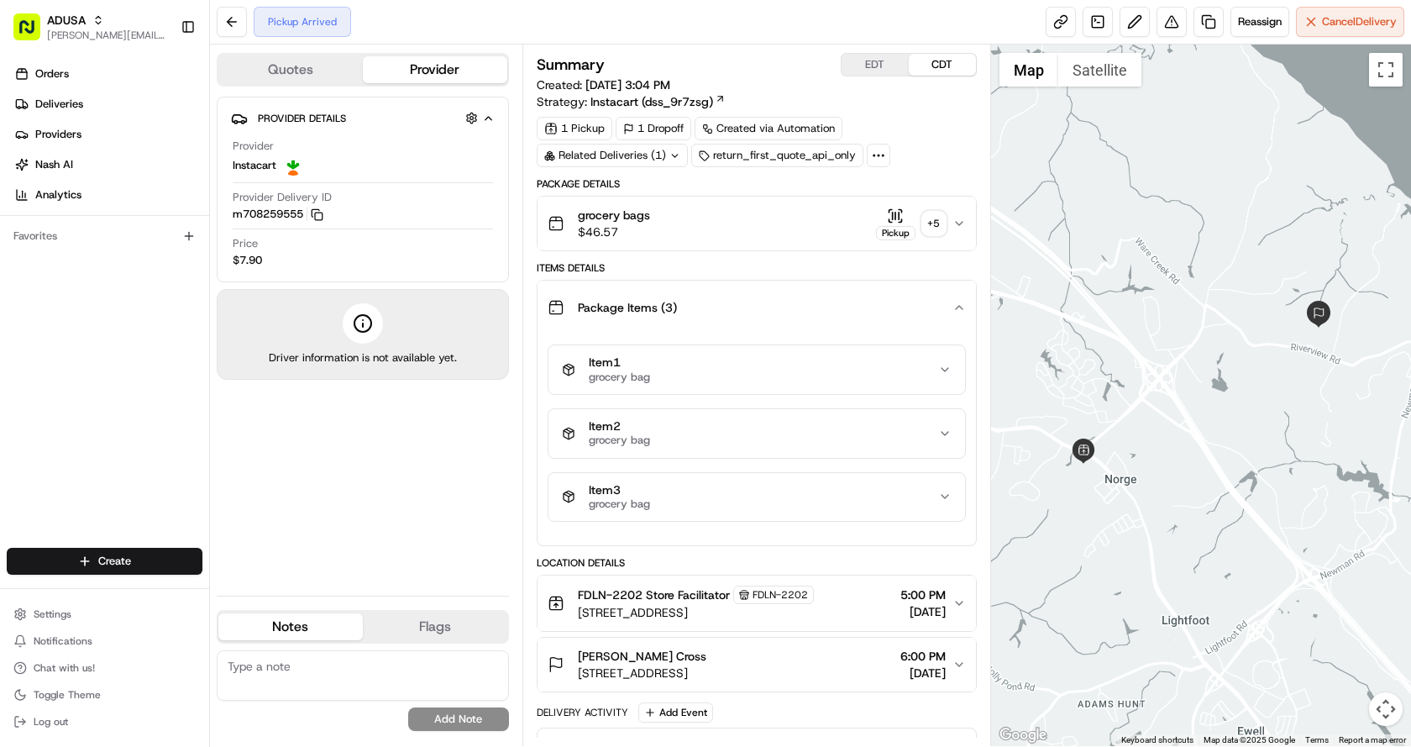
click at [765, 322] on div "Package Items ( 3 )" at bounding box center [750, 308] width 405 height 34
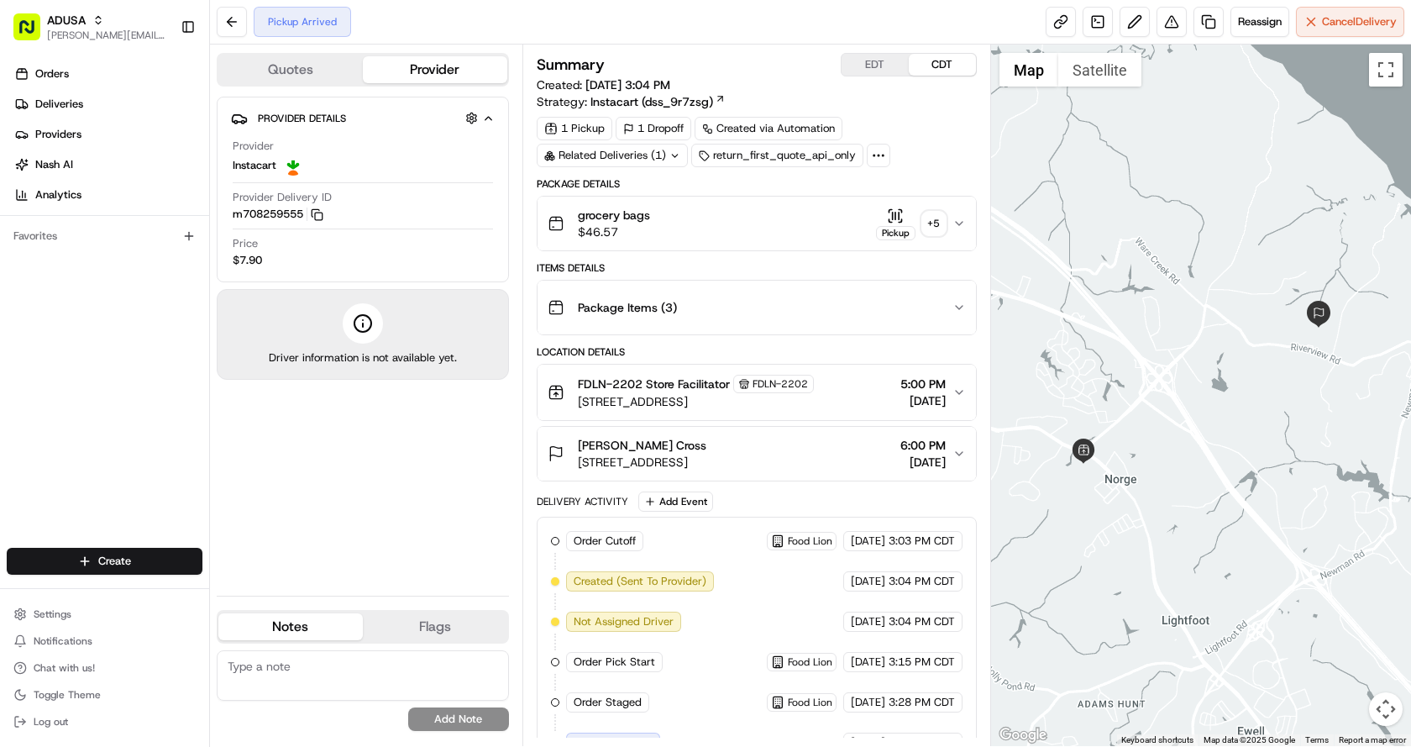
click at [961, 222] on icon "button" at bounding box center [959, 223] width 13 height 13
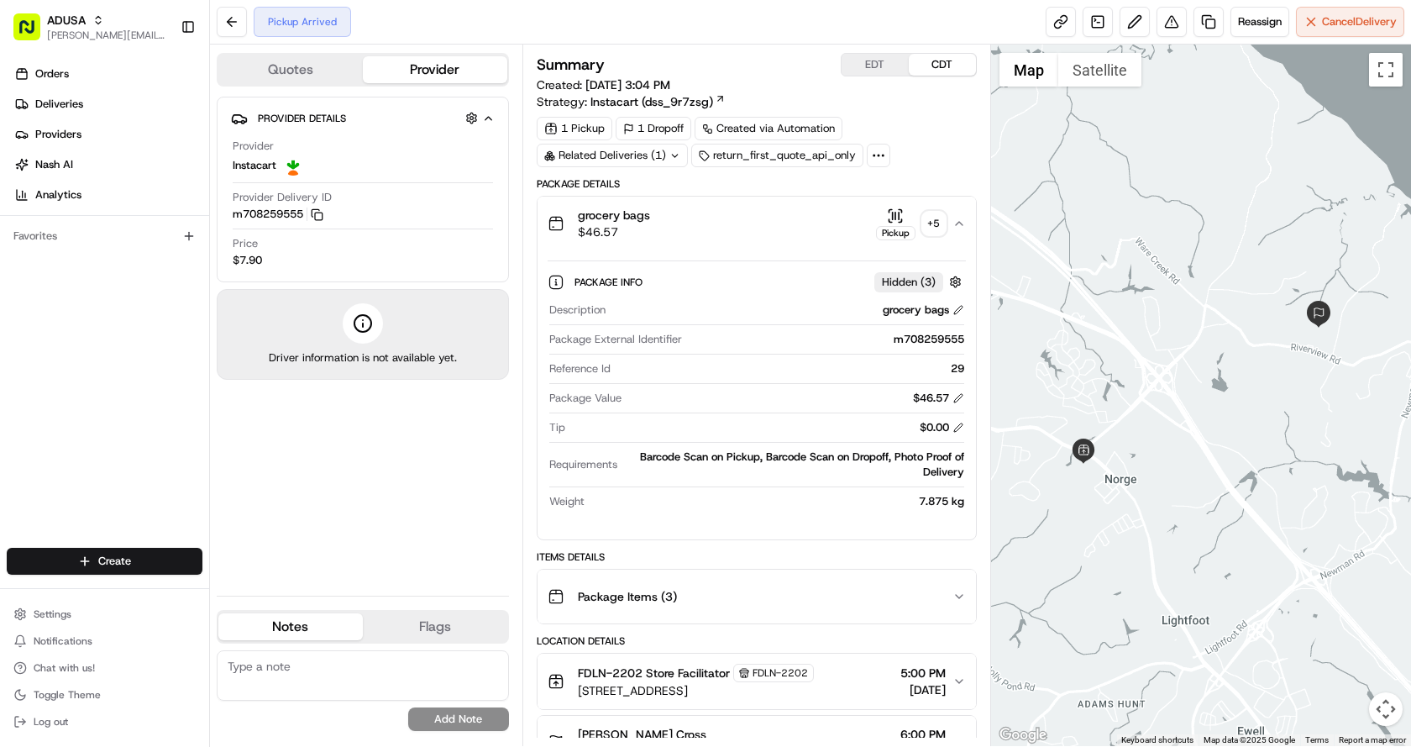
click at [817, 470] on div "Barcode Scan on Pickup, Barcode Scan on Dropoff, Photo Proof of Delivery" at bounding box center [794, 464] width 340 height 30
click at [818, 464] on div "Barcode Scan on Pickup, Barcode Scan on Dropoff, Photo Proof of Delivery" at bounding box center [794, 464] width 340 height 30
click at [915, 449] on div "Description grocery bags Package External Identifier m708259555 Reference Id 29…" at bounding box center [757, 406] width 418 height 220
click at [959, 228] on icon "button" at bounding box center [959, 223] width 13 height 13
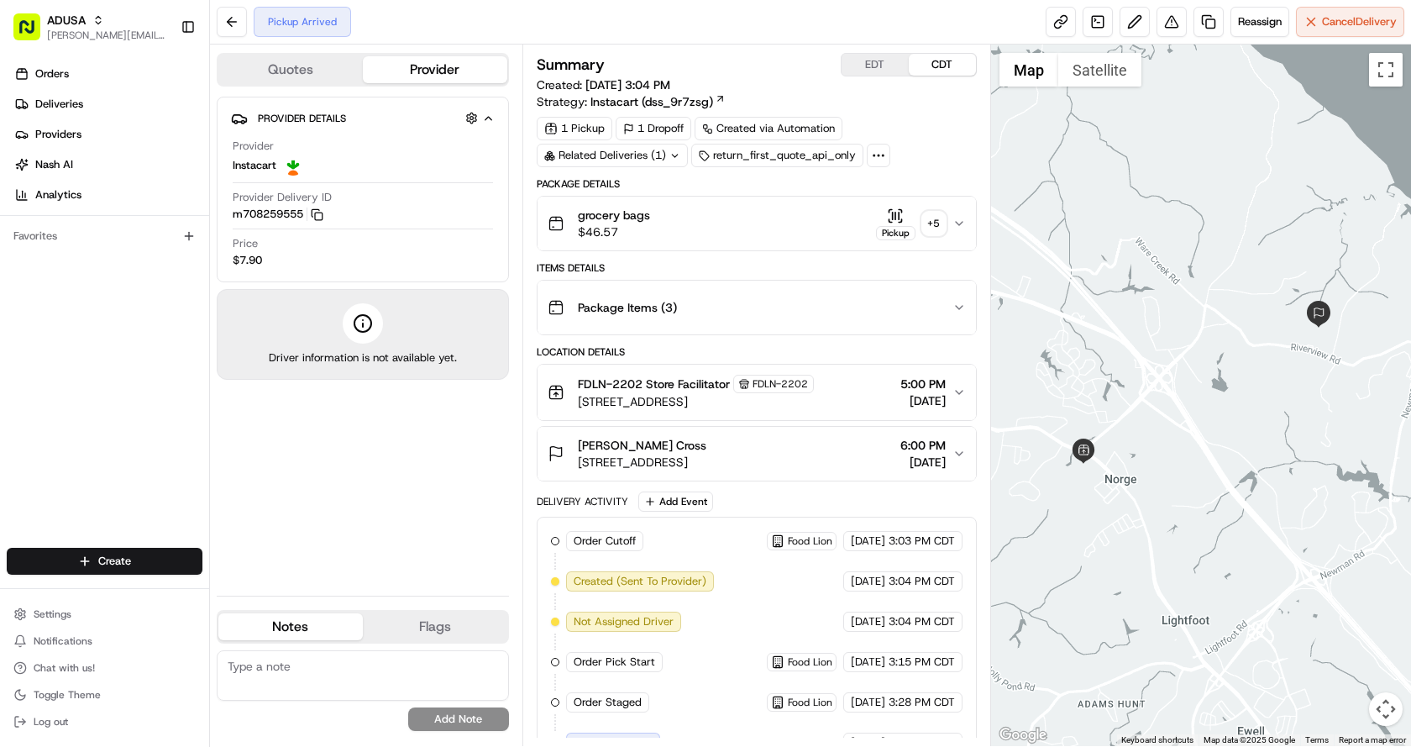
click at [959, 228] on icon "button" at bounding box center [959, 223] width 13 height 13
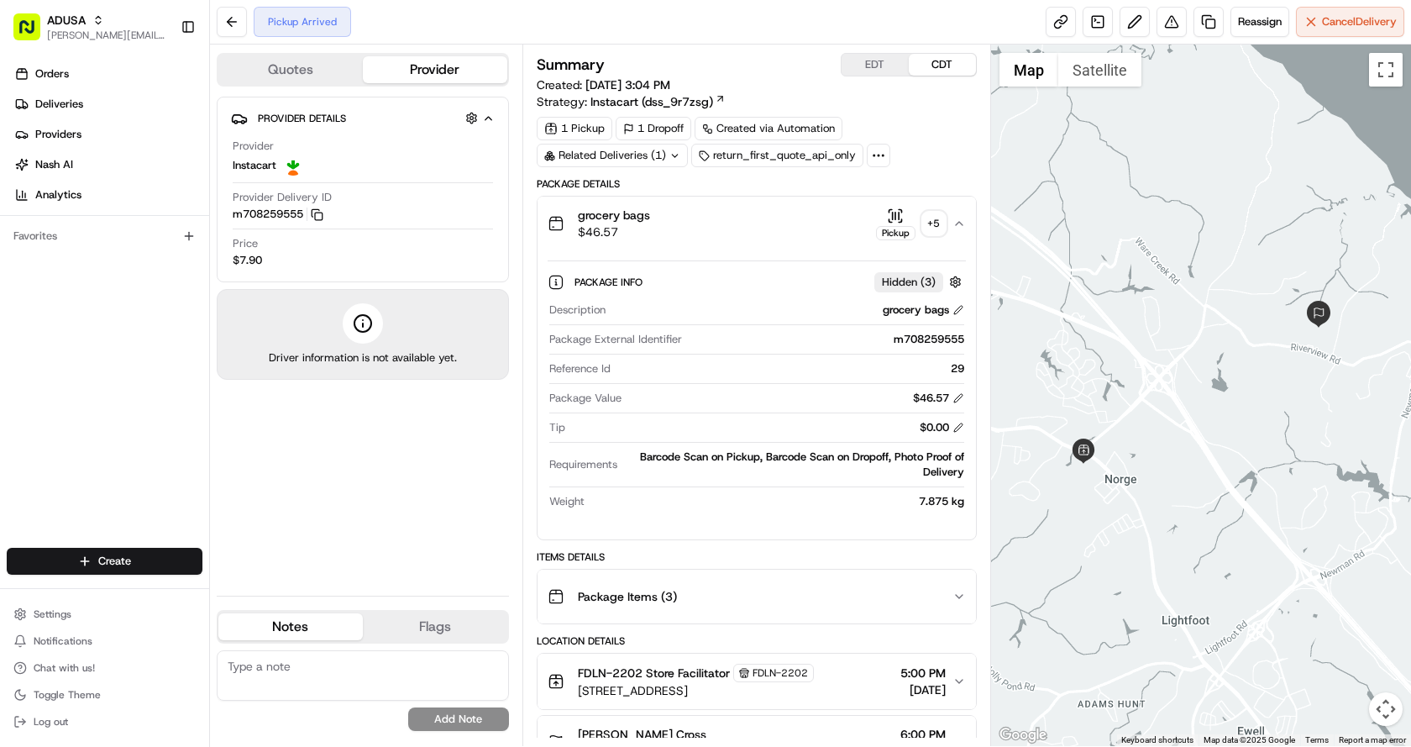
click at [1252, 195] on div at bounding box center [1201, 395] width 421 height 701
click at [300, 20] on div "Pickup Arrived" at bounding box center [302, 22] width 97 height 30
click at [232, 18] on button at bounding box center [232, 22] width 30 height 30
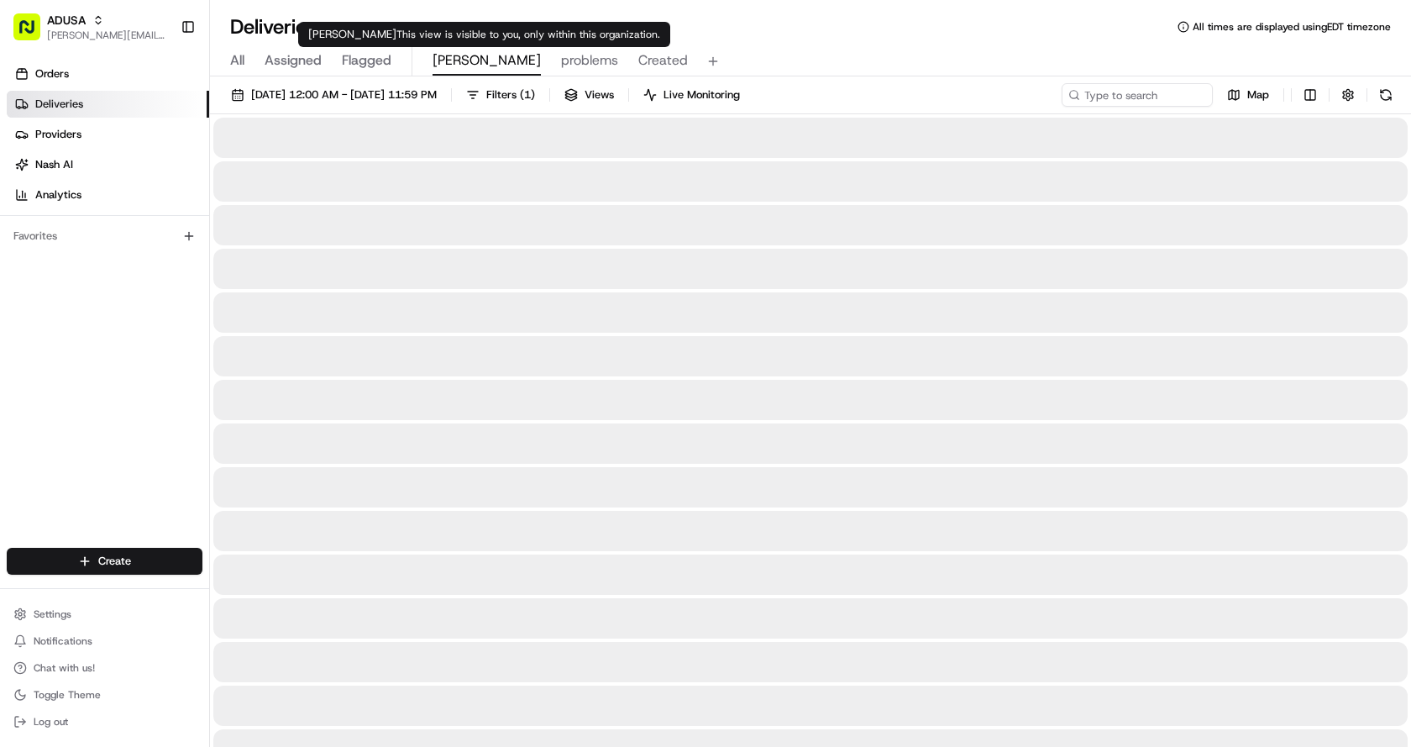
click at [457, 57] on span "Chris" at bounding box center [487, 60] width 108 height 20
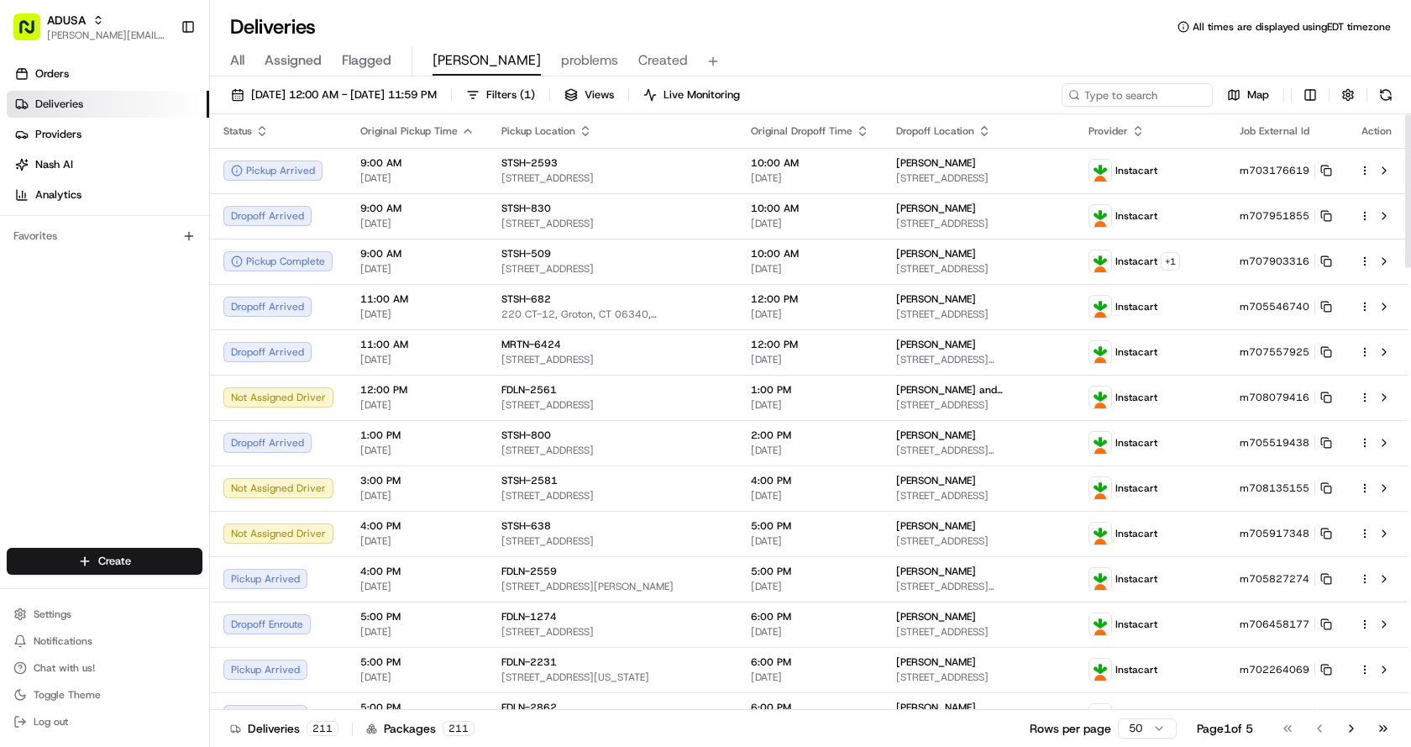
click at [775, 50] on div "All Assigned Flagged Chris problems Created" at bounding box center [810, 61] width 1201 height 29
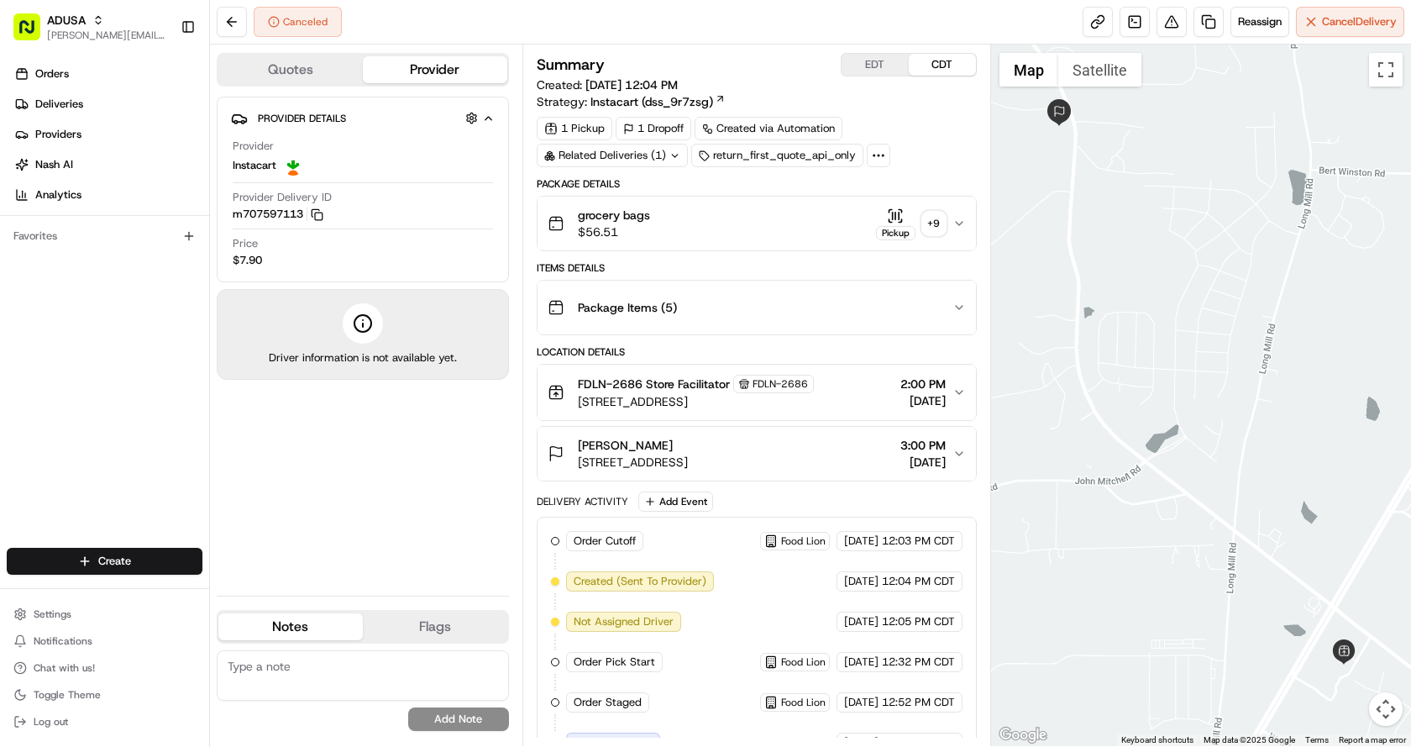
click at [953, 226] on icon "button" at bounding box center [959, 223] width 13 height 13
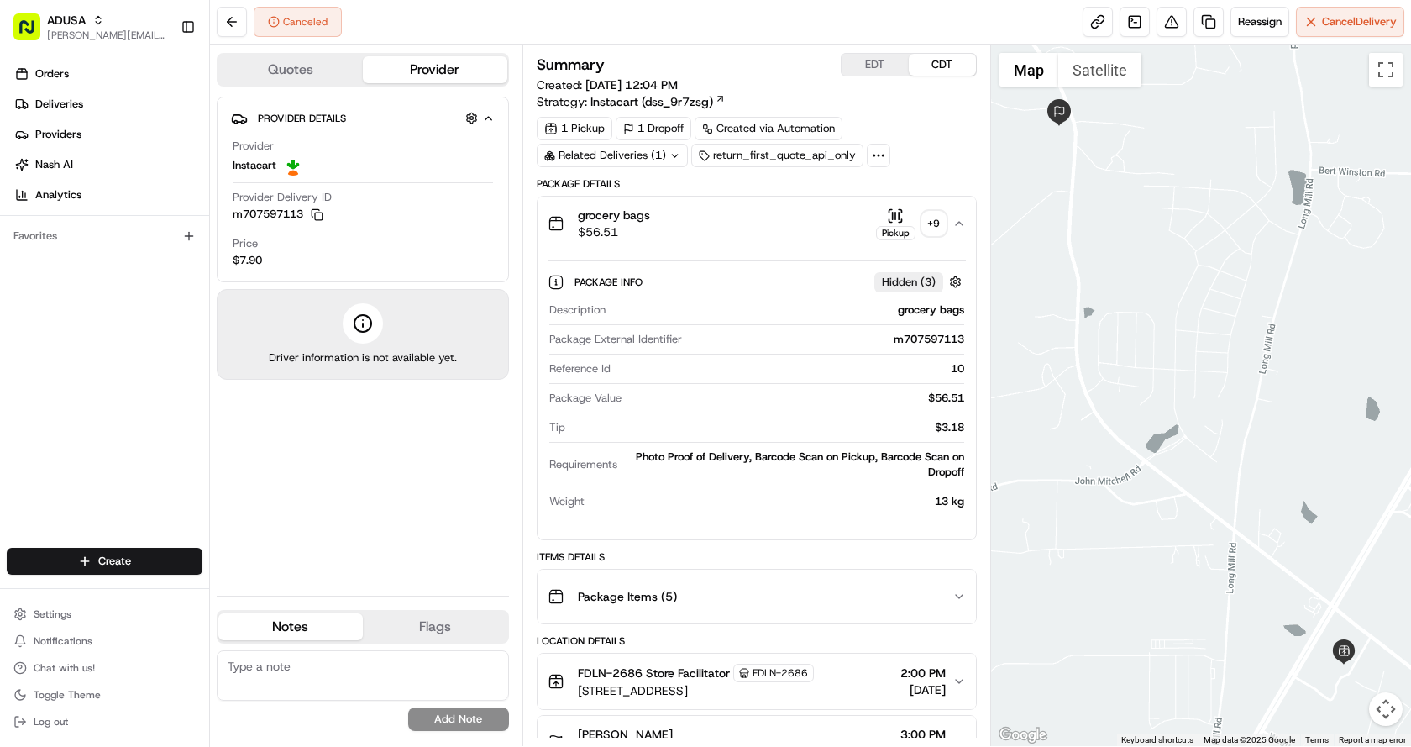
click at [888, 215] on icon "button" at bounding box center [895, 215] width 17 height 17
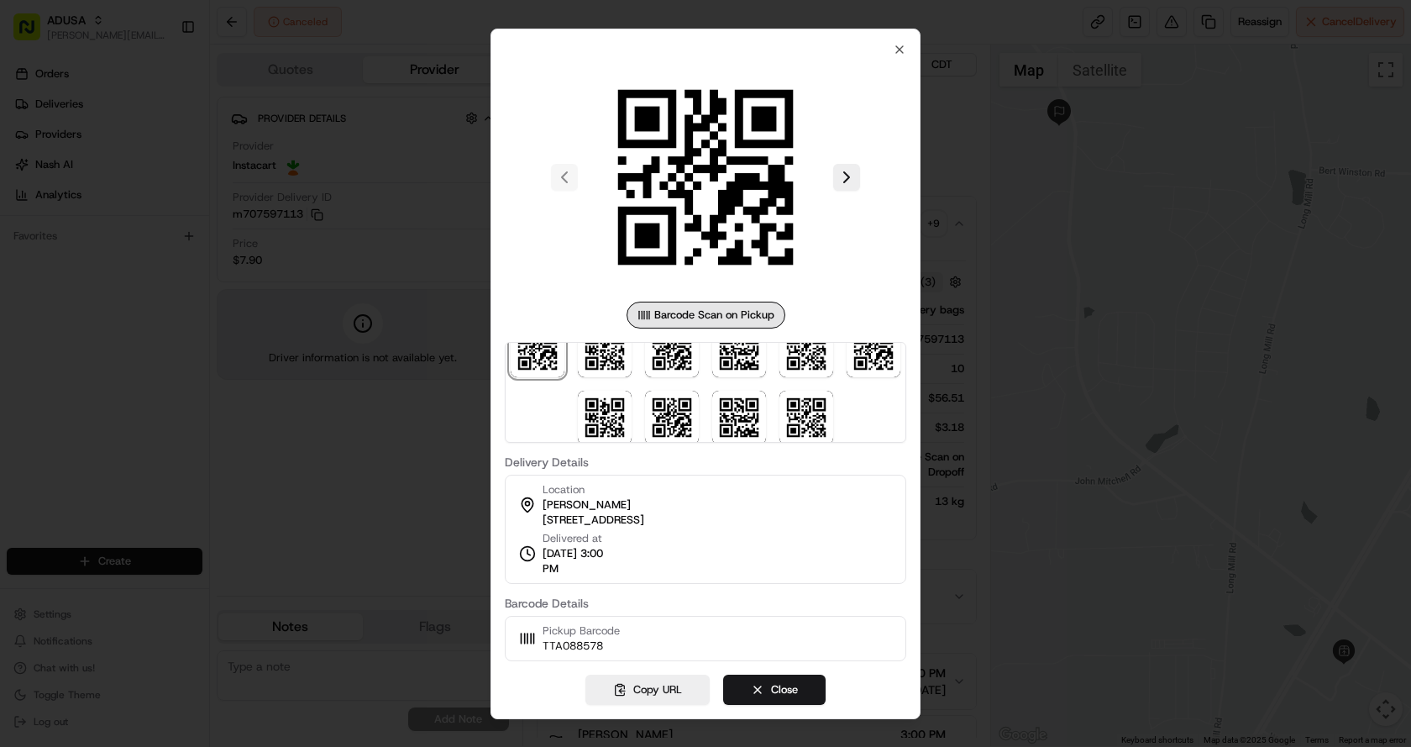
scroll to position [49, 0]
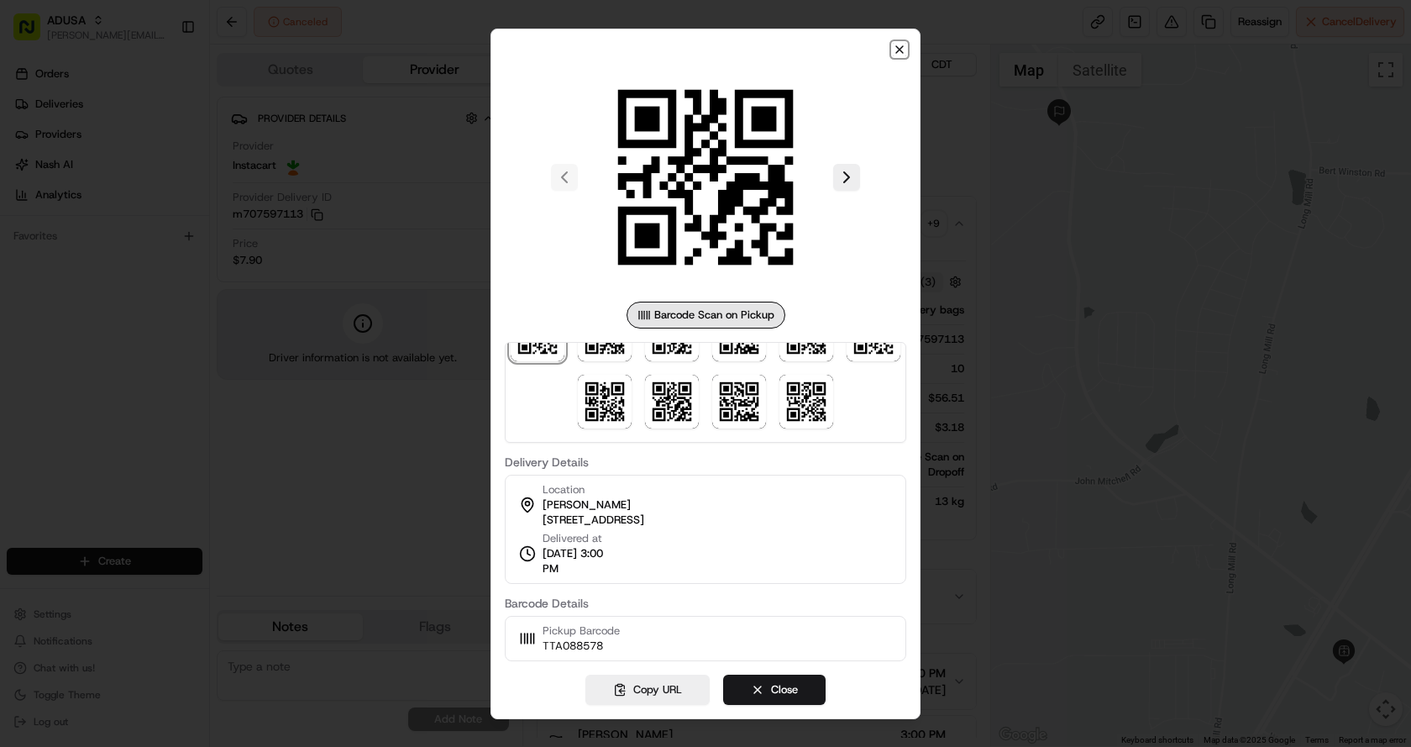
click at [896, 45] on icon "button" at bounding box center [899, 49] width 13 height 13
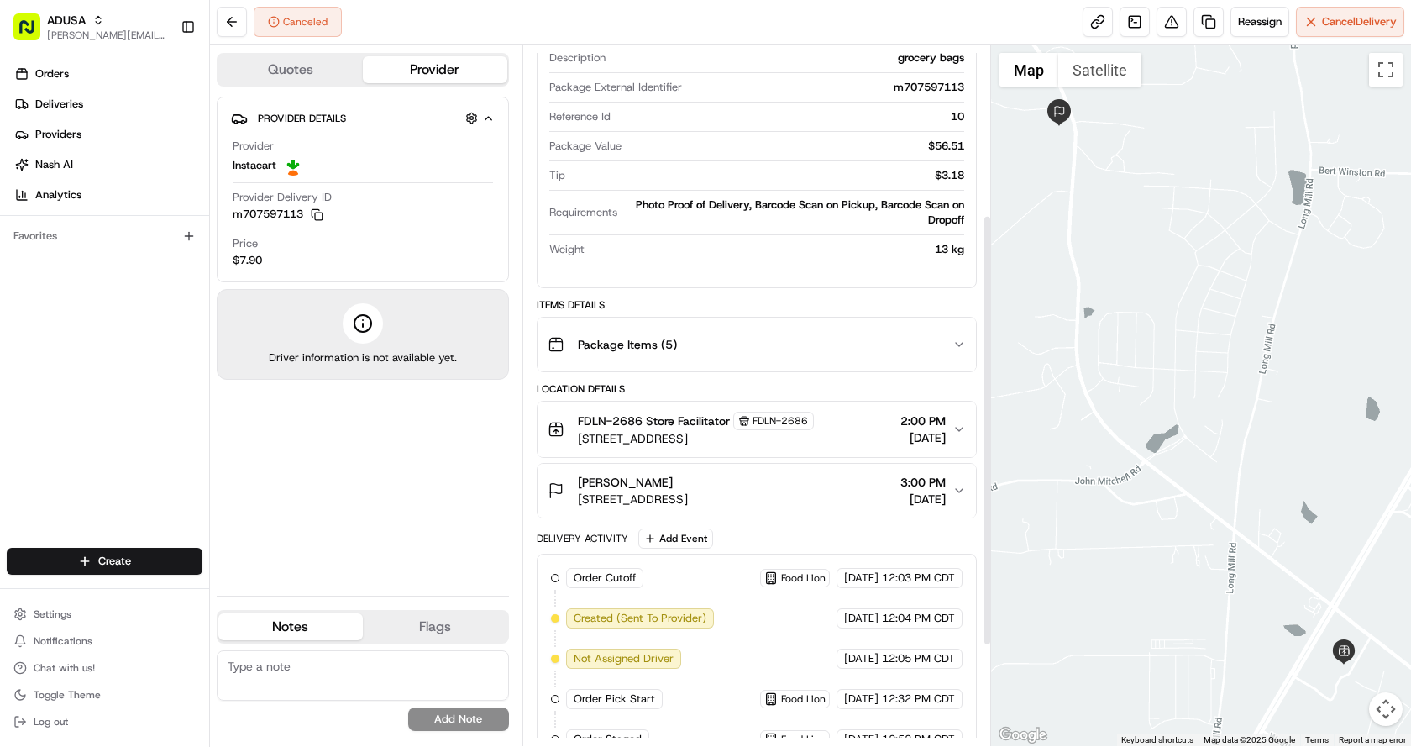
scroll to position [439, 0]
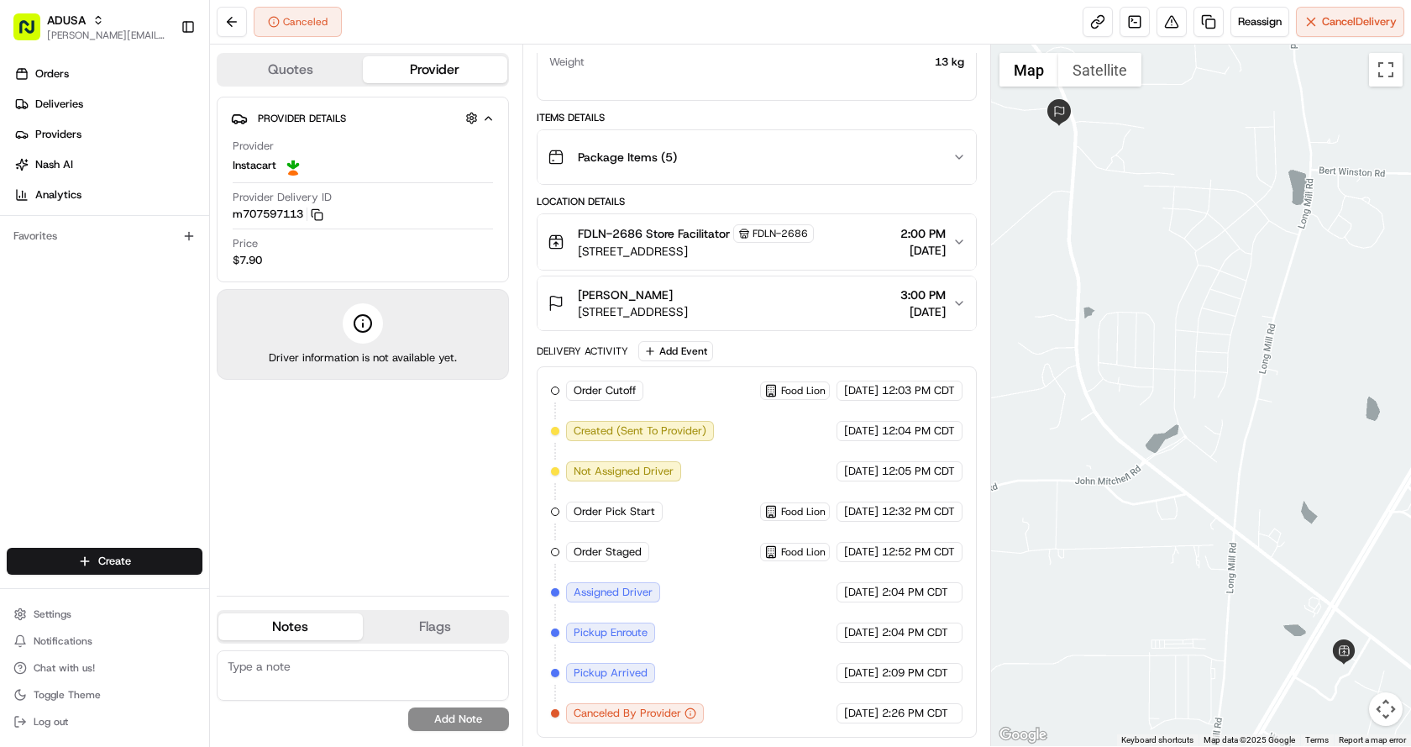
click at [605, 720] on span "Canceled By Provider" at bounding box center [628, 713] width 108 height 15
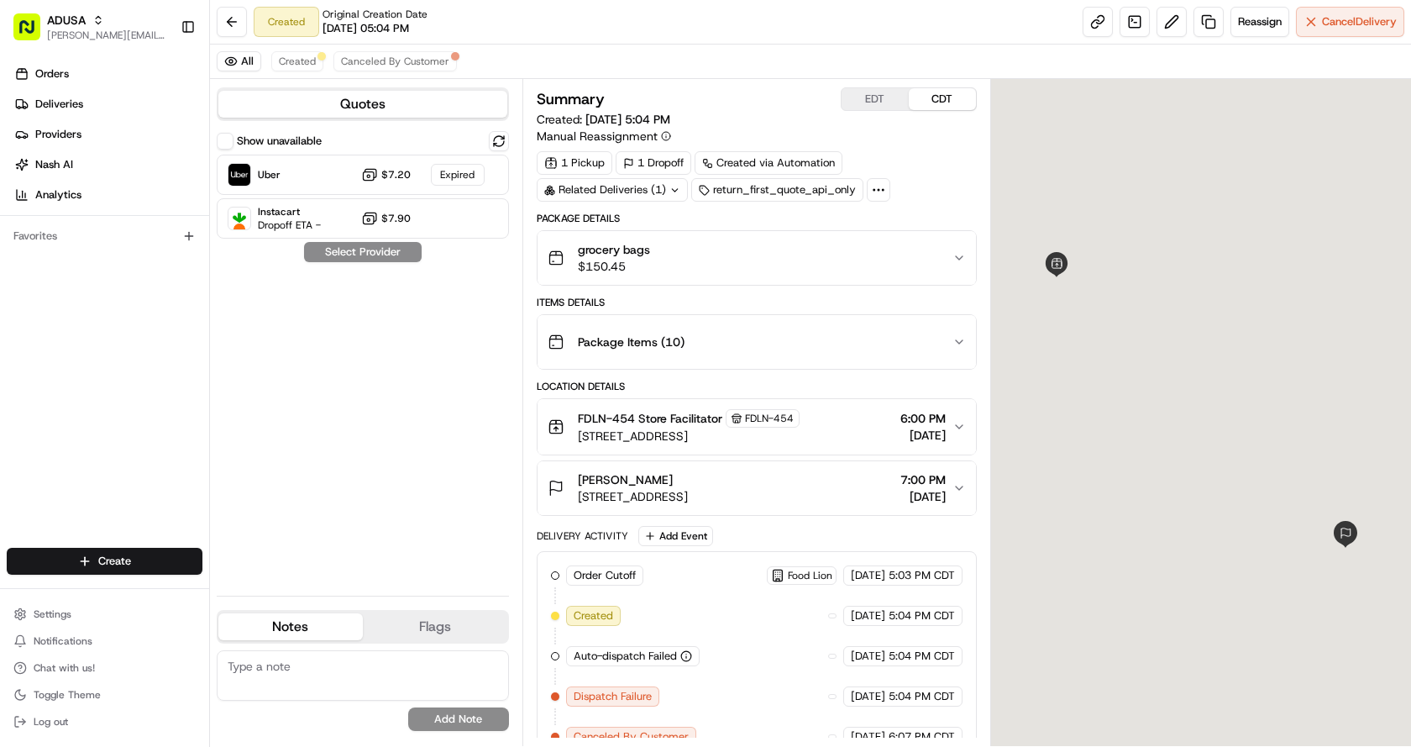
click at [293, 670] on textarea at bounding box center [363, 675] width 292 height 50
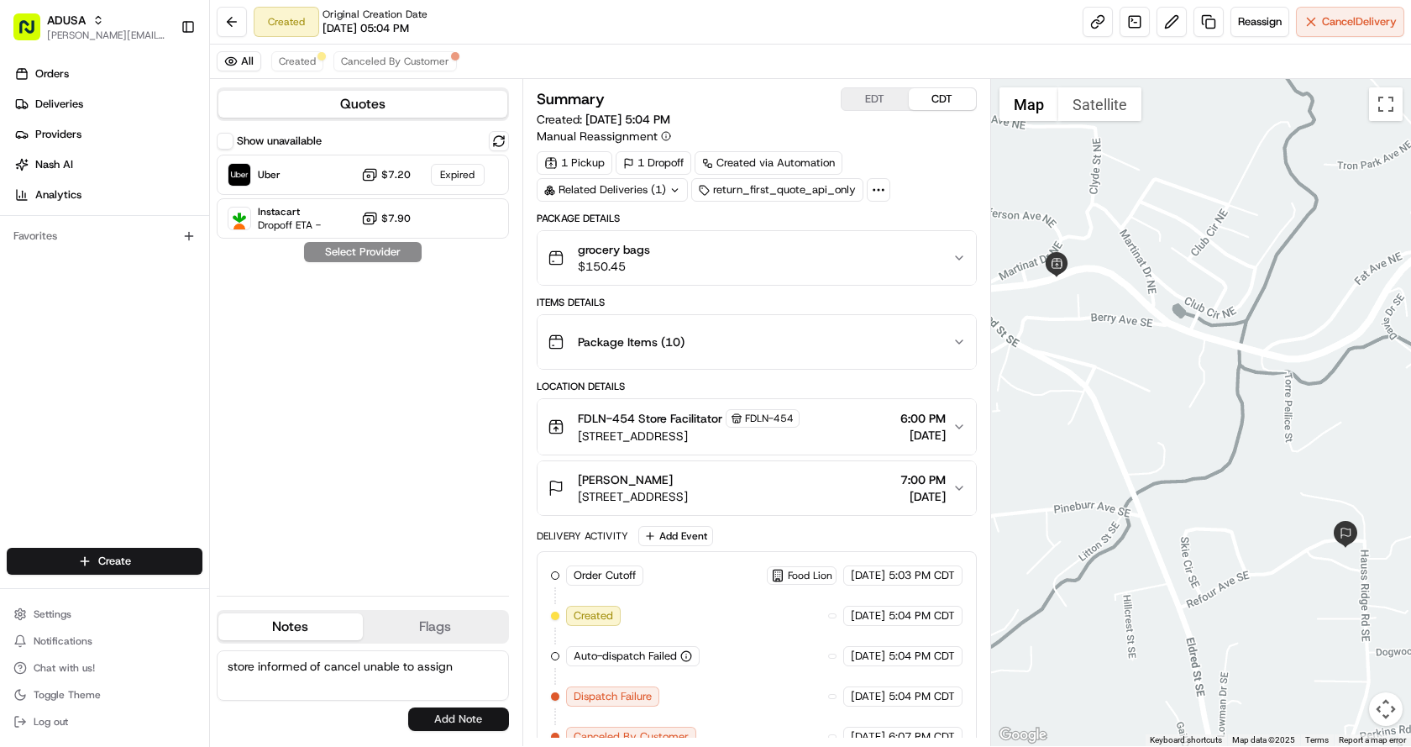
type textarea "store informed of cancel unable to assign"
click at [461, 712] on button "Add Note" at bounding box center [458, 719] width 101 height 24
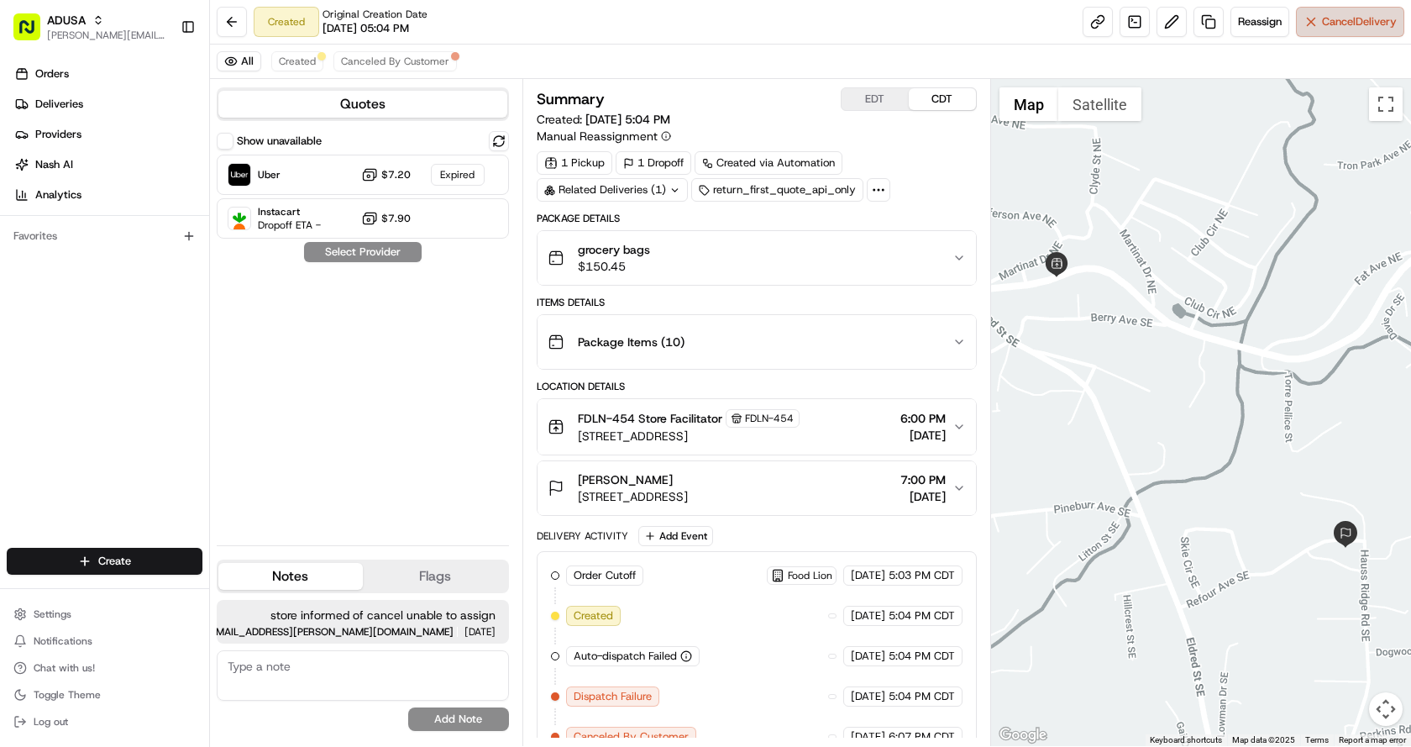
click at [1340, 18] on span "Cancel Delivery" at bounding box center [1359, 21] width 75 height 15
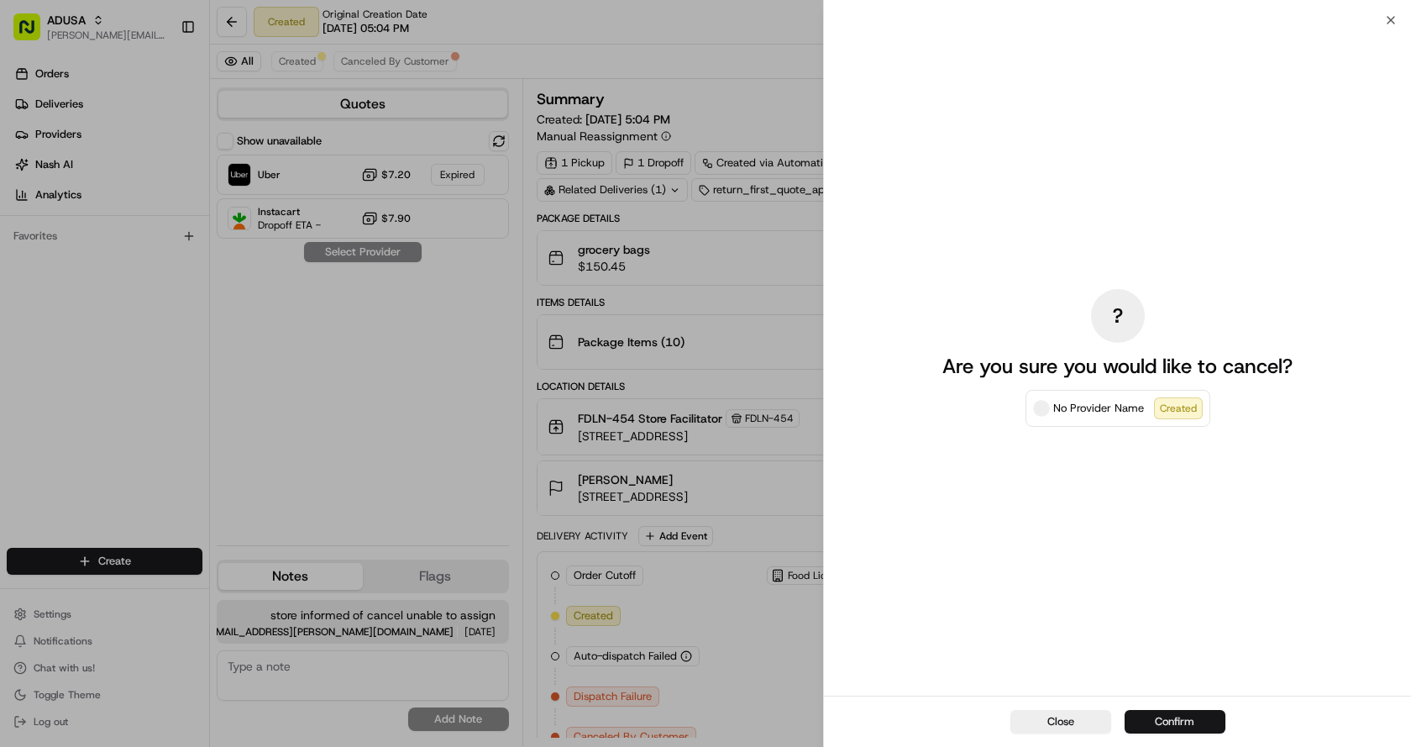
click at [1164, 717] on button "Confirm" at bounding box center [1175, 722] width 101 height 24
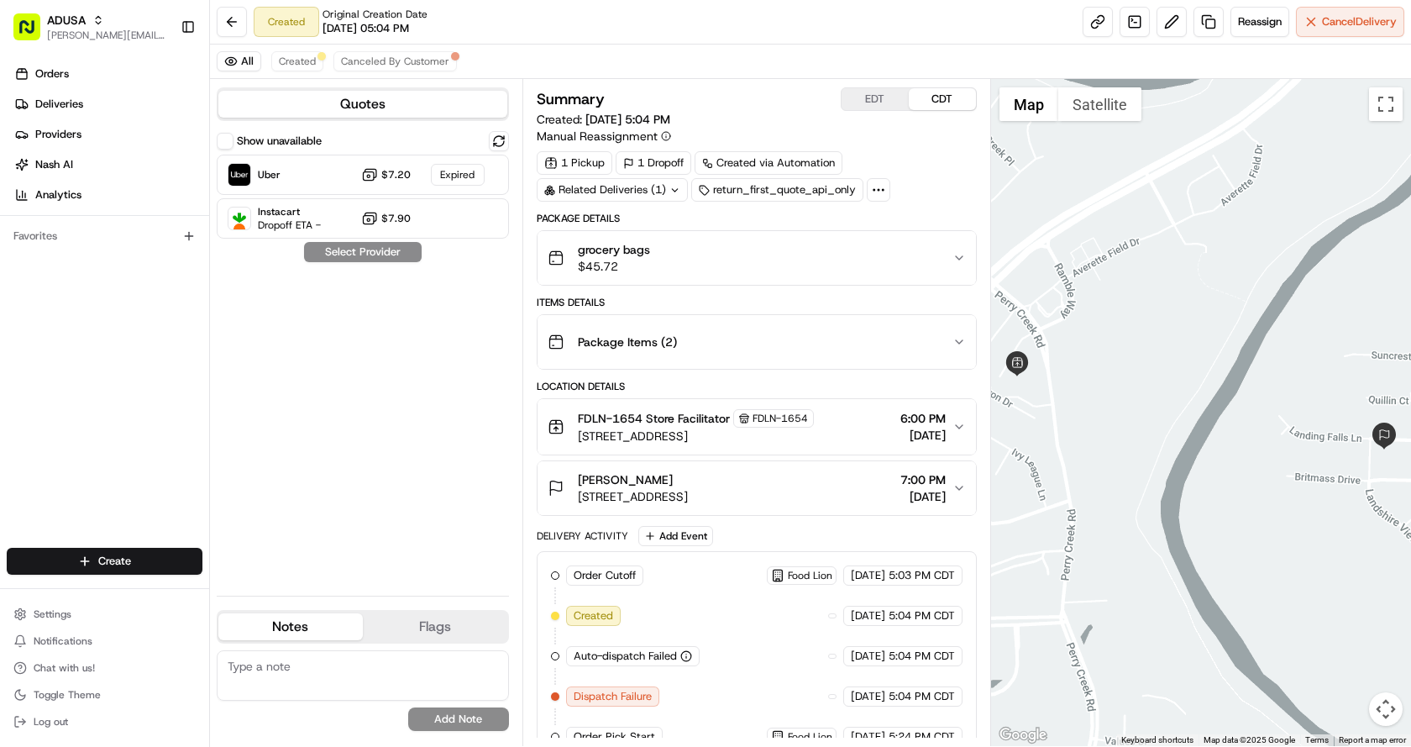
click at [306, 665] on textarea at bounding box center [363, 675] width 292 height 50
type textarea "store informed of cancel unable to assign"
click at [429, 712] on button "Add Note" at bounding box center [458, 719] width 101 height 24
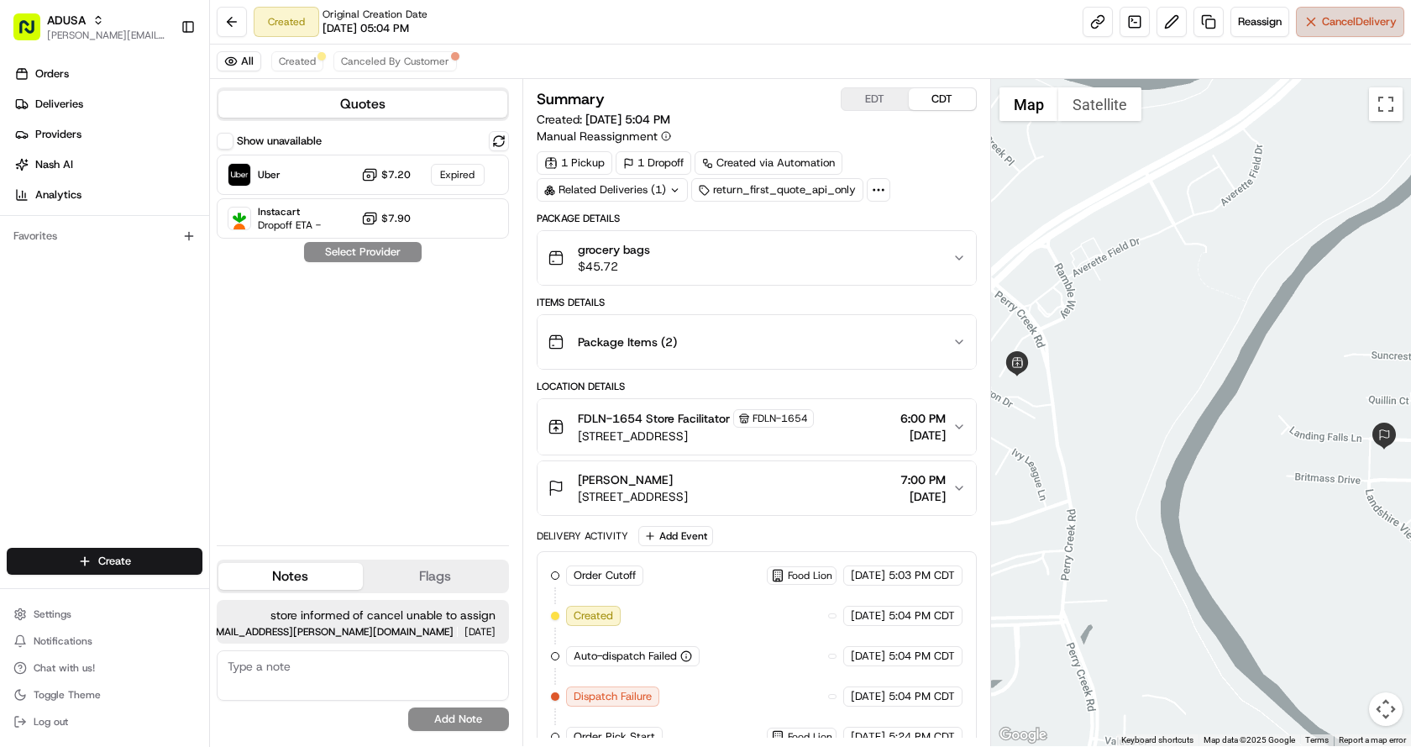
click at [1373, 29] on span "Cancel Delivery" at bounding box center [1359, 21] width 75 height 15
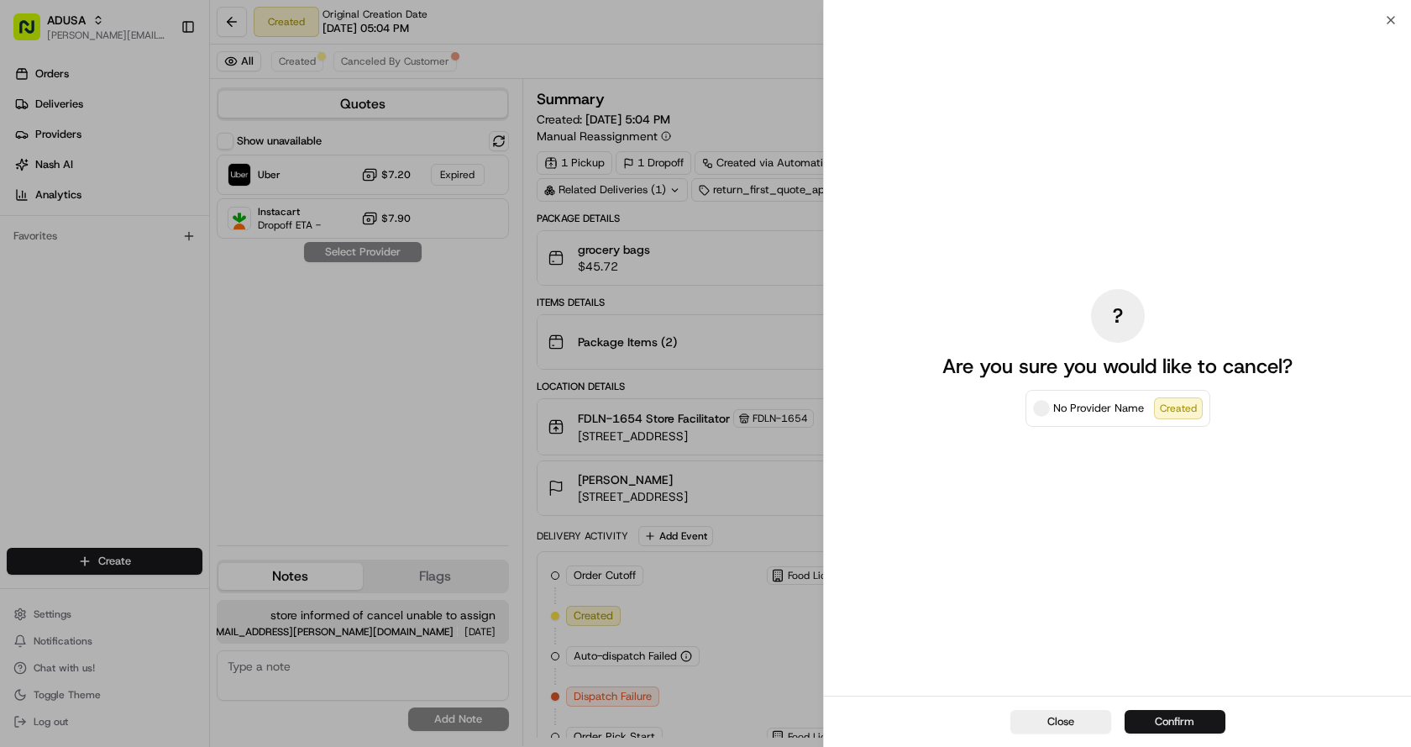
click at [1187, 722] on button "Confirm" at bounding box center [1175, 722] width 101 height 24
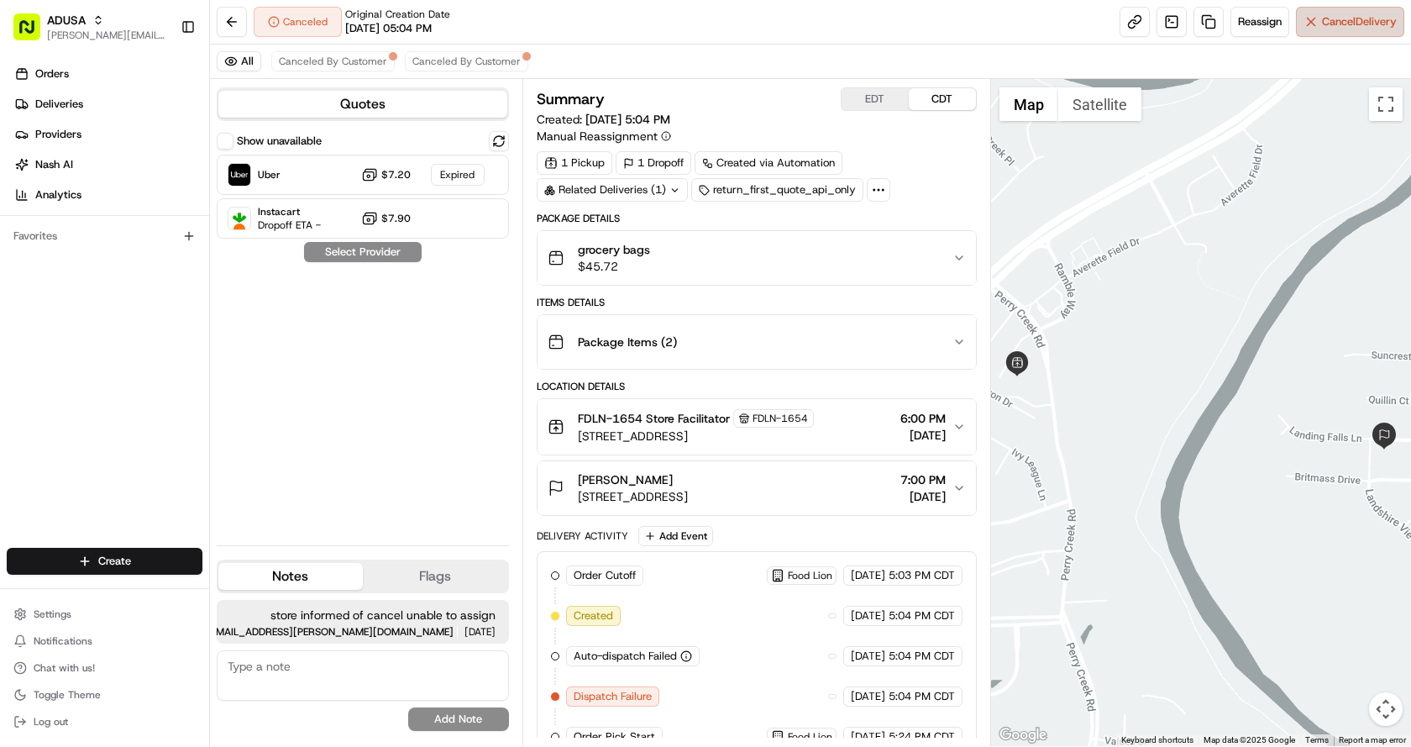
click at [1337, 35] on button "Cancel Delivery" at bounding box center [1350, 22] width 108 height 30
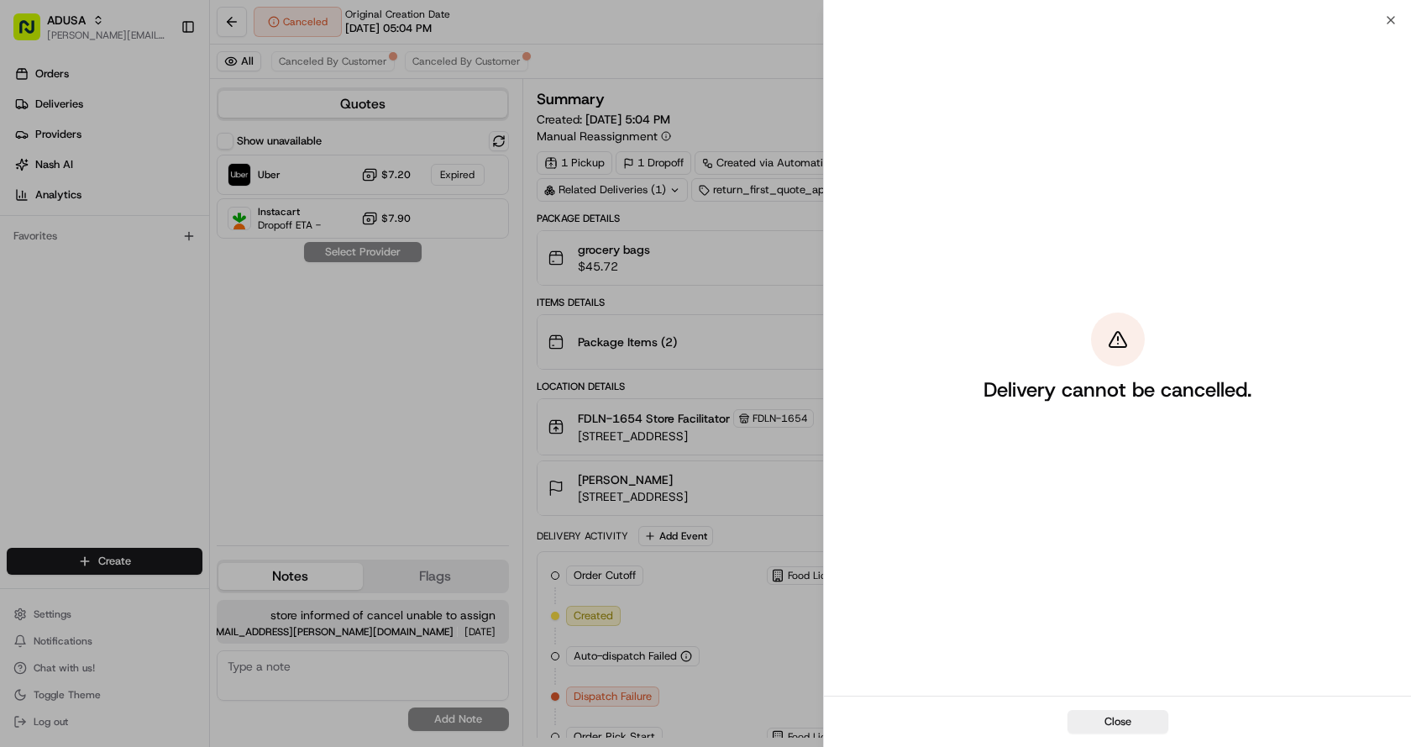
click at [1137, 703] on div "Close" at bounding box center [1117, 721] width 587 height 51
click at [1389, 25] on div "Delivery cannot be cancelled." at bounding box center [1117, 357] width 587 height 675
drag, startPoint x: 1106, startPoint y: 88, endPoint x: 1078, endPoint y: 1, distance: 91.7
click at [1100, 70] on div "Delivery cannot be cancelled." at bounding box center [1118, 358] width 376 height 669
